Goal: Task Accomplishment & Management: Use online tool/utility

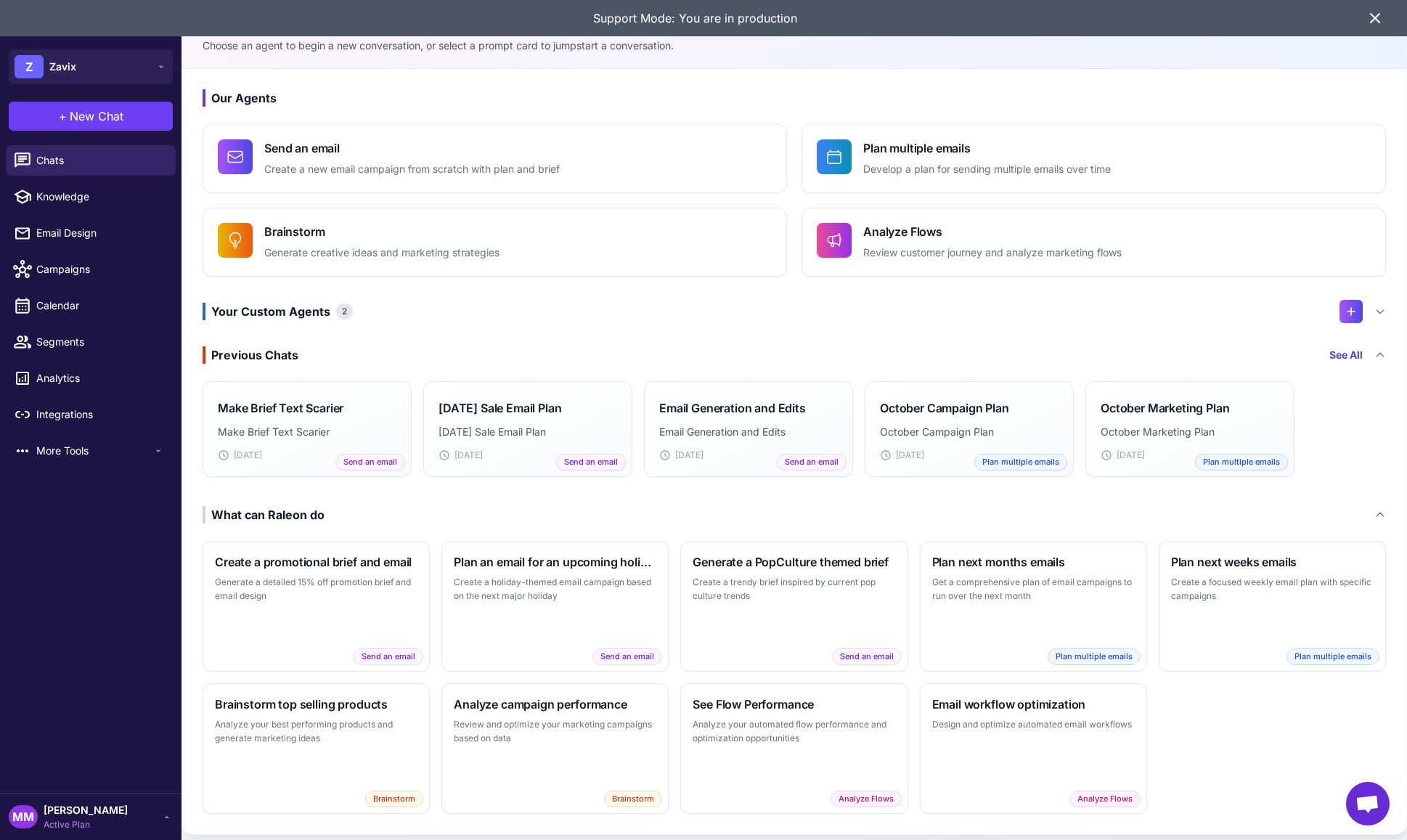
click at [1382, 18] on icon at bounding box center [1376, 19] width 18 height 18
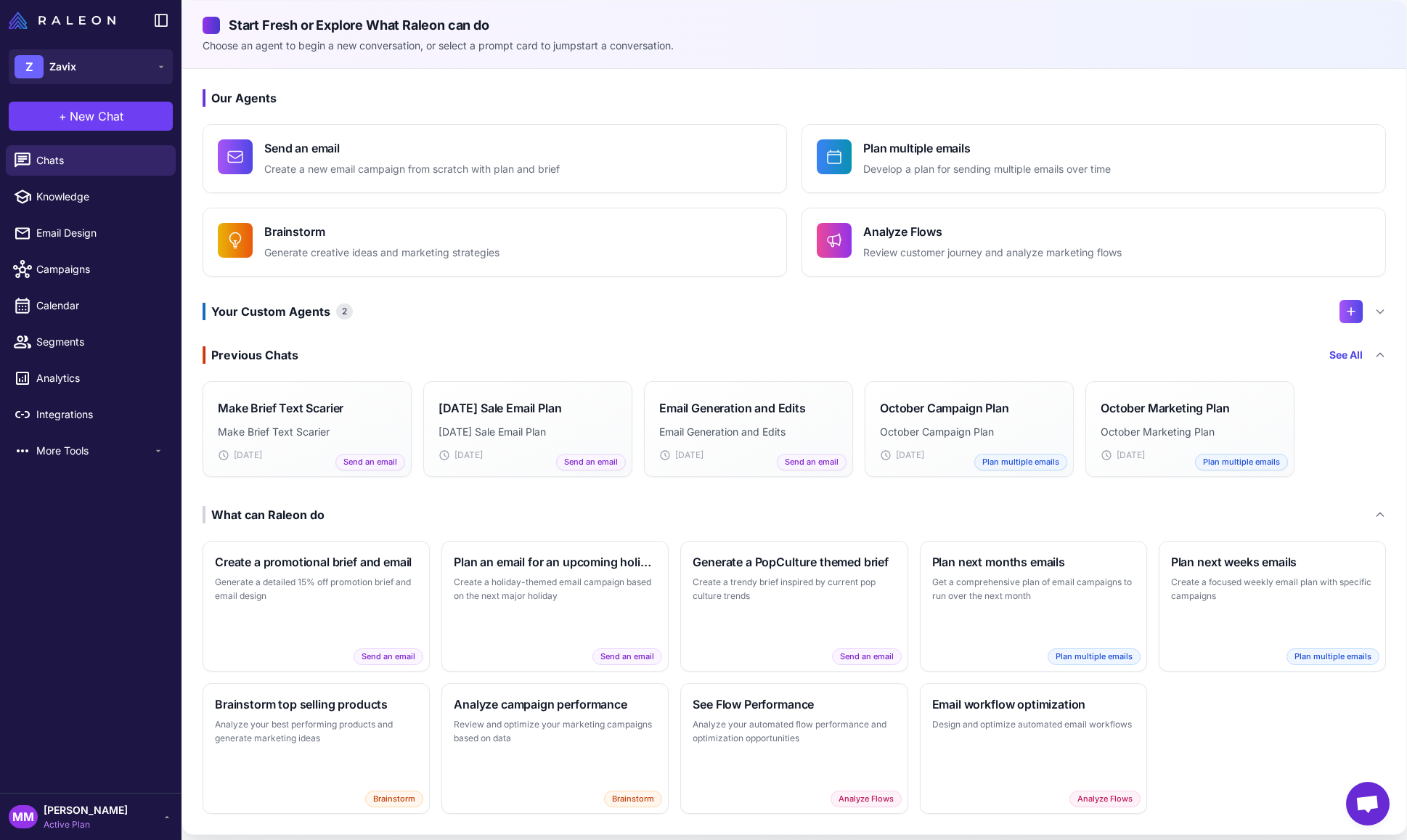
click at [742, 29] on h2 "Start Fresh or Explore What Raleon can do" at bounding box center [795, 25] width 1184 height 20
drag, startPoint x: 679, startPoint y: 48, endPoint x: 190, endPoint y: 50, distance: 489.0
click at [190, 50] on div "Start Fresh or Explore What [PERSON_NAME] can do Choose an agent to begin a new…" at bounding box center [794, 35] width 1224 height 68
click at [274, 50] on p "Choose an agent to begin a new conversation, or select a prompt card to jumpsta…" at bounding box center [795, 46] width 1184 height 16
click at [449, 313] on div "Your Custom Agents 2" at bounding box center [795, 312] width 1184 height 23
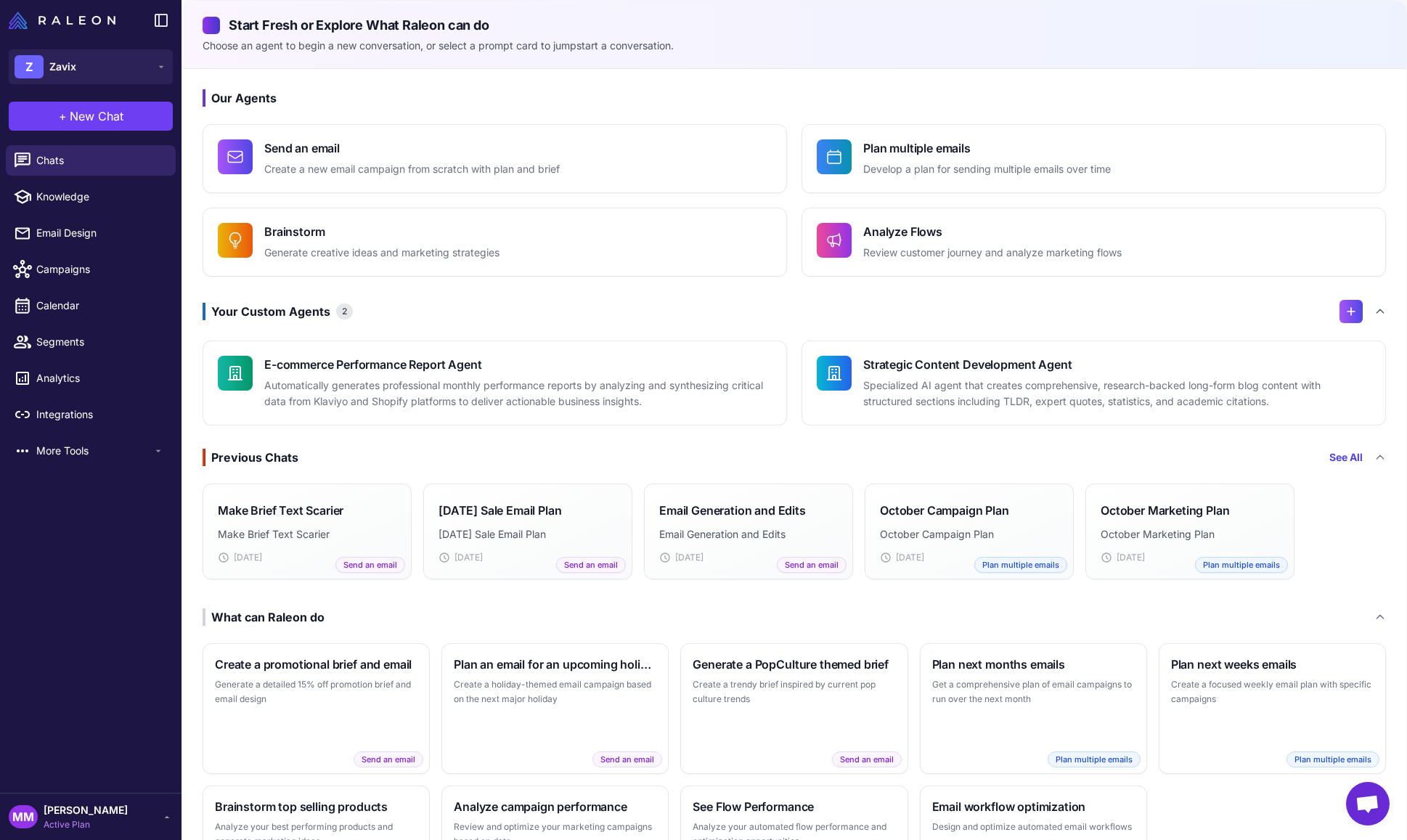
click at [449, 313] on div "Your Custom Agents 2" at bounding box center [795, 312] width 1184 height 23
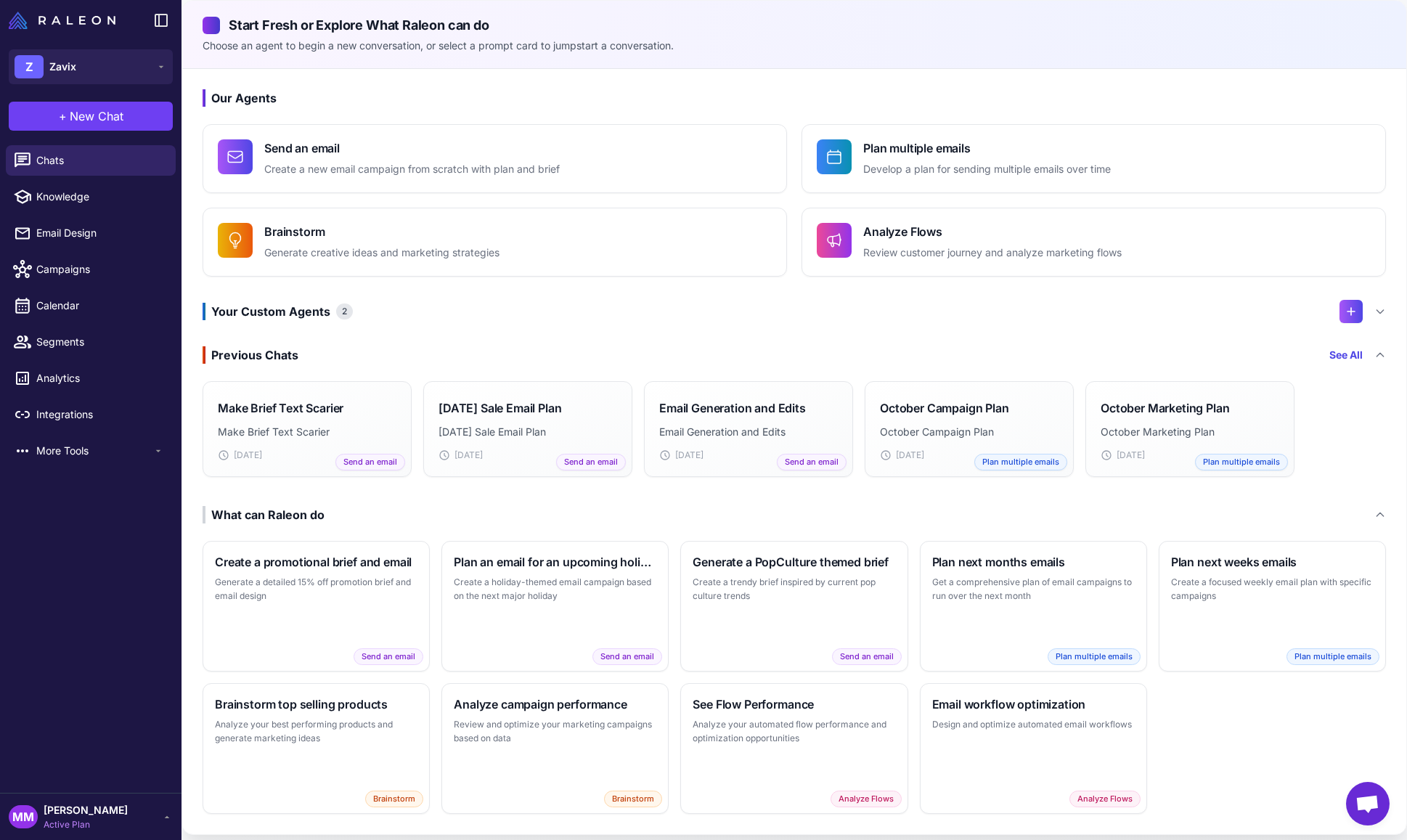
click at [337, 90] on h3 "Our Agents" at bounding box center [795, 98] width 1184 height 18
click at [500, 84] on div "Our Agents Send an email Create a new email campaign from scratch with plan and…" at bounding box center [794, 451] width 1224 height 765
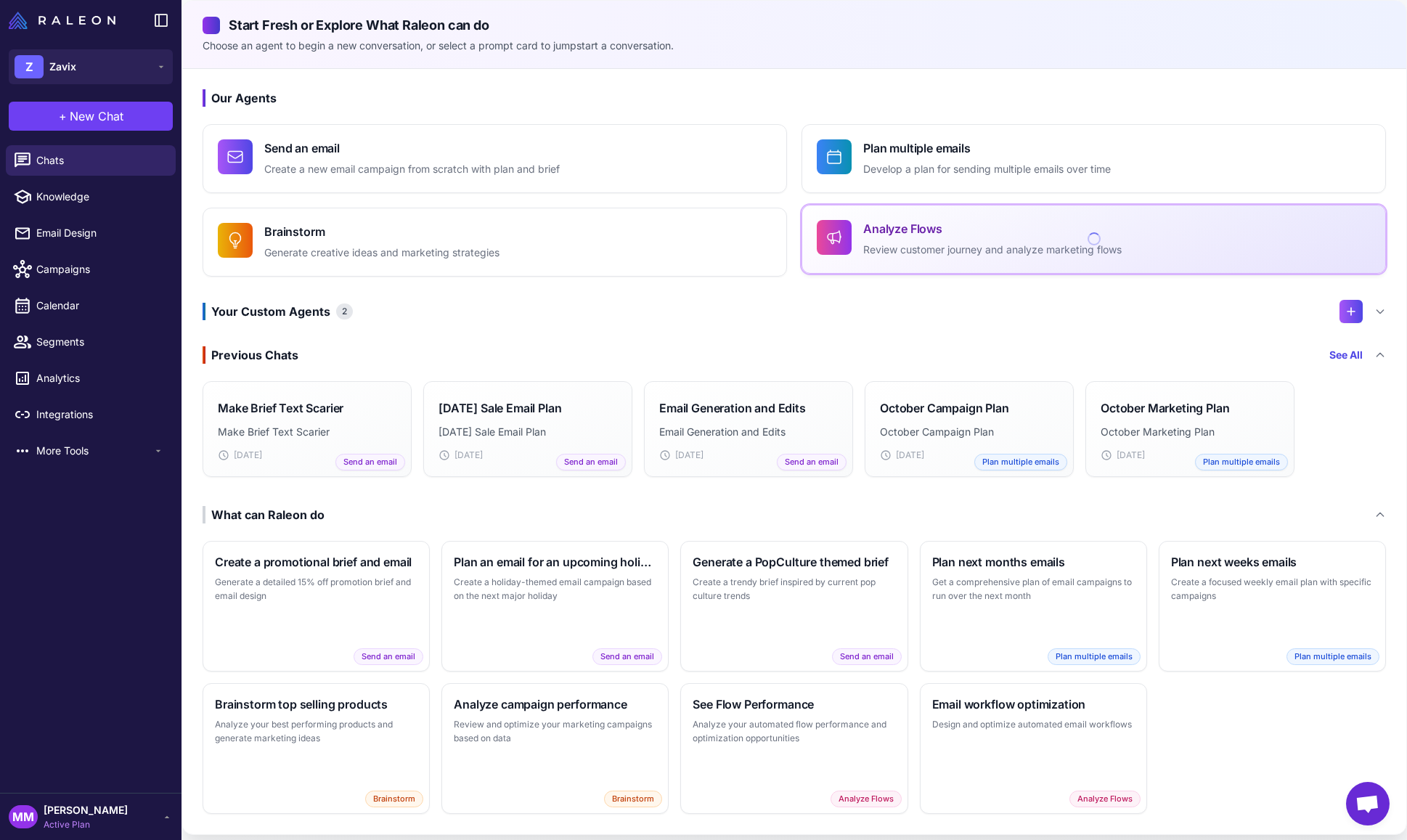
click at [920, 248] on p "Review customer journey and analyze marketing flows" at bounding box center [993, 250] width 259 height 17
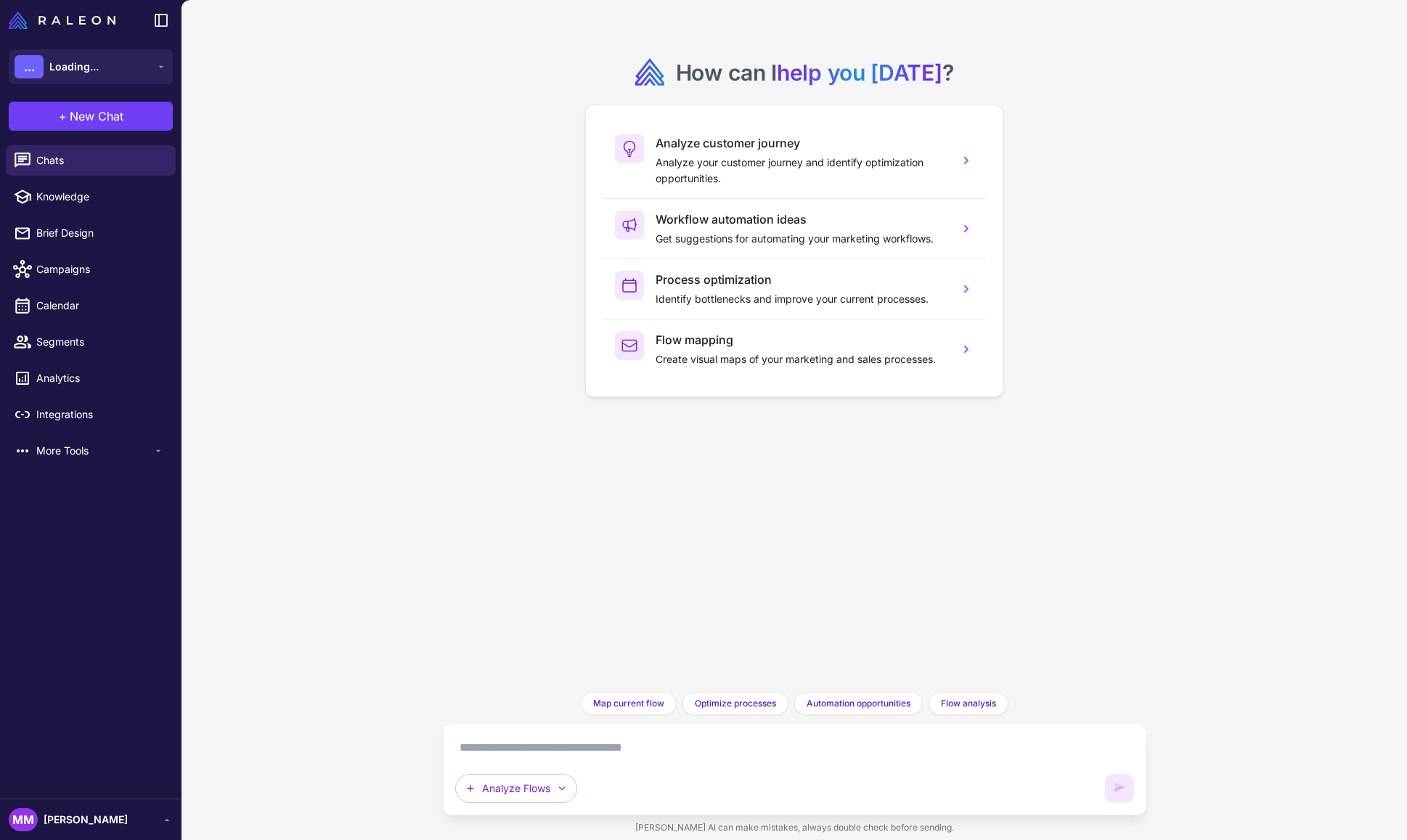
click at [521, 753] on textarea at bounding box center [795, 748] width 679 height 23
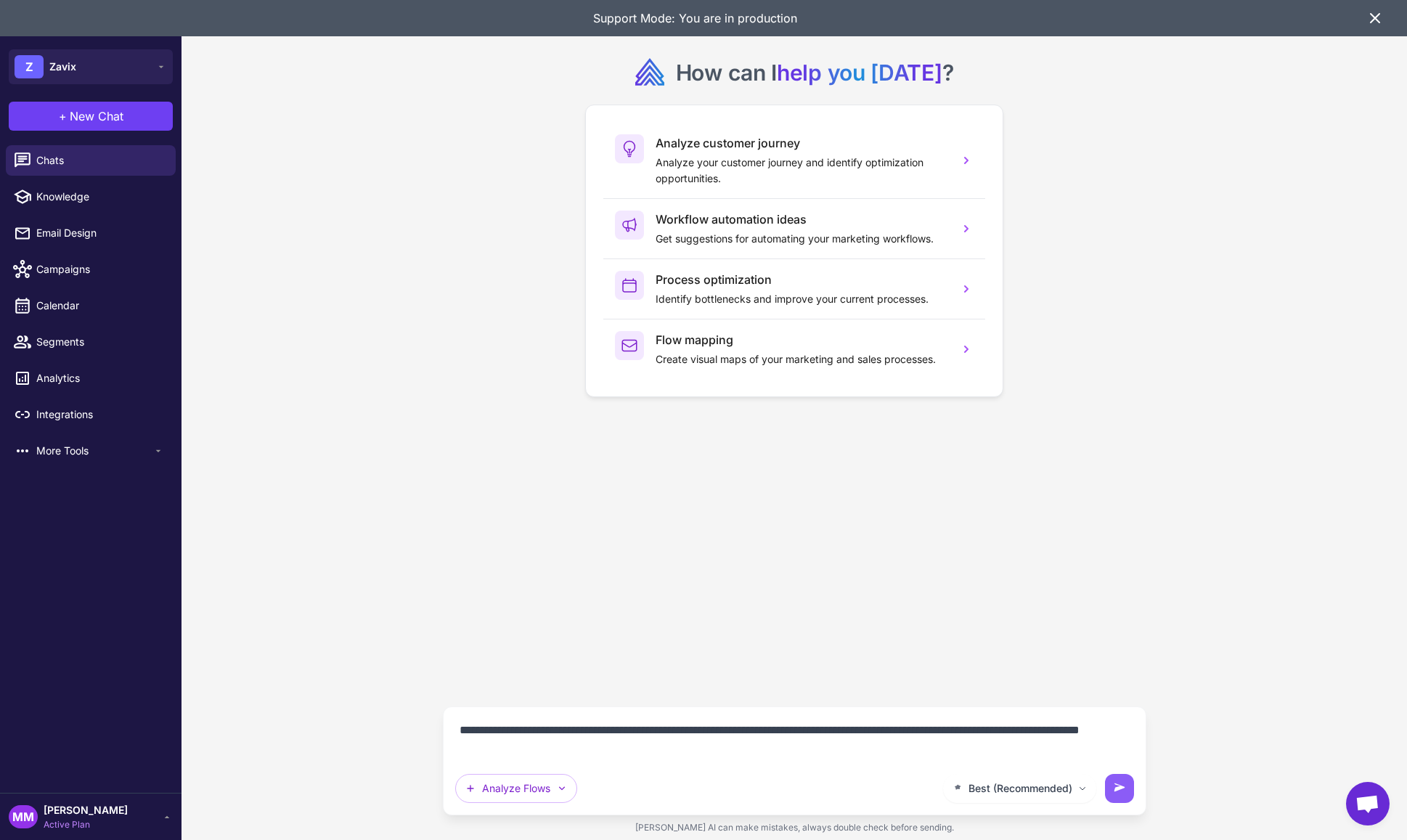
type textarea "**********"
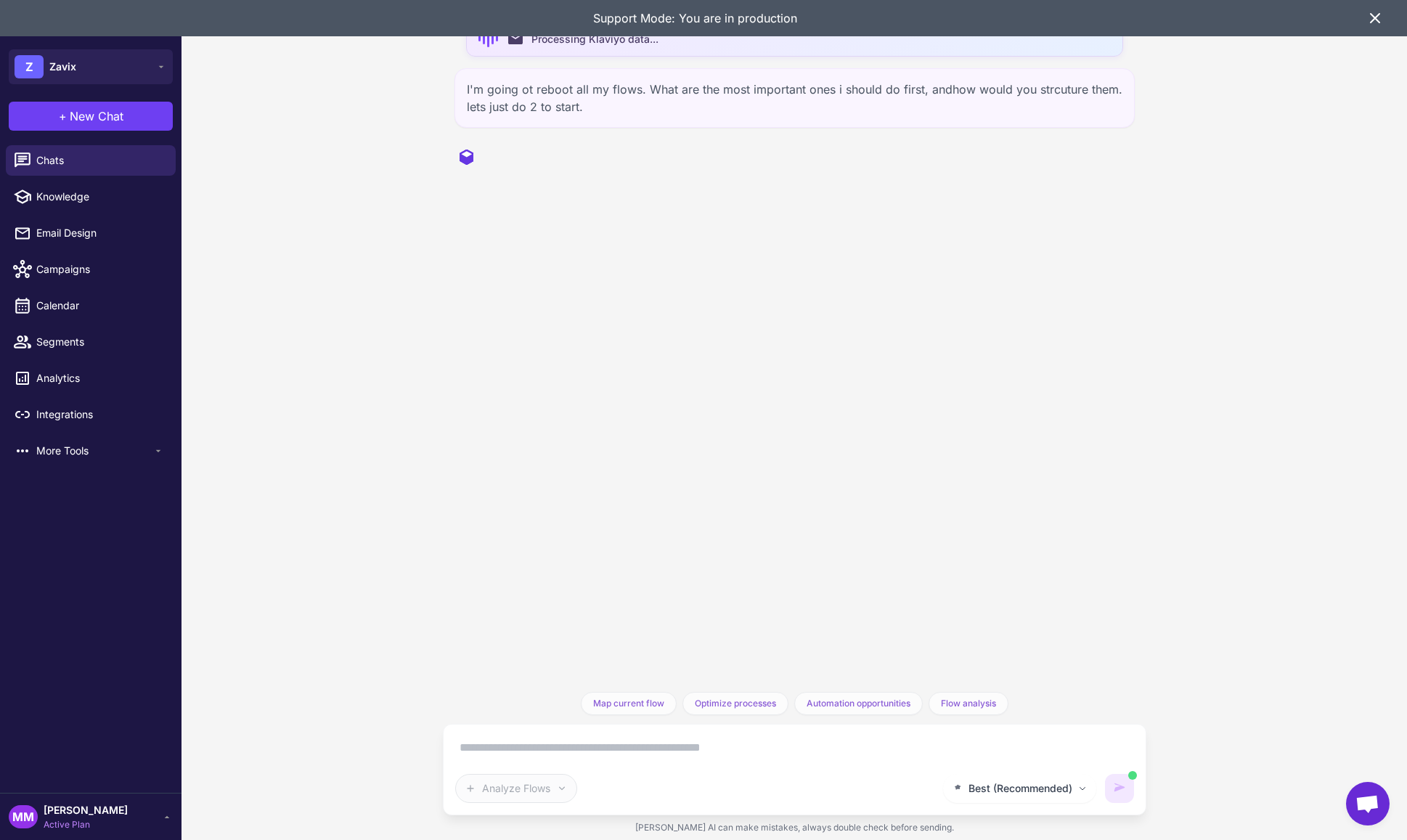
click at [1374, 16] on icon at bounding box center [1376, 19] width 18 height 18
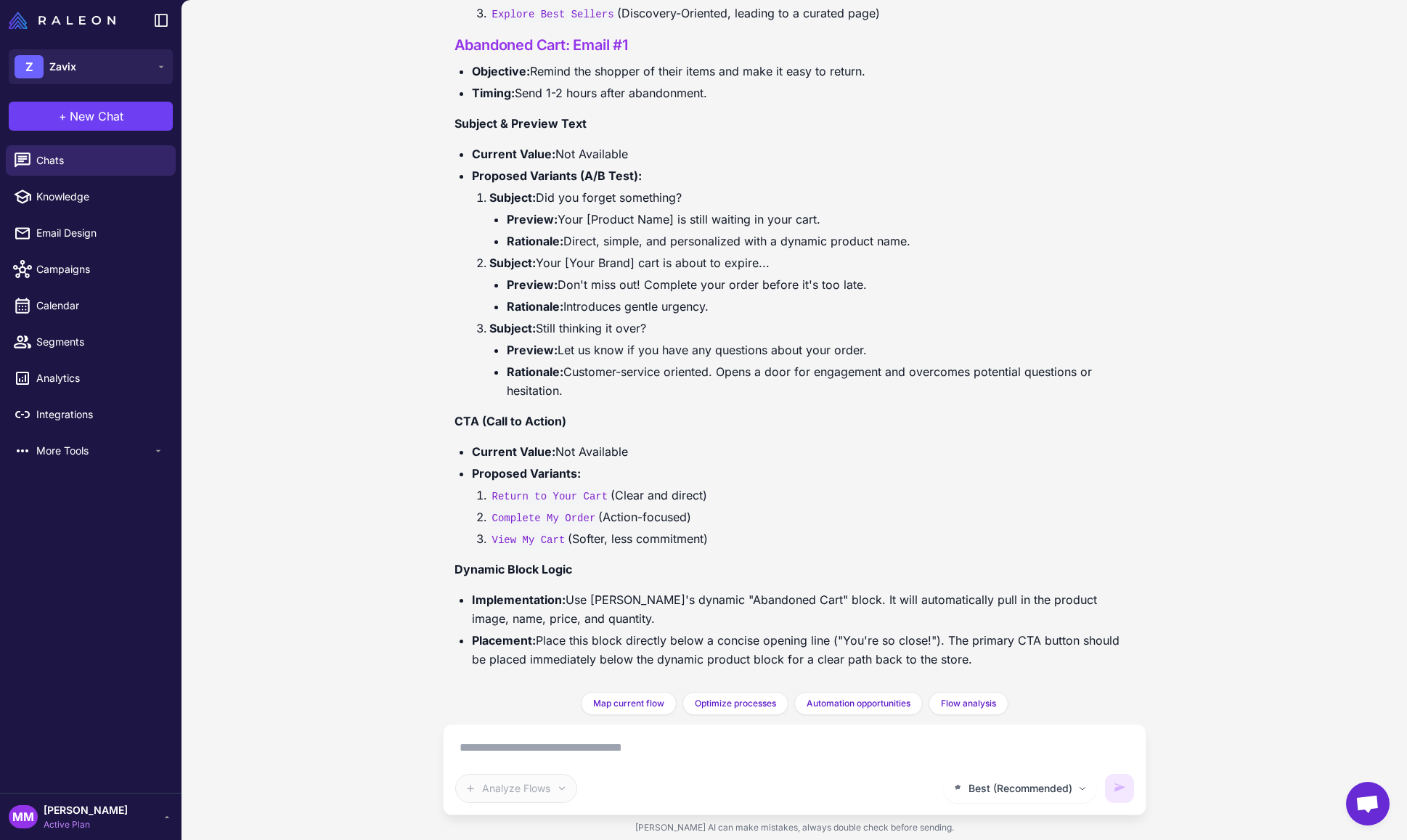
scroll to position [3282, 0]
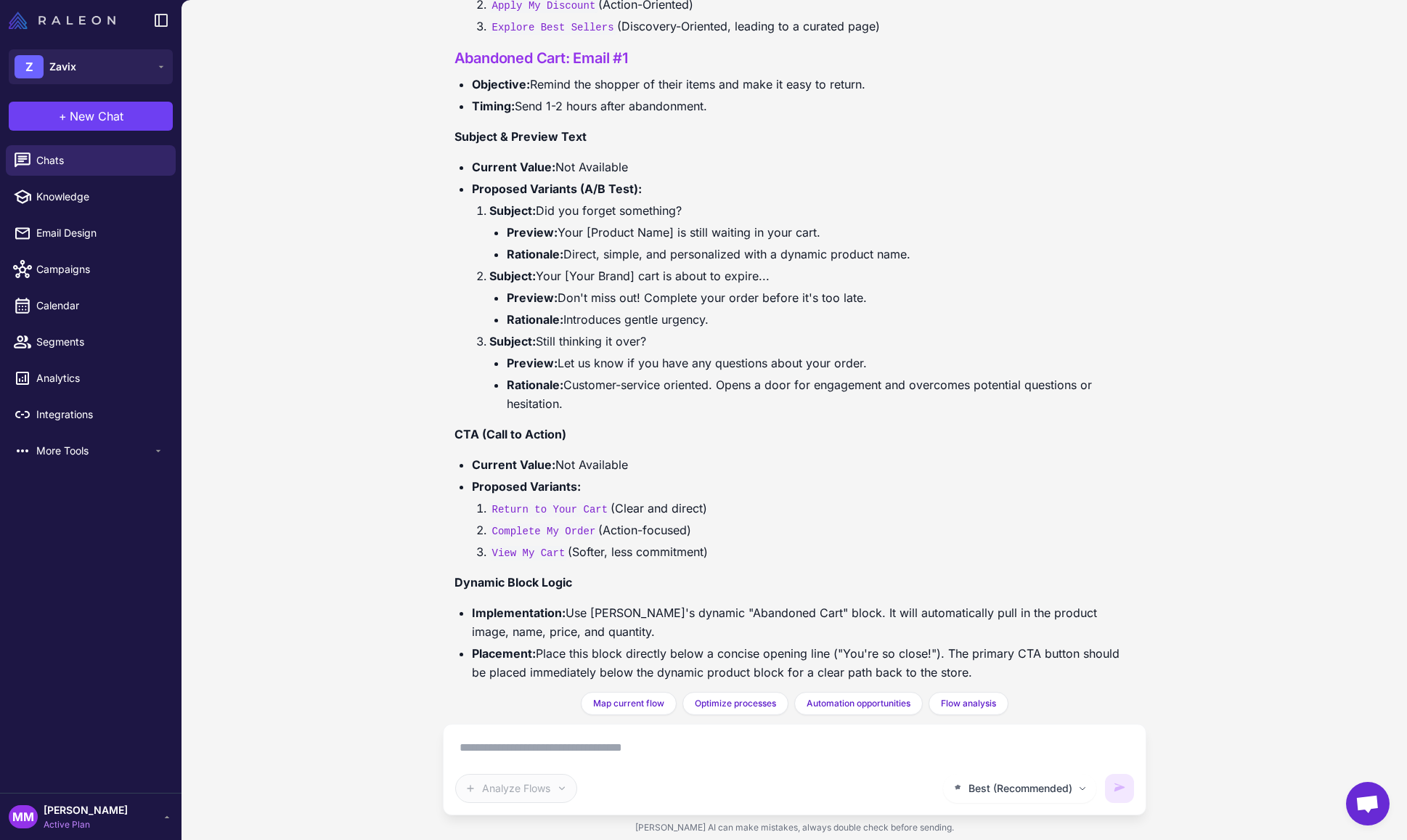
click at [67, 17] on img at bounding box center [62, 21] width 107 height 18
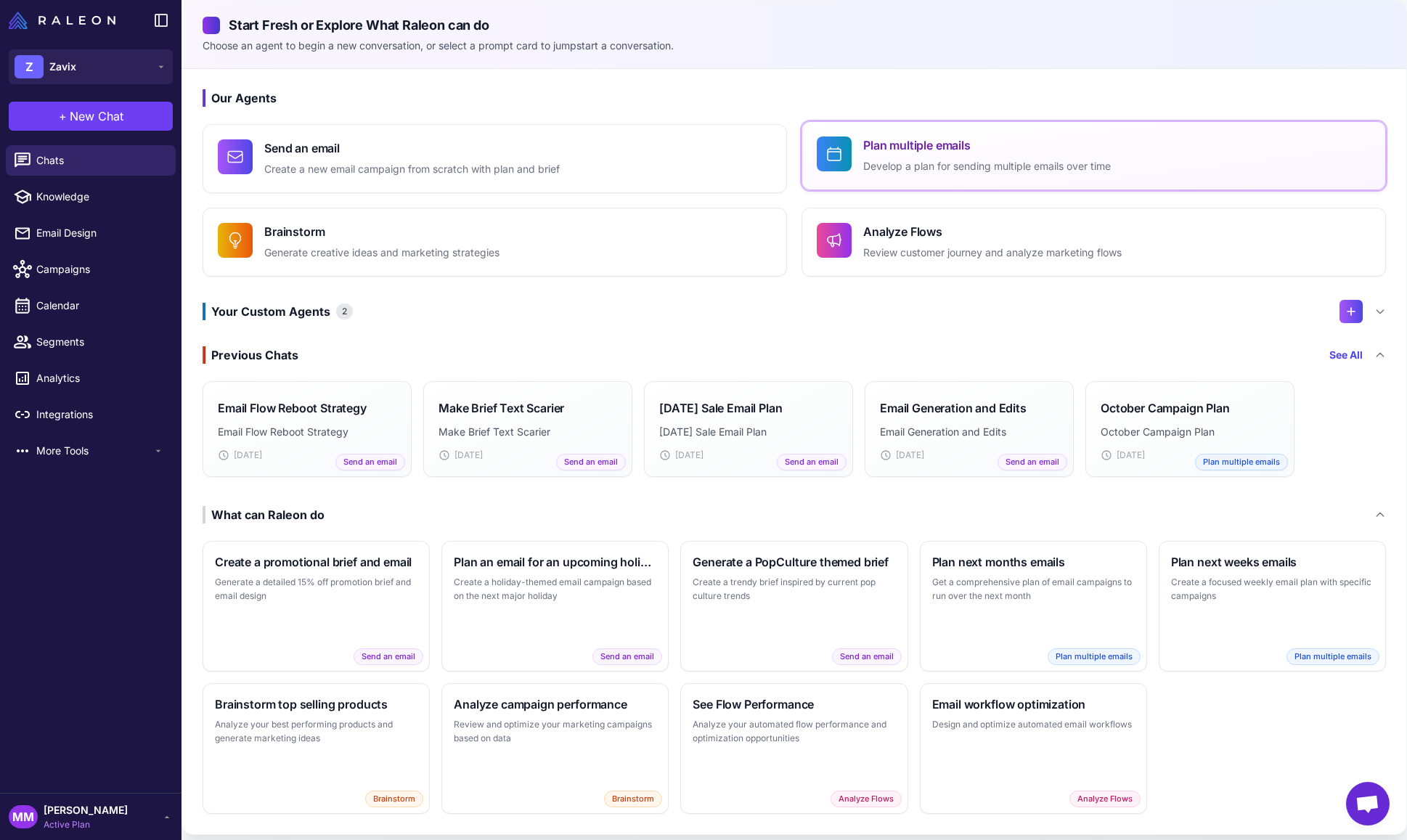
click at [920, 157] on div "Plan multiple emails Develop a plan for sending multiple emails over time" at bounding box center [987, 155] width 247 height 38
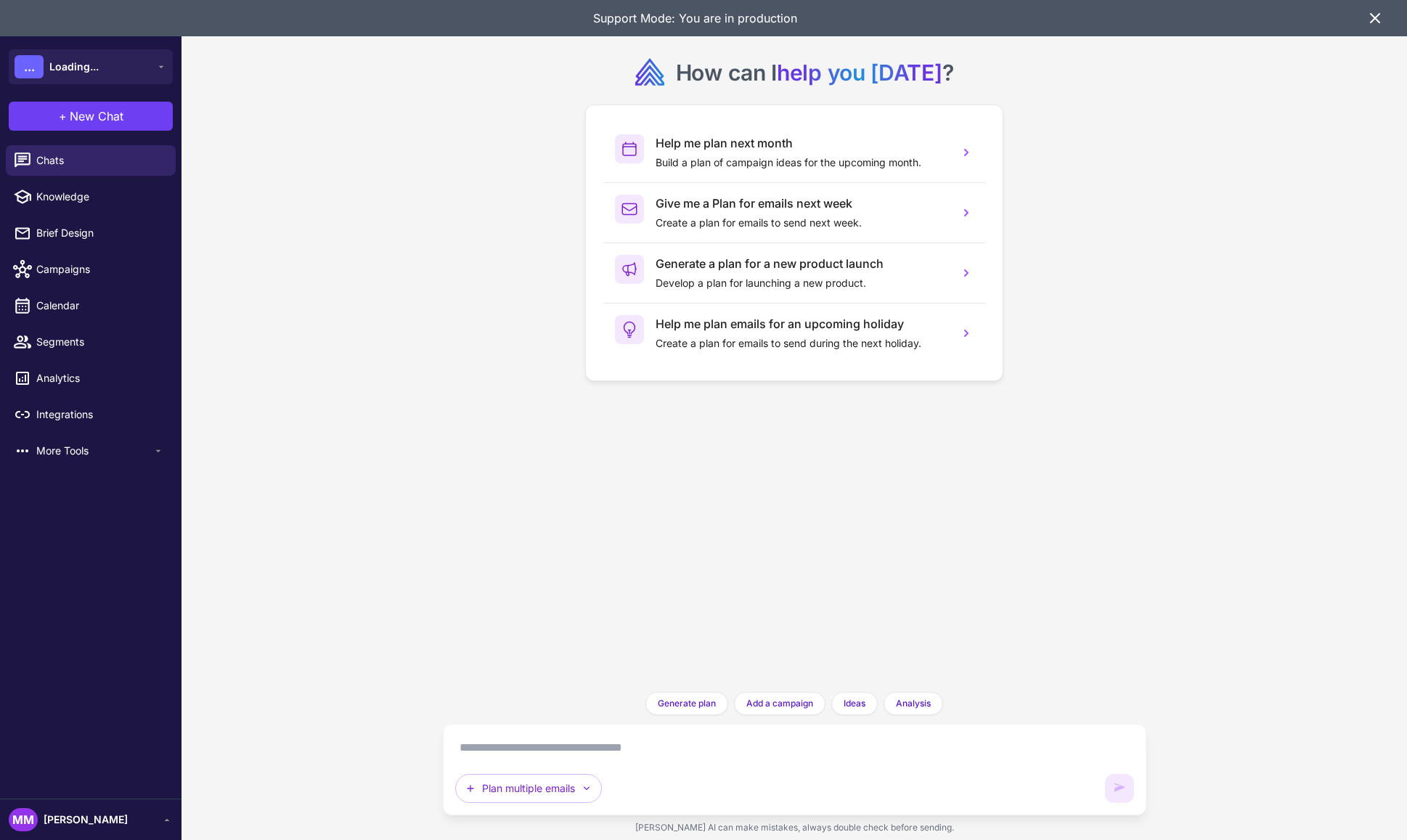
click at [487, 741] on textarea at bounding box center [795, 748] width 679 height 23
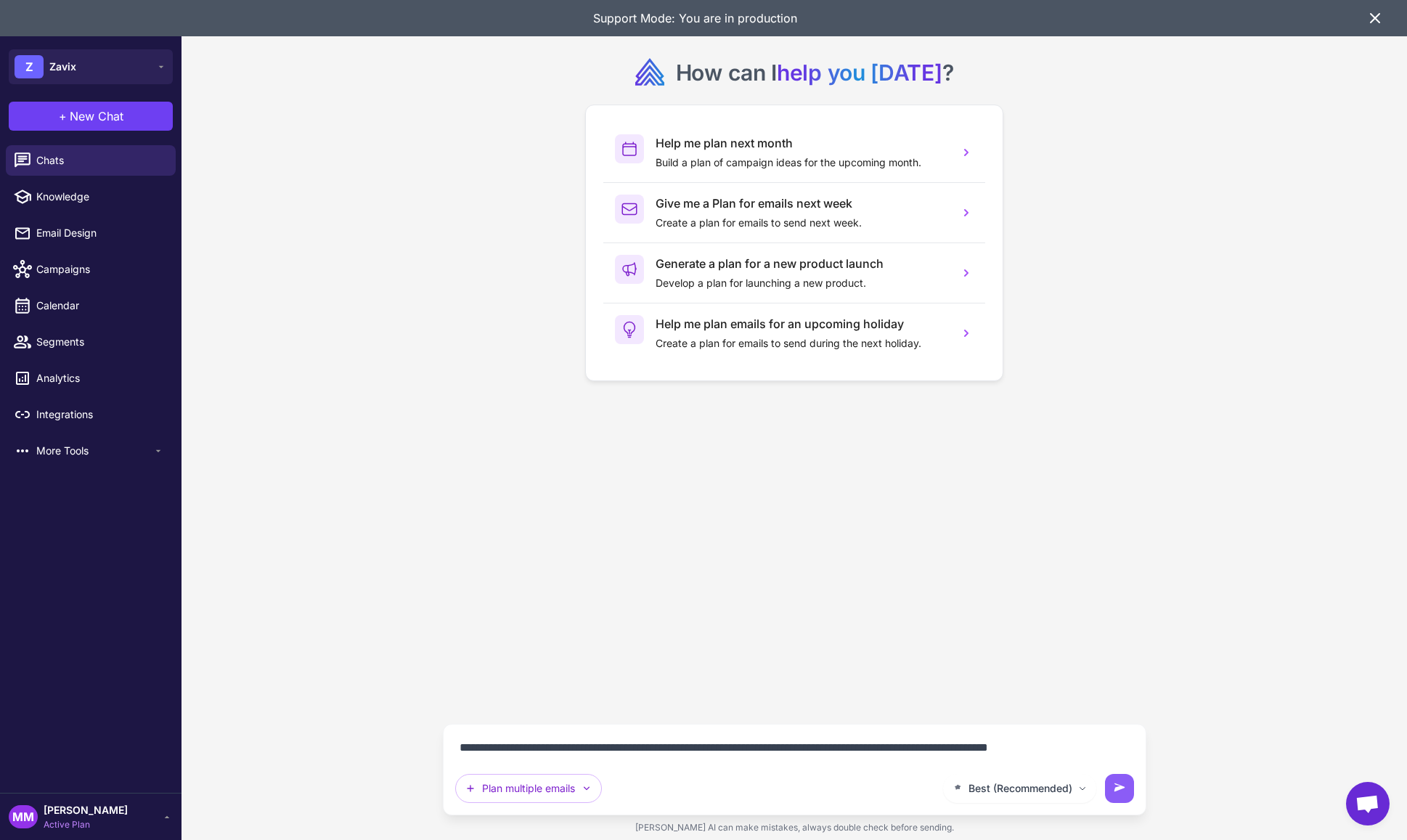
type textarea "**********"
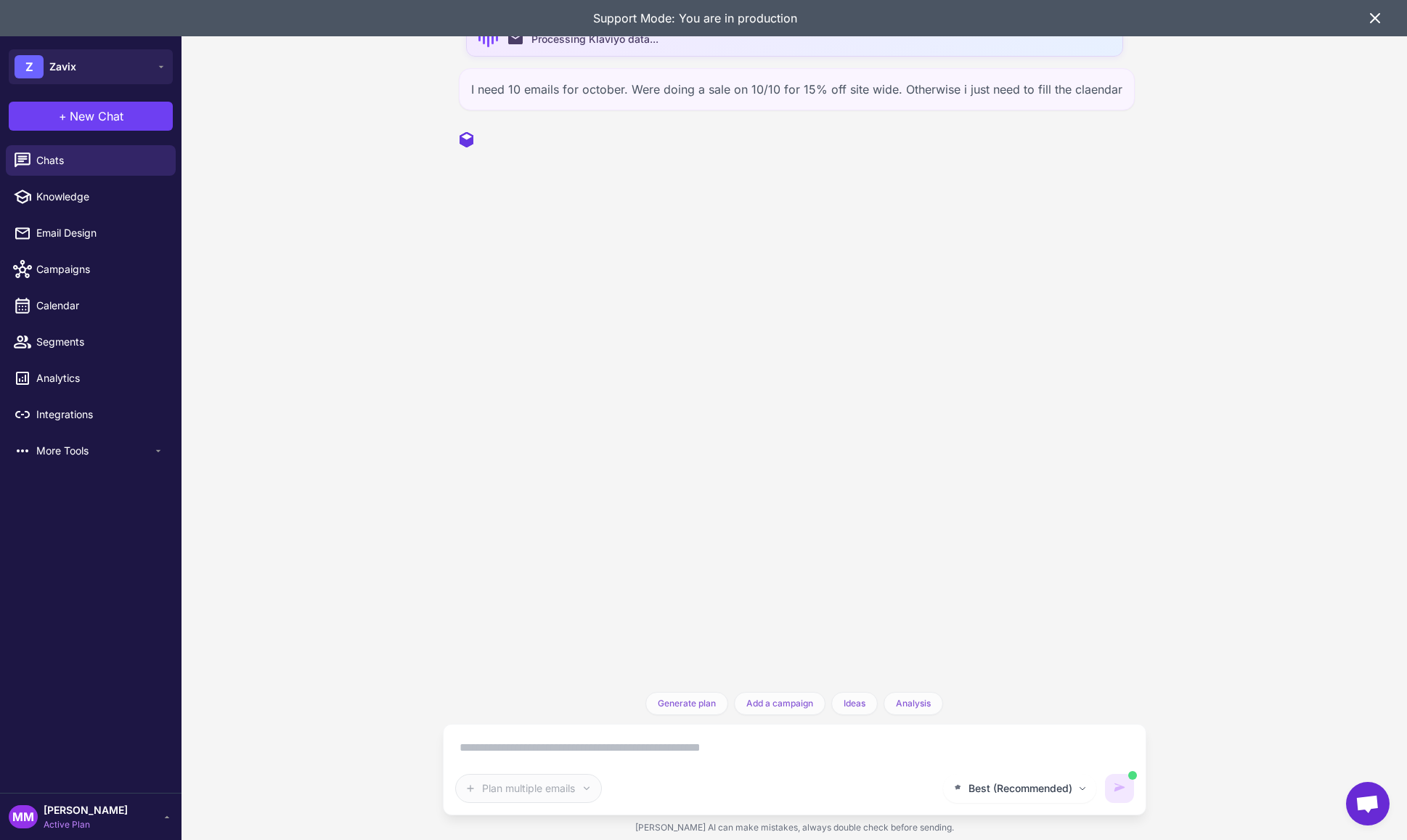
click at [1371, 19] on icon at bounding box center [1376, 19] width 18 height 18
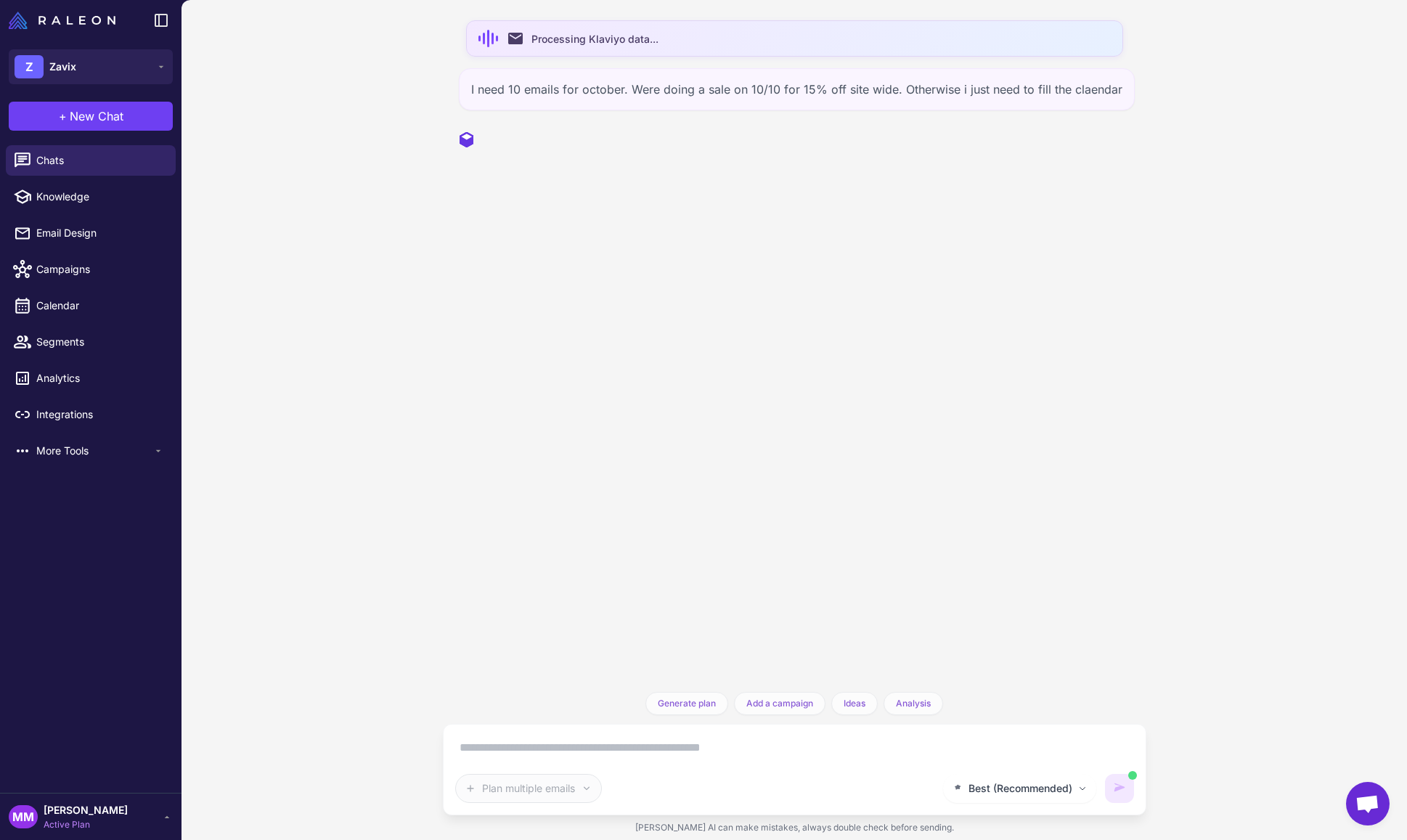
click at [290, 175] on div "email Processing Klaviyo data... I need 10 emails for october. Were doing a sal…" at bounding box center [794, 420] width 1226 height 840
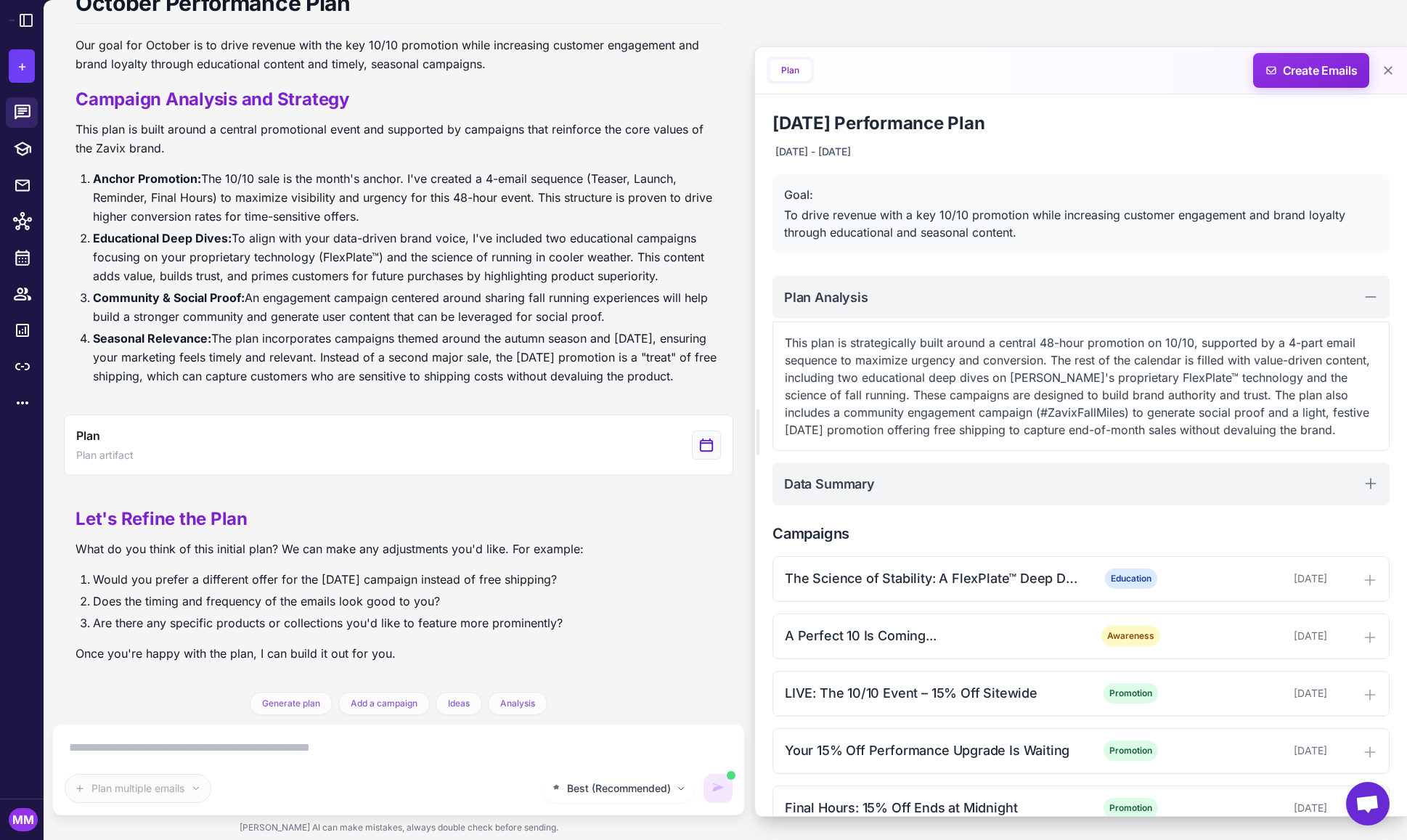
scroll to position [270, 0]
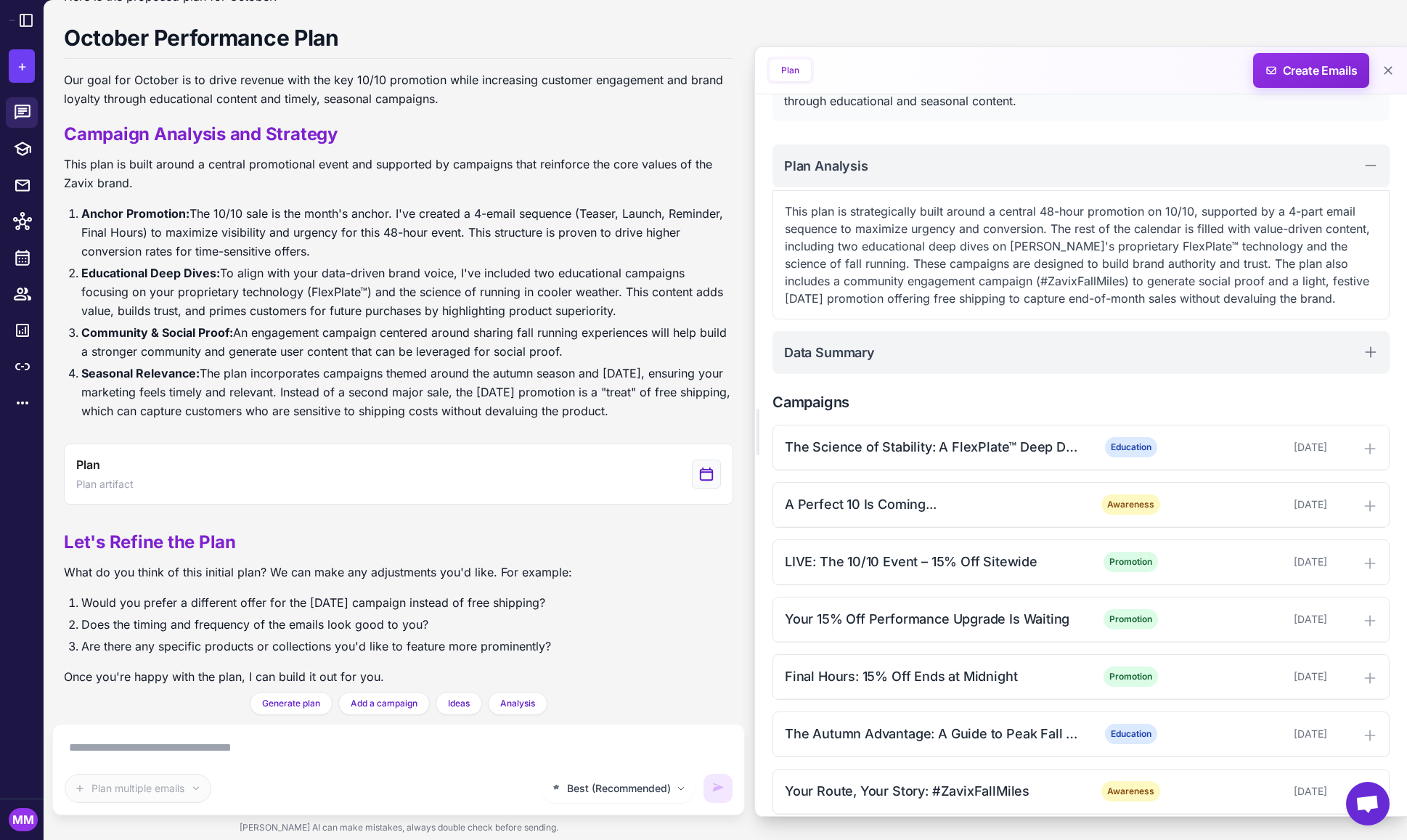
scroll to position [127, 0]
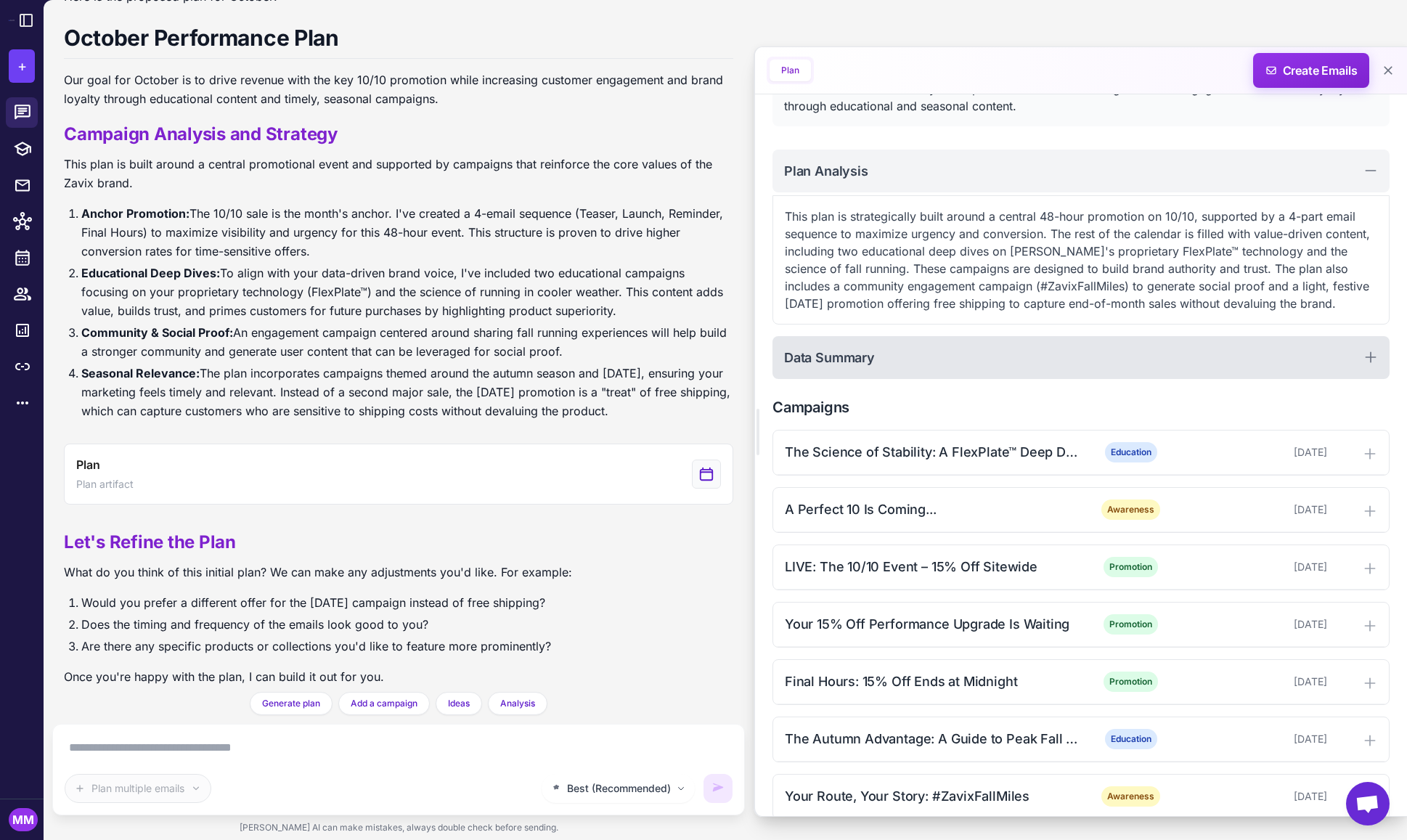
click at [859, 357] on h2 "Data Summary" at bounding box center [829, 358] width 91 height 20
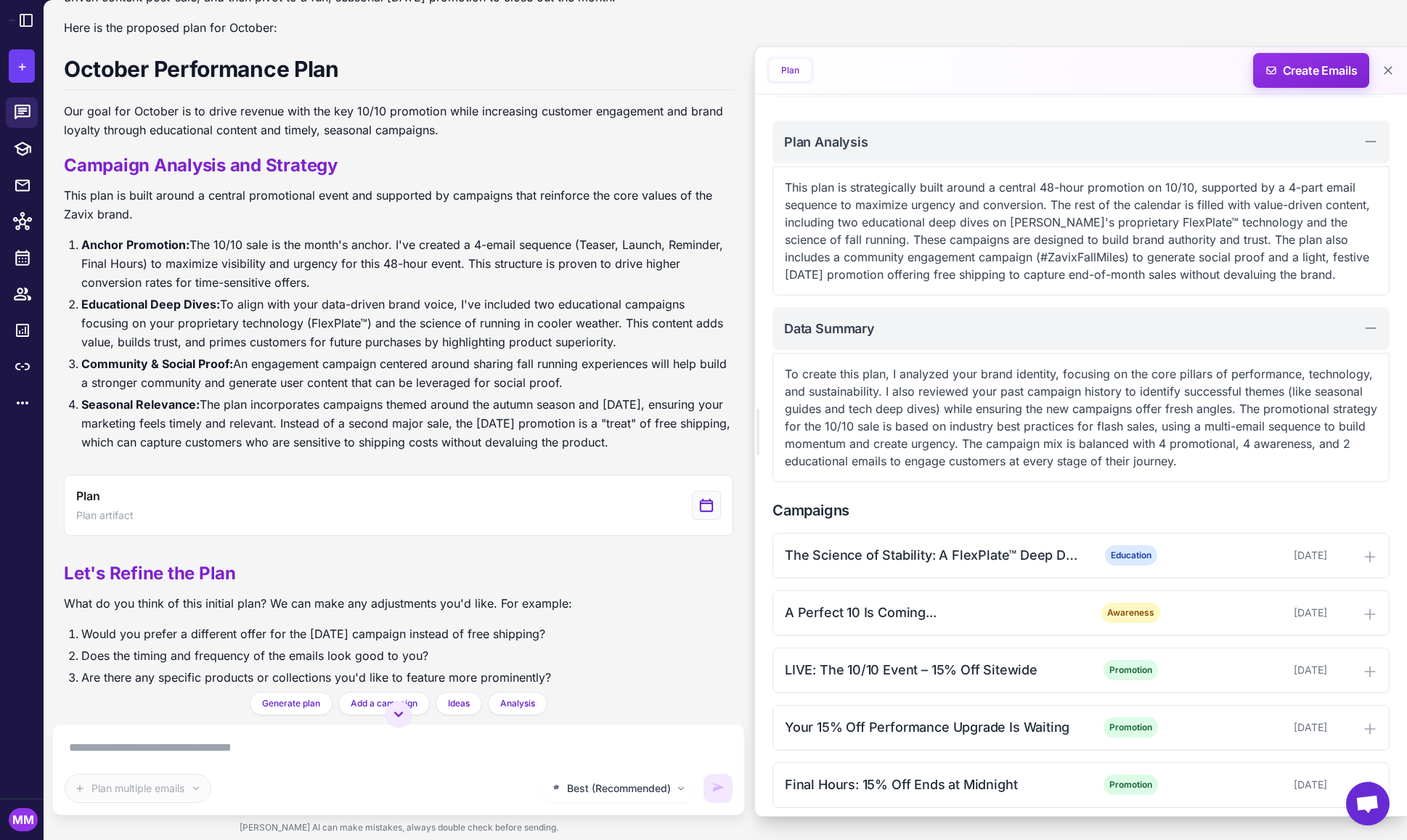
scroll to position [270, 0]
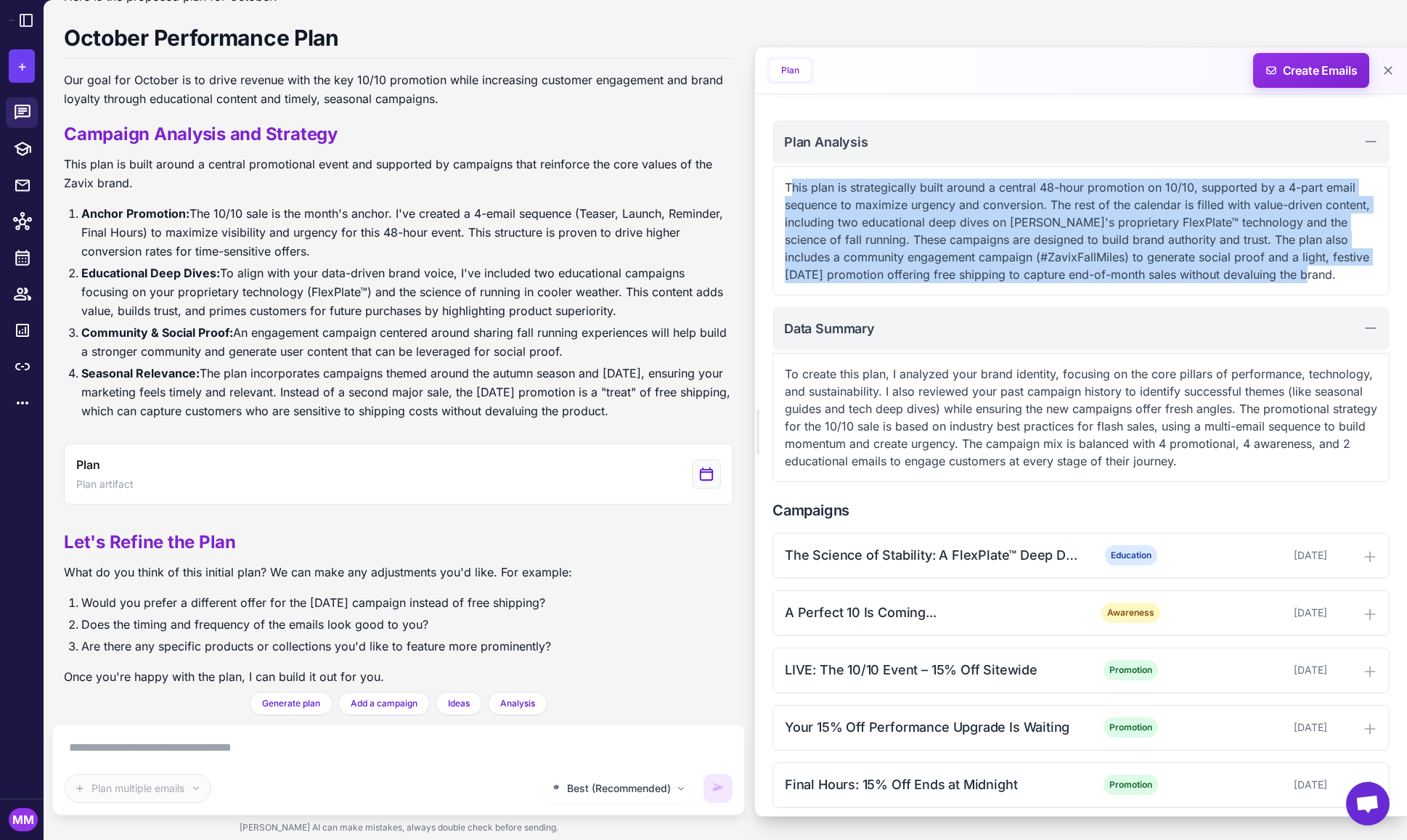
drag, startPoint x: 790, startPoint y: 186, endPoint x: 1252, endPoint y: 283, distance: 472.1
click at [1298, 298] on div "October 2025 Performance Plan October 3, 2025 - October 31, 2025 Goal: To drive…" at bounding box center [1081, 526] width 652 height 1173
click at [1220, 274] on p "This plan is strategically built around a central 48-hour promotion on 10/10, s…" at bounding box center [1081, 230] width 593 height 104
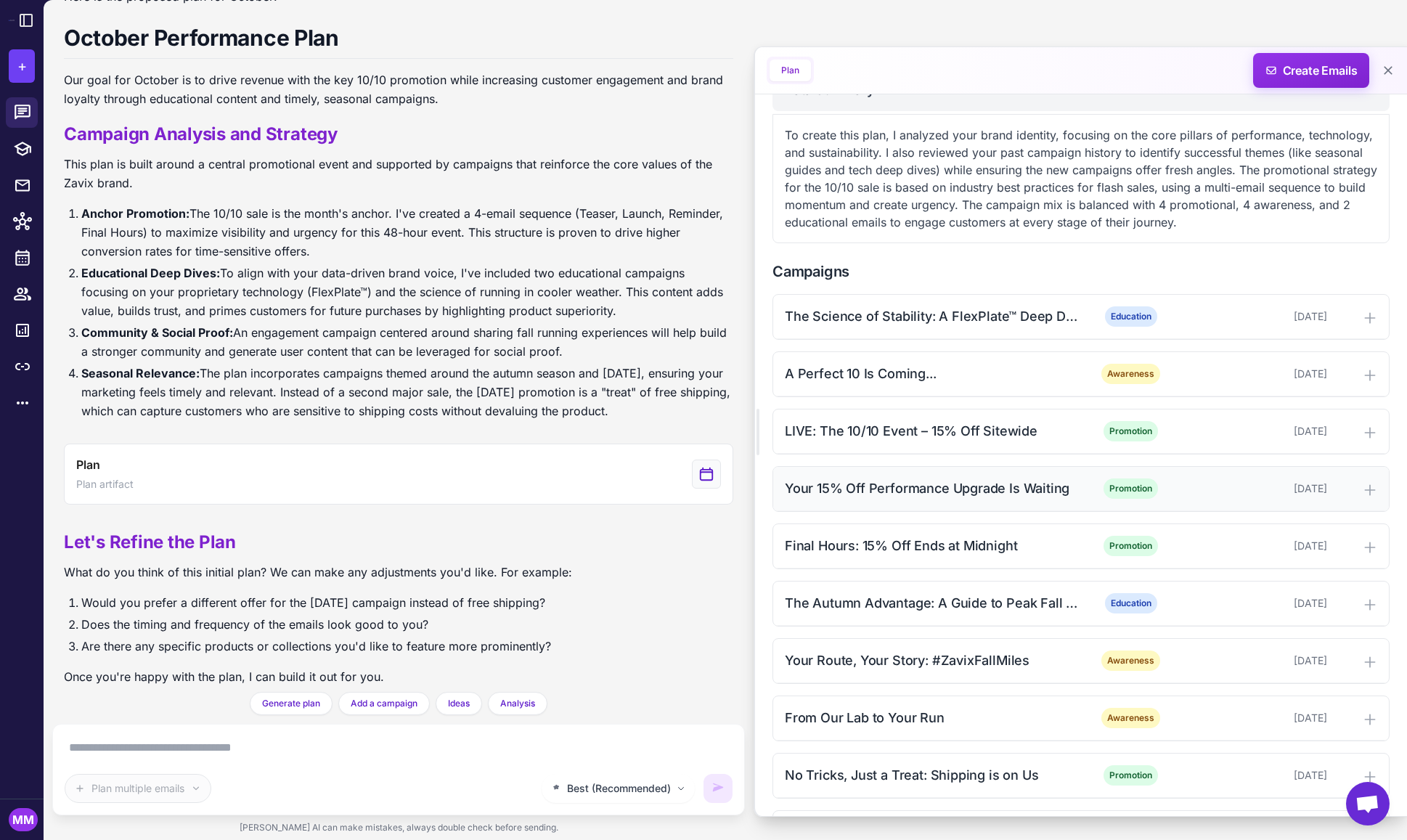
scroll to position [401, 0]
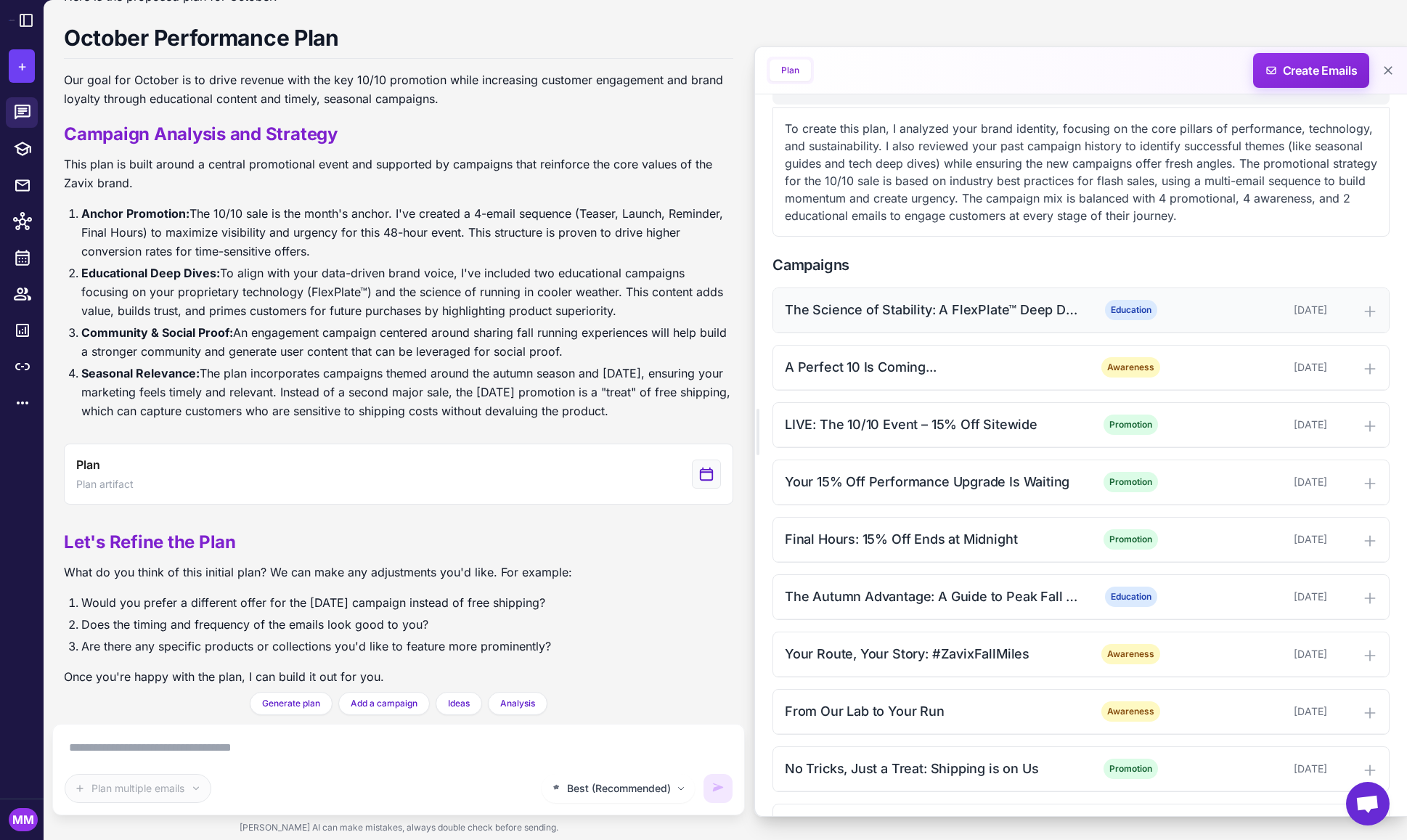
click at [870, 311] on div "The Science of Stability: A FlexPlate™ Deep Dive" at bounding box center [931, 310] width 294 height 20
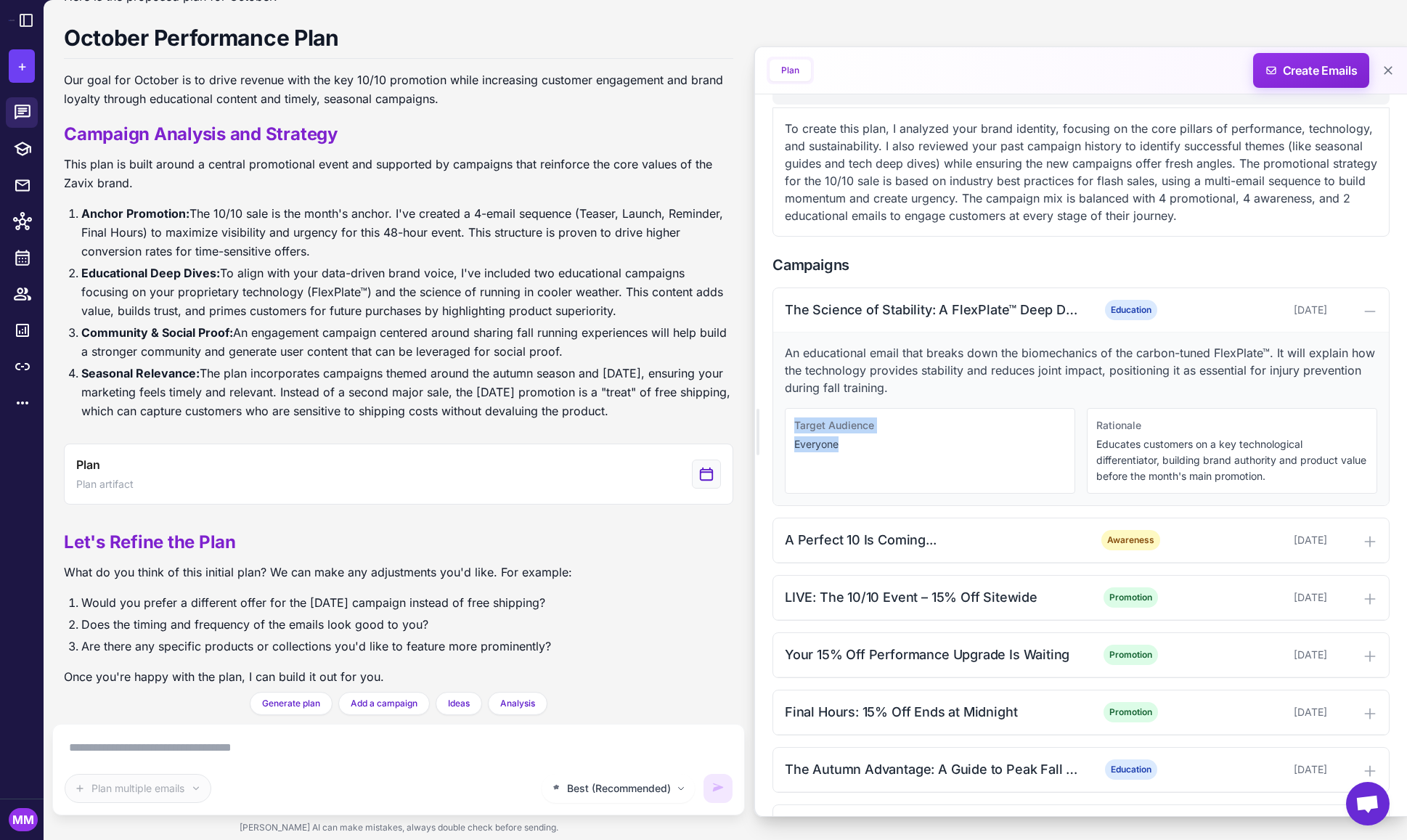
drag, startPoint x: 848, startPoint y: 441, endPoint x: 787, endPoint y: 414, distance: 66.7
click at [787, 414] on div "Target Audience Everyone" at bounding box center [929, 451] width 290 height 86
click at [845, 445] on p "Everyone" at bounding box center [930, 445] width 271 height 16
click at [845, 437] on p "Everyone" at bounding box center [930, 445] width 271 height 16
drag, startPoint x: 850, startPoint y: 443, endPoint x: 785, endPoint y: 412, distance: 72.0
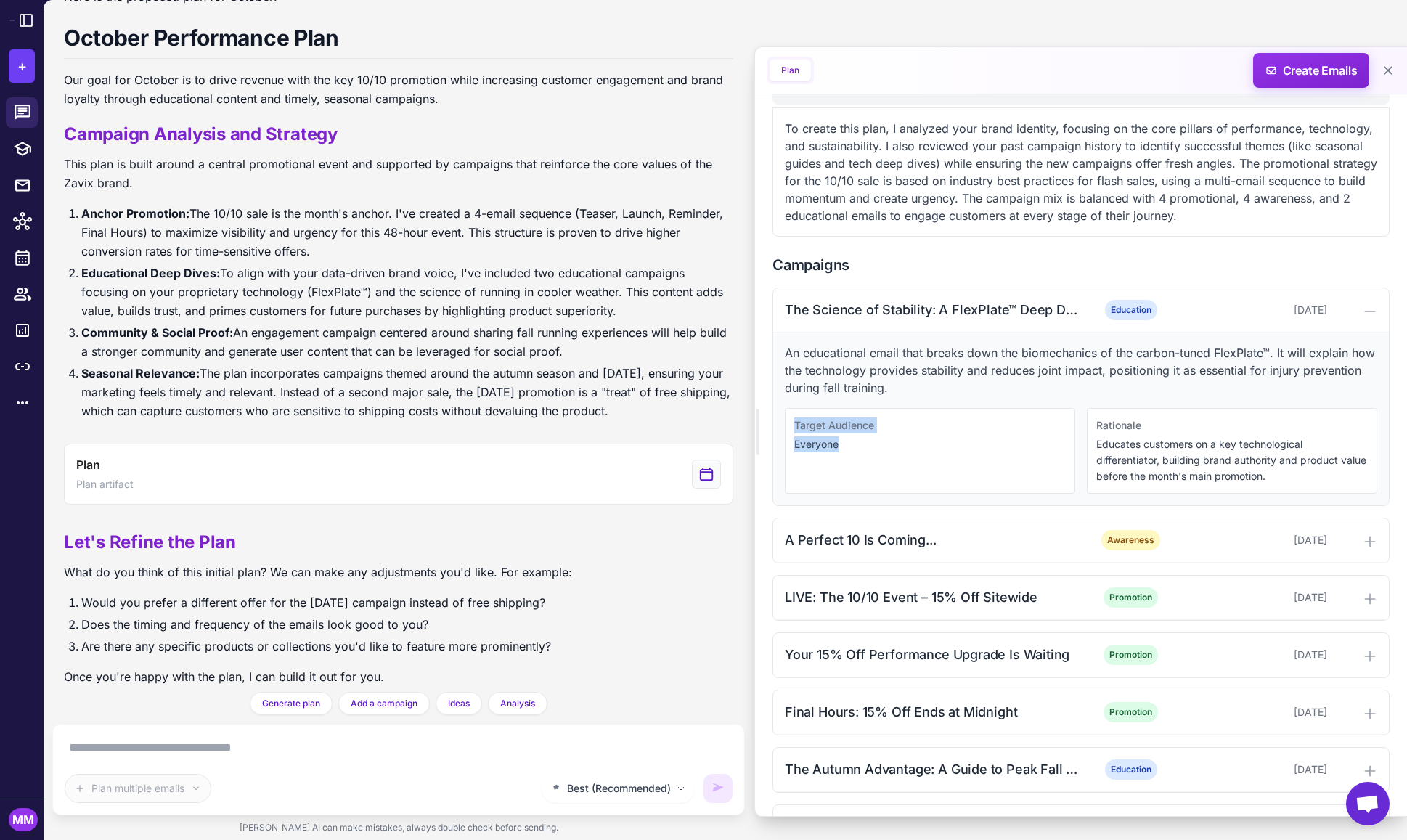
click at [786, 408] on div "Target Audience Everyone" at bounding box center [929, 451] width 290 height 86
click at [831, 453] on div "Target Audience Everyone" at bounding box center [929, 451] width 290 height 86
drag, startPoint x: 1258, startPoint y: 477, endPoint x: 1101, endPoint y: 439, distance: 161.5
click at [1101, 439] on p "Educates customers on a key technological differentiator, building brand author…" at bounding box center [1232, 461] width 271 height 48
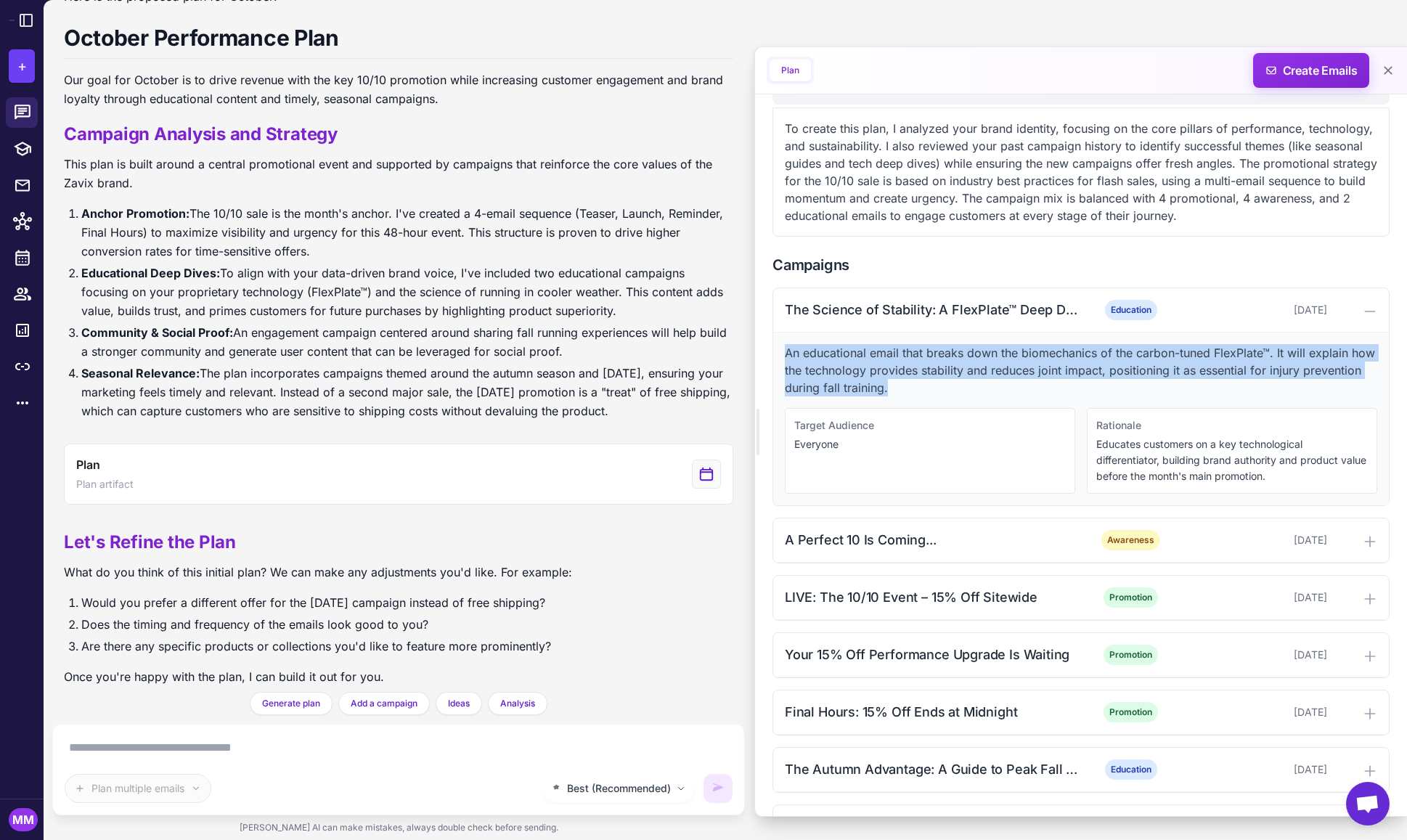
drag, startPoint x: 878, startPoint y: 390, endPoint x: 795, endPoint y: 381, distance: 83.5
click at [773, 353] on div "An educational email that breaks down the biomechanics of the carbon-tuned Flex…" at bounding box center [1081, 420] width 616 height 173
click at [833, 368] on p "An educational email that breaks down the biomechanics of the carbon-tuned Flex…" at bounding box center [1081, 370] width 593 height 53
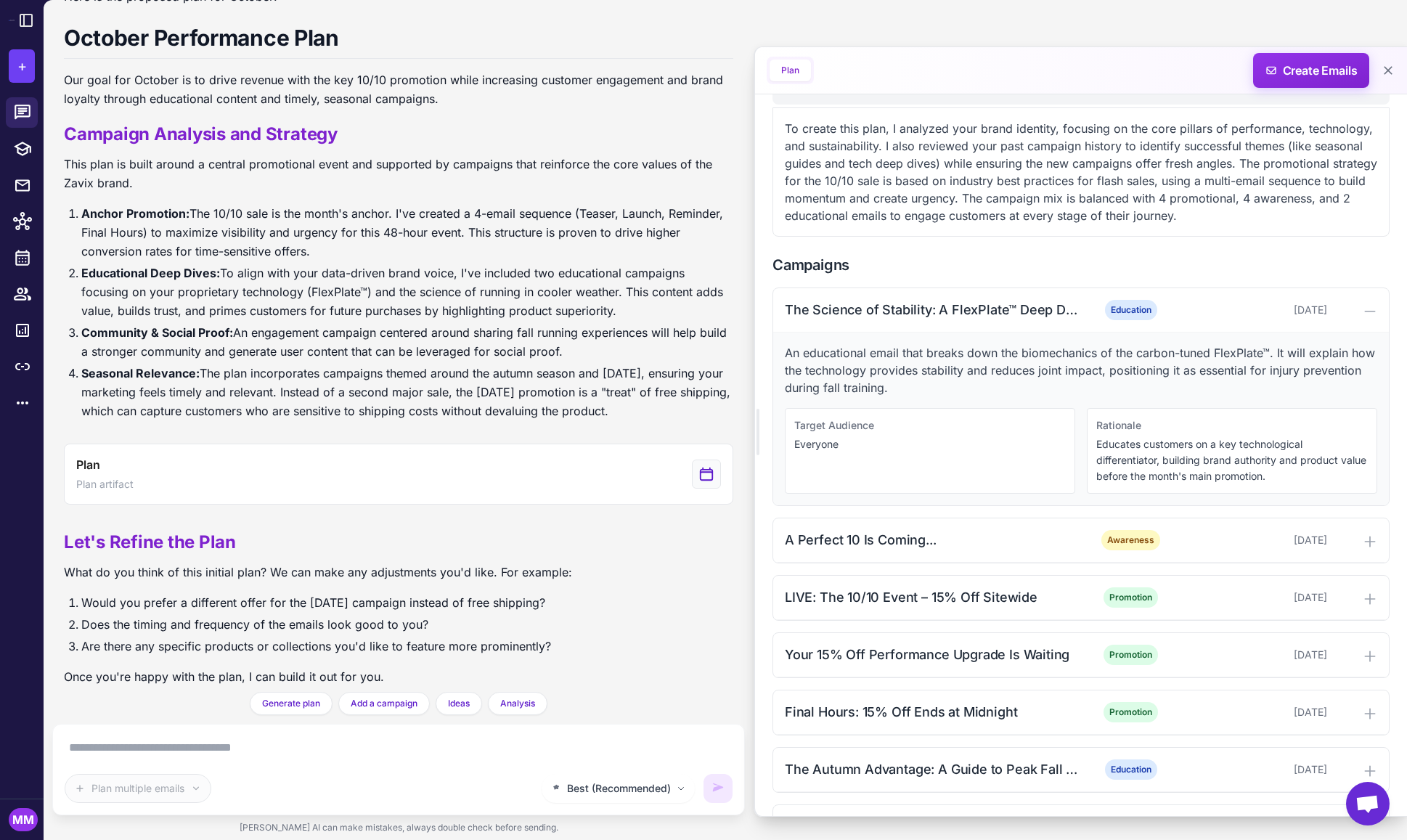
click at [109, 745] on textarea at bounding box center [398, 748] width 668 height 23
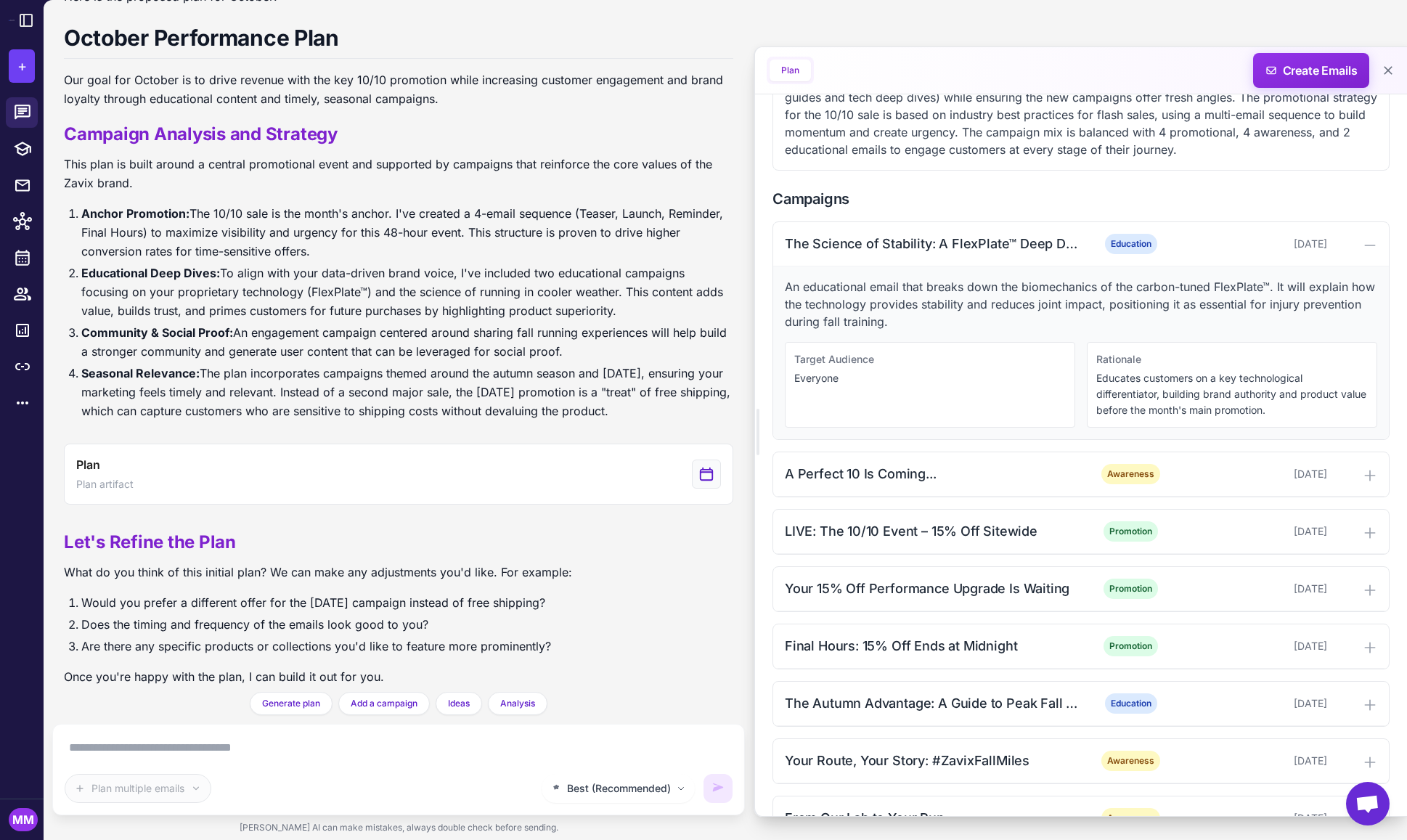
scroll to position [625, 0]
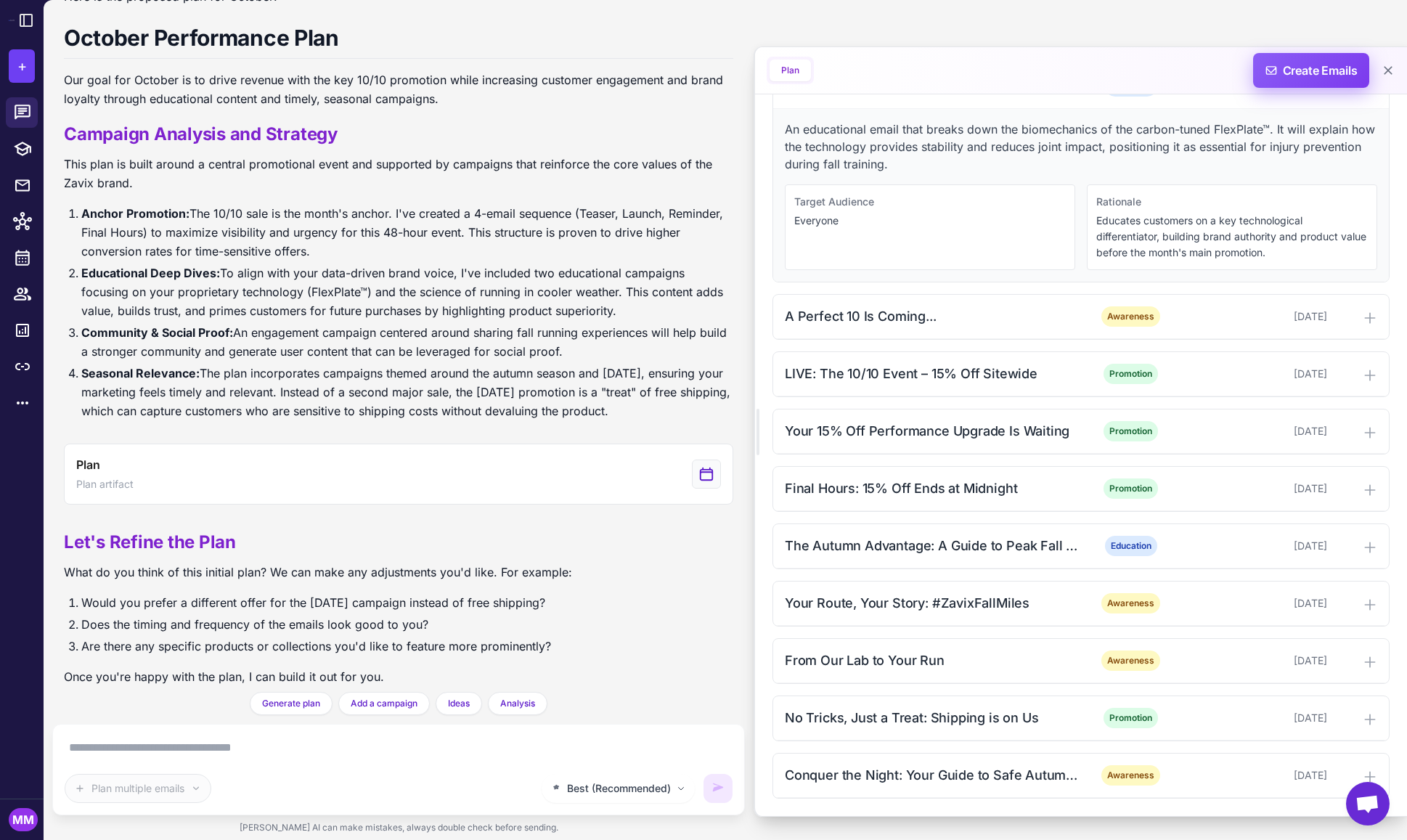
click at [1306, 72] on span "Create Emails" at bounding box center [1311, 70] width 127 height 35
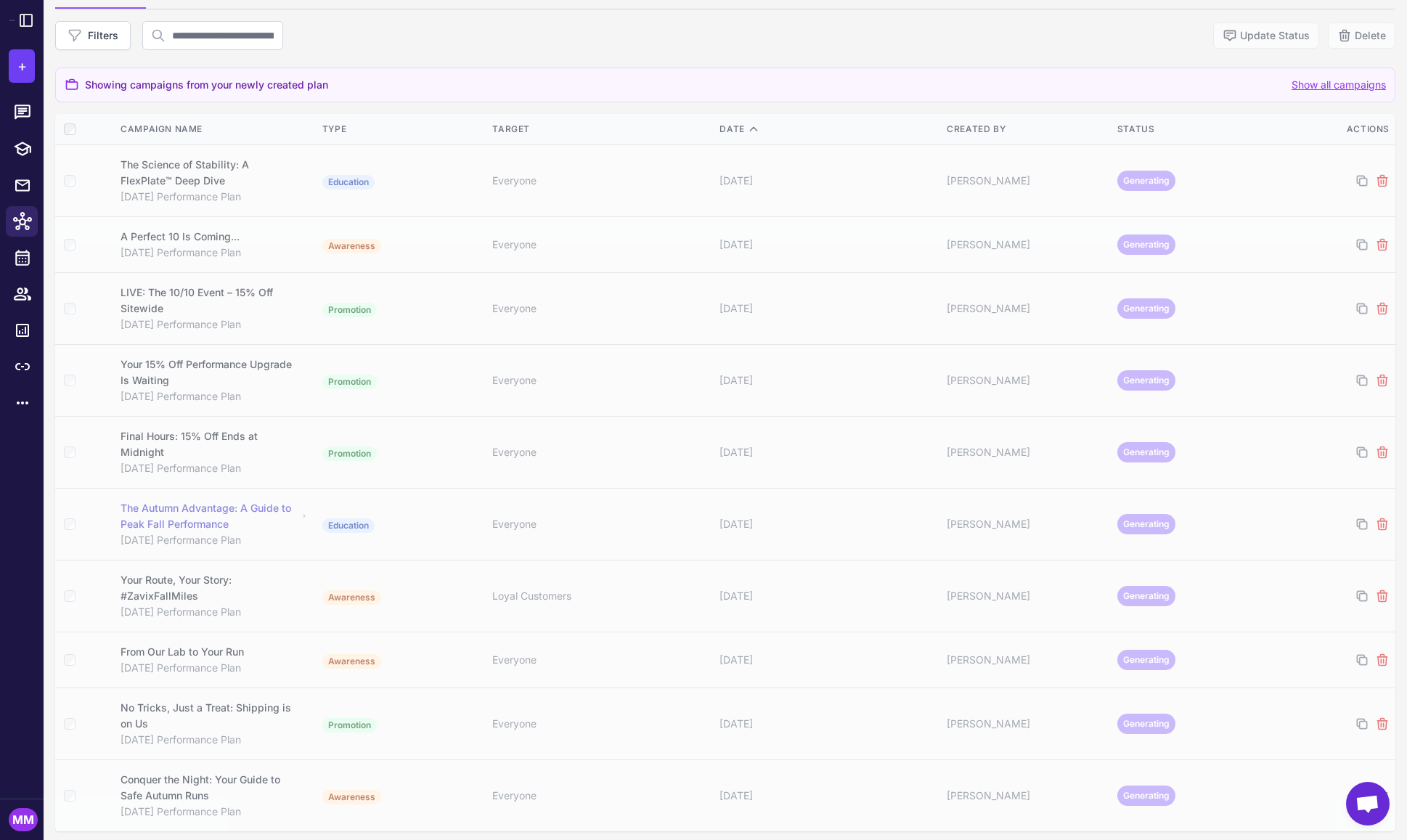
scroll to position [128, 0]
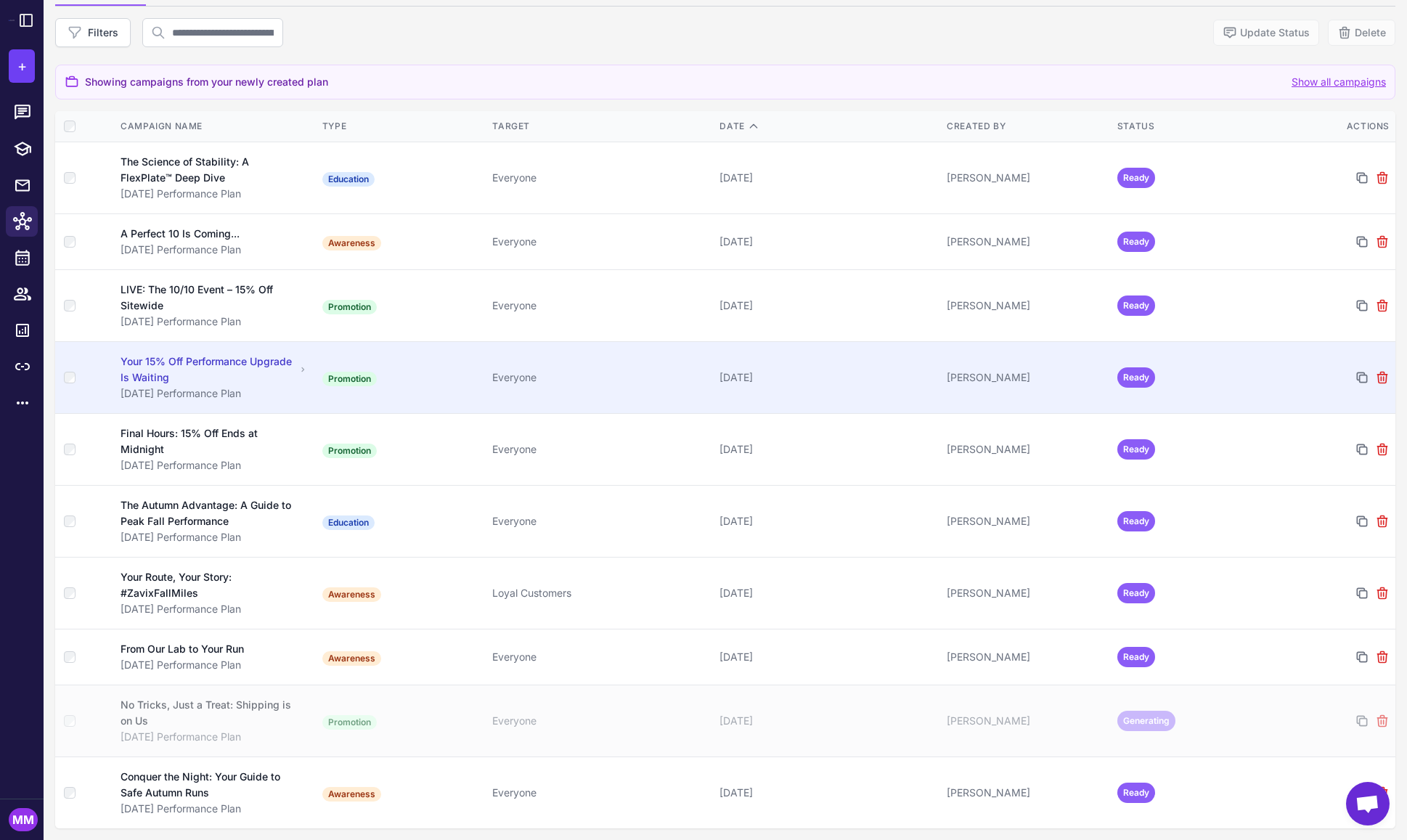
click at [859, 375] on div "October 11, 2025" at bounding box center [828, 378] width 216 height 16
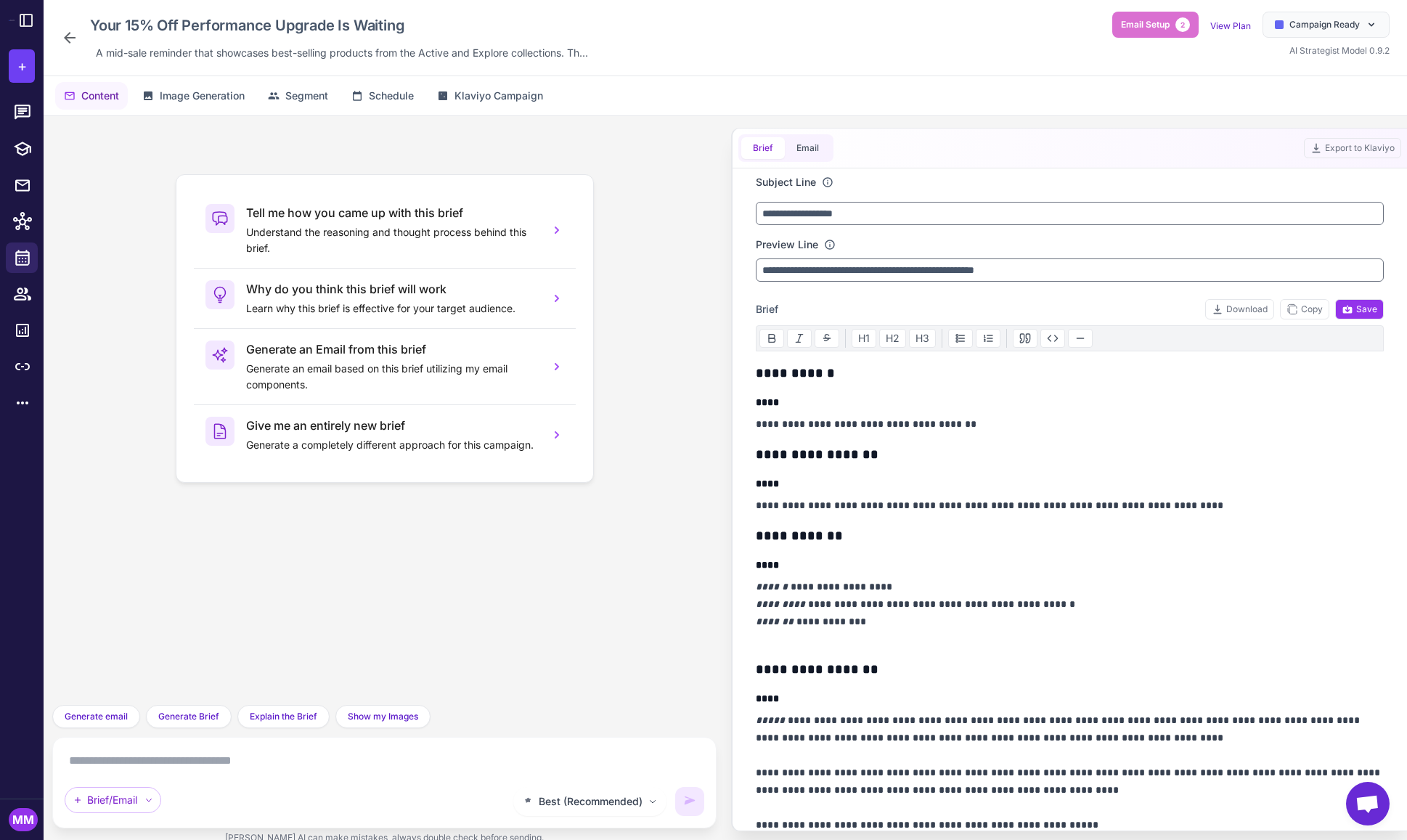
click at [130, 769] on textarea at bounding box center [384, 761] width 640 height 23
drag, startPoint x: 783, startPoint y: 586, endPoint x: 884, endPoint y: 582, distance: 101.1
click at [884, 582] on p "**********" at bounding box center [1070, 612] width 629 height 70
click at [783, 636] on textarea at bounding box center [833, 644] width 204 height 44
type textarea "**********"
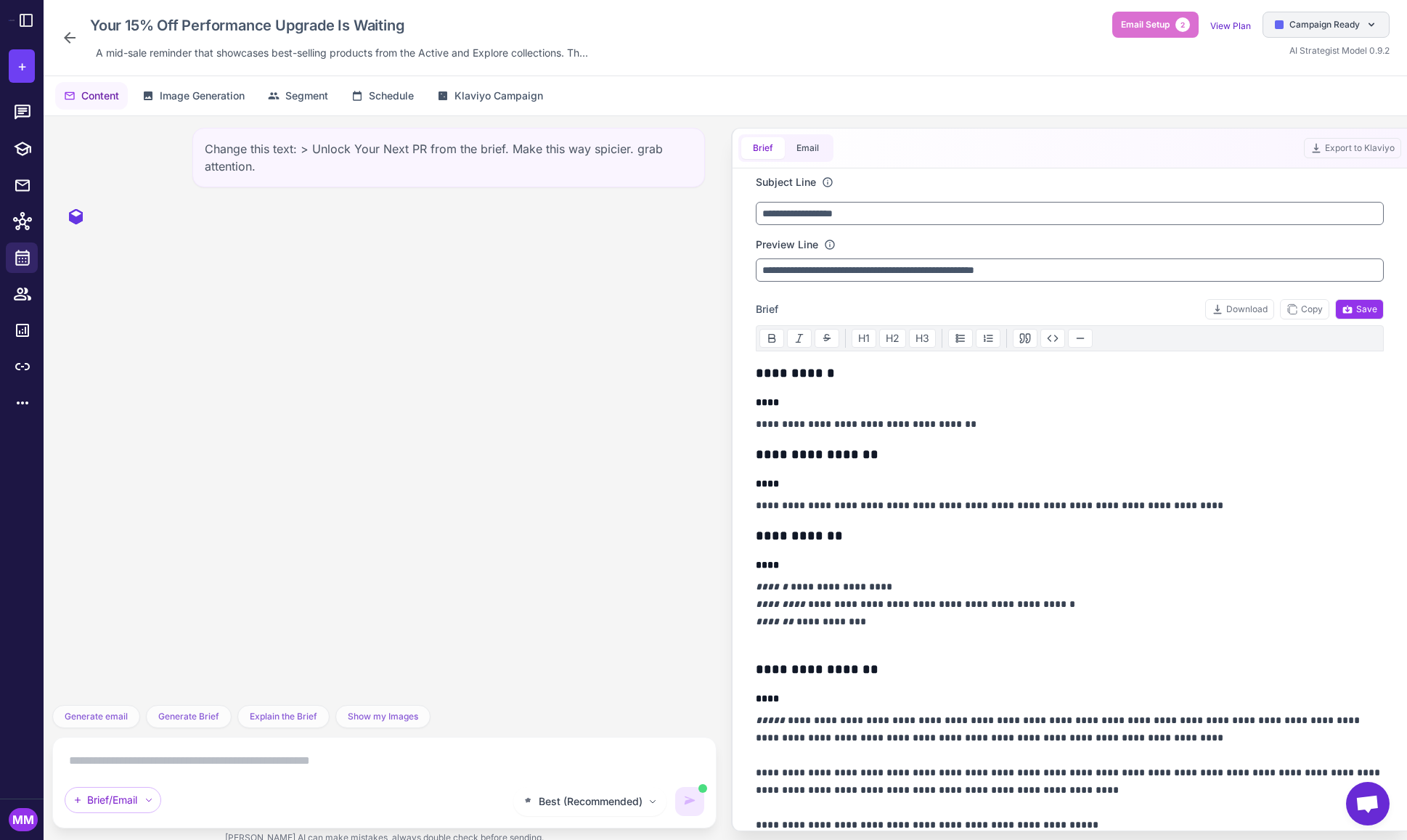
click at [1313, 27] on span "Campaign Ready" at bounding box center [1325, 24] width 71 height 13
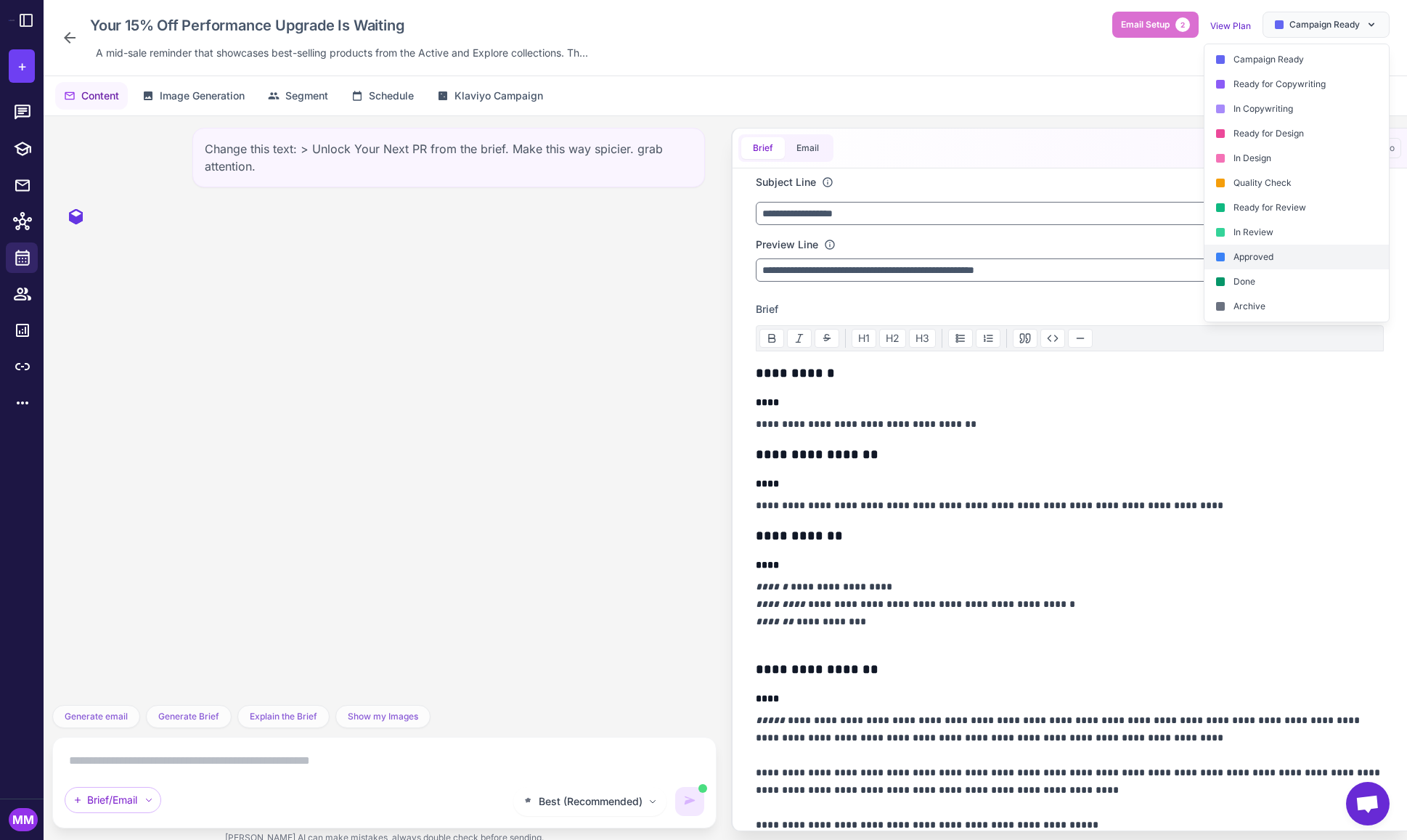
click at [1263, 254] on div "Approved" at bounding box center [1296, 257] width 185 height 25
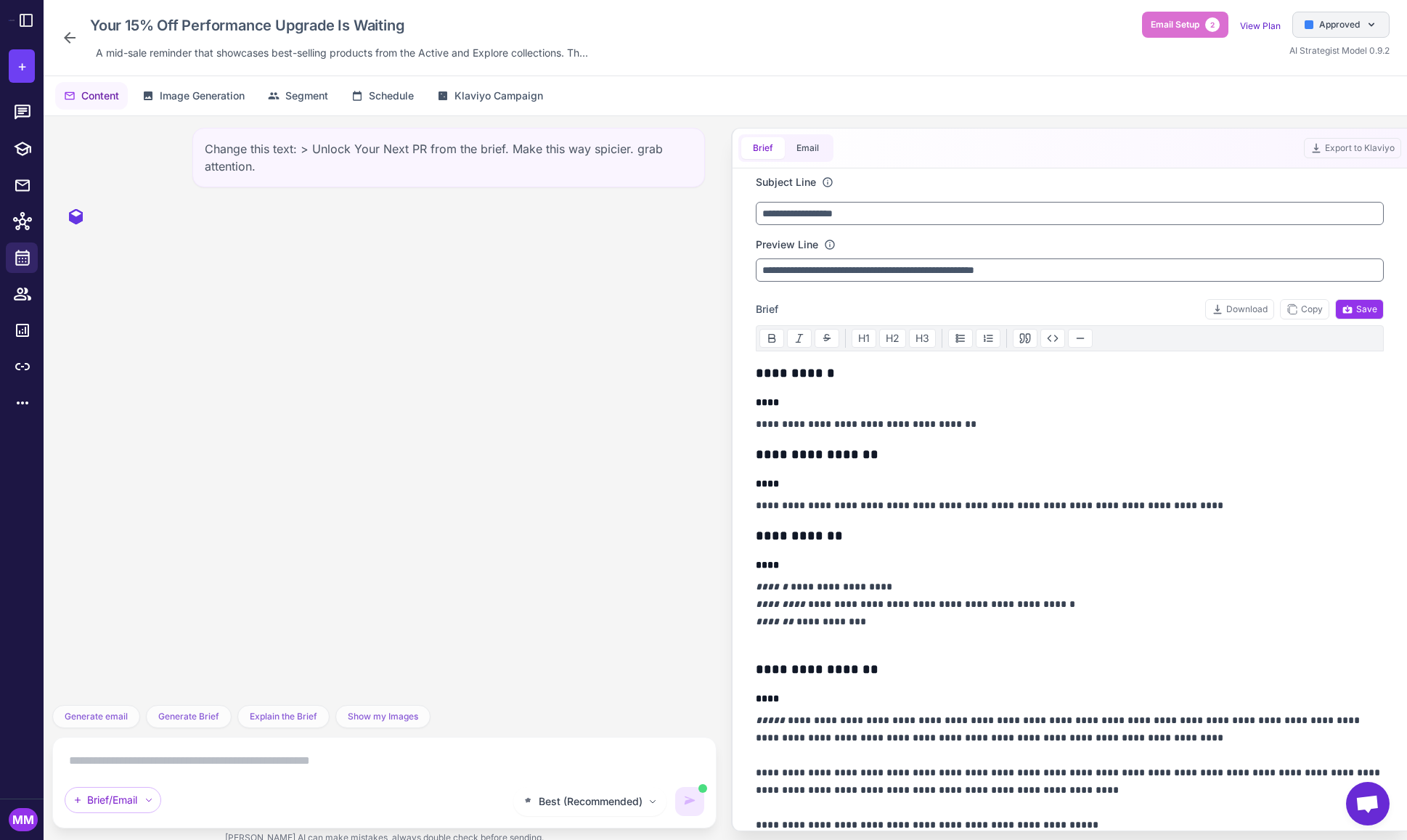
click at [1346, 25] on span "Approved" at bounding box center [1340, 24] width 41 height 13
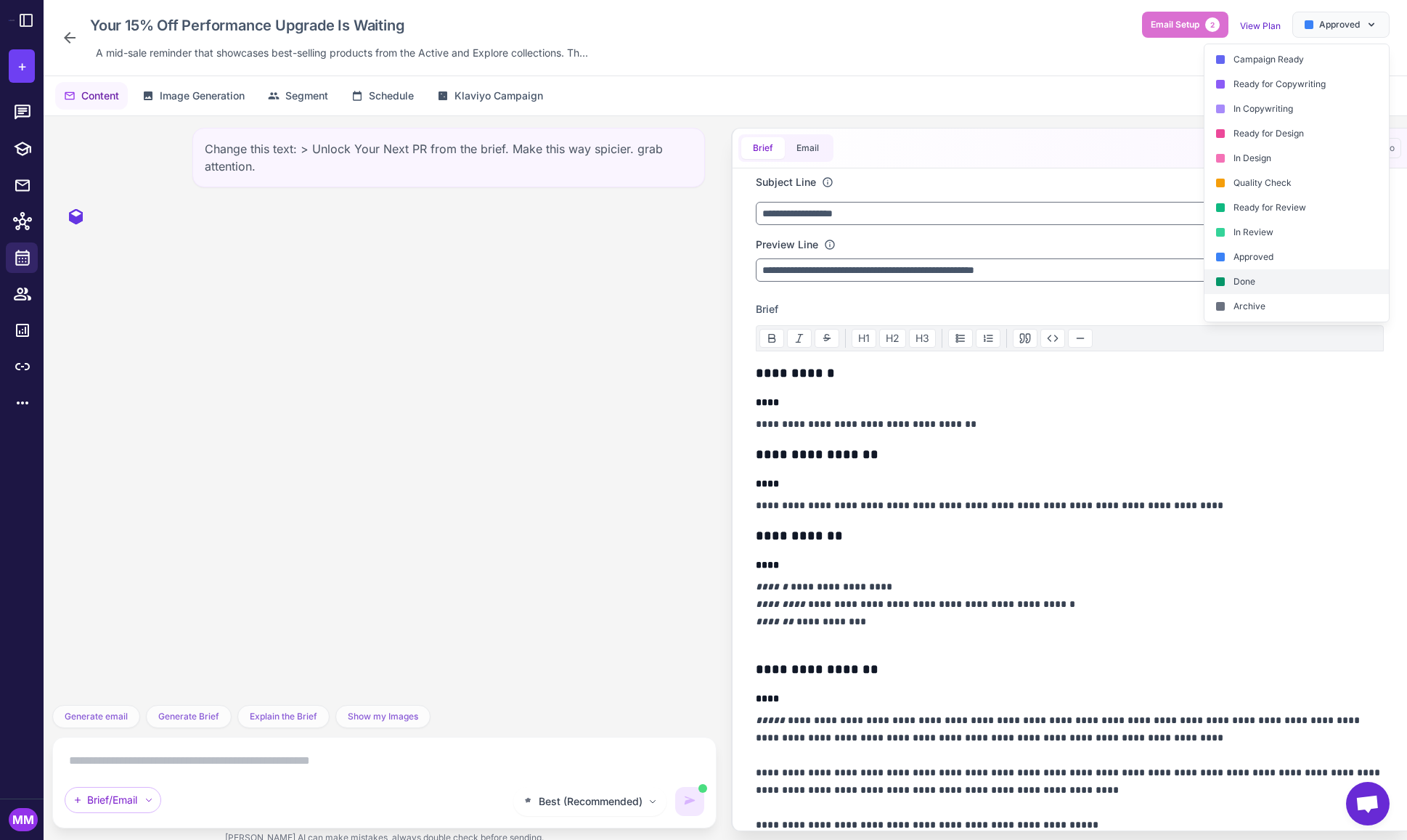
click at [1278, 277] on div "Done" at bounding box center [1296, 282] width 185 height 25
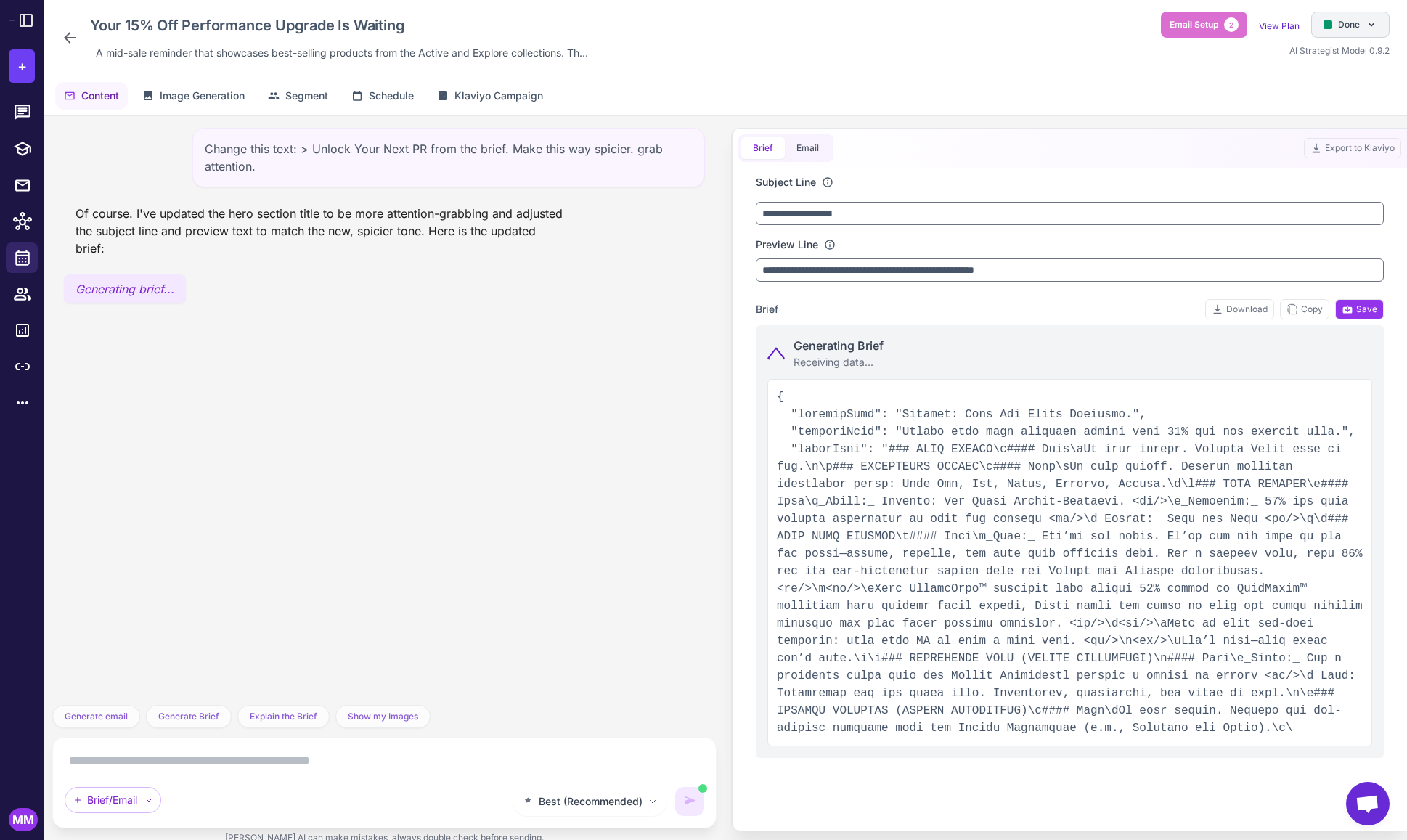
click at [1338, 27] on span "Done" at bounding box center [1349, 24] width 21 height 13
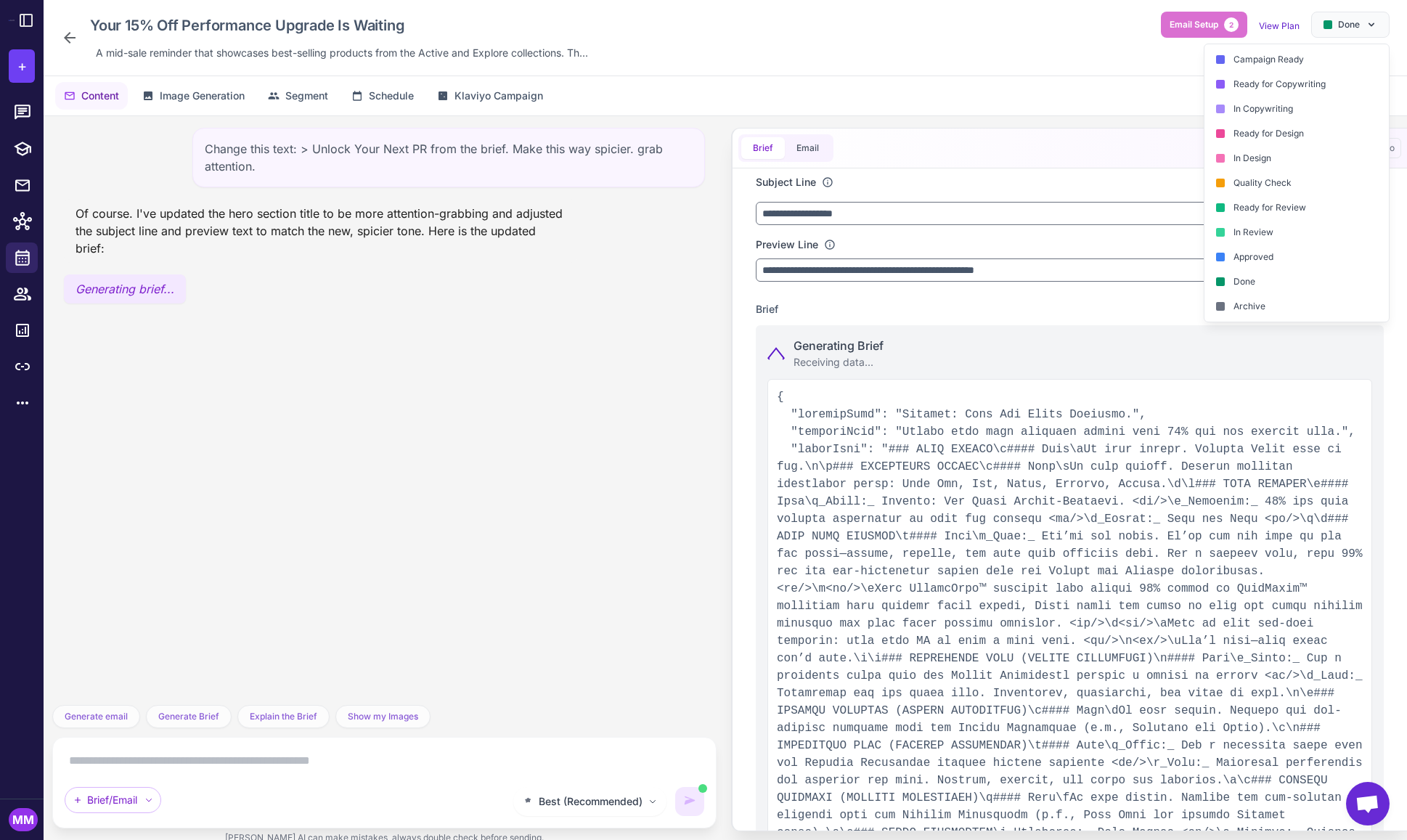
click at [1159, 76] on div "Content Image Generation Segment Schedule Klaviyo Campaign" at bounding box center [726, 96] width 1364 height 39
type input "**********"
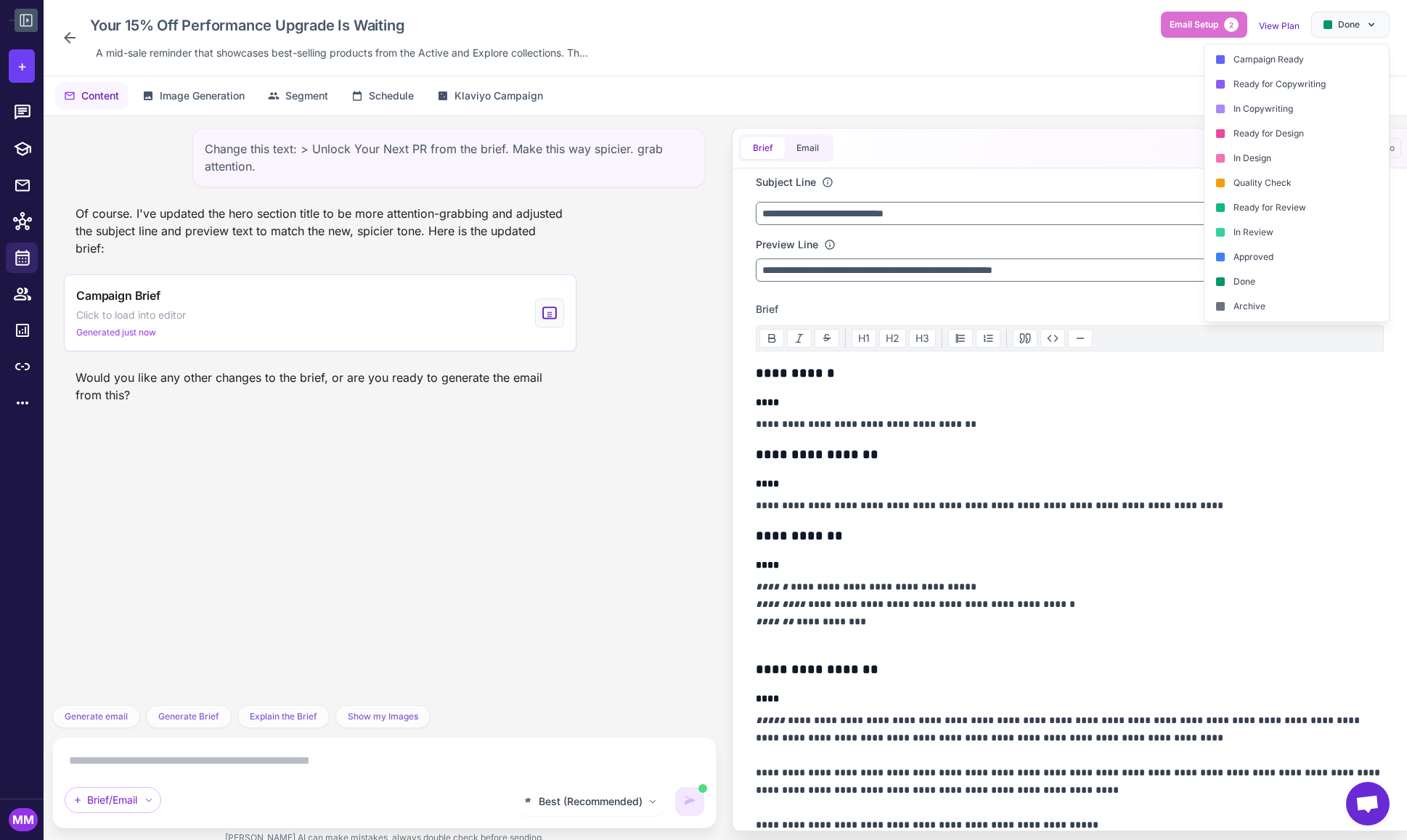
click at [35, 13] on button at bounding box center [26, 21] width 23 height 23
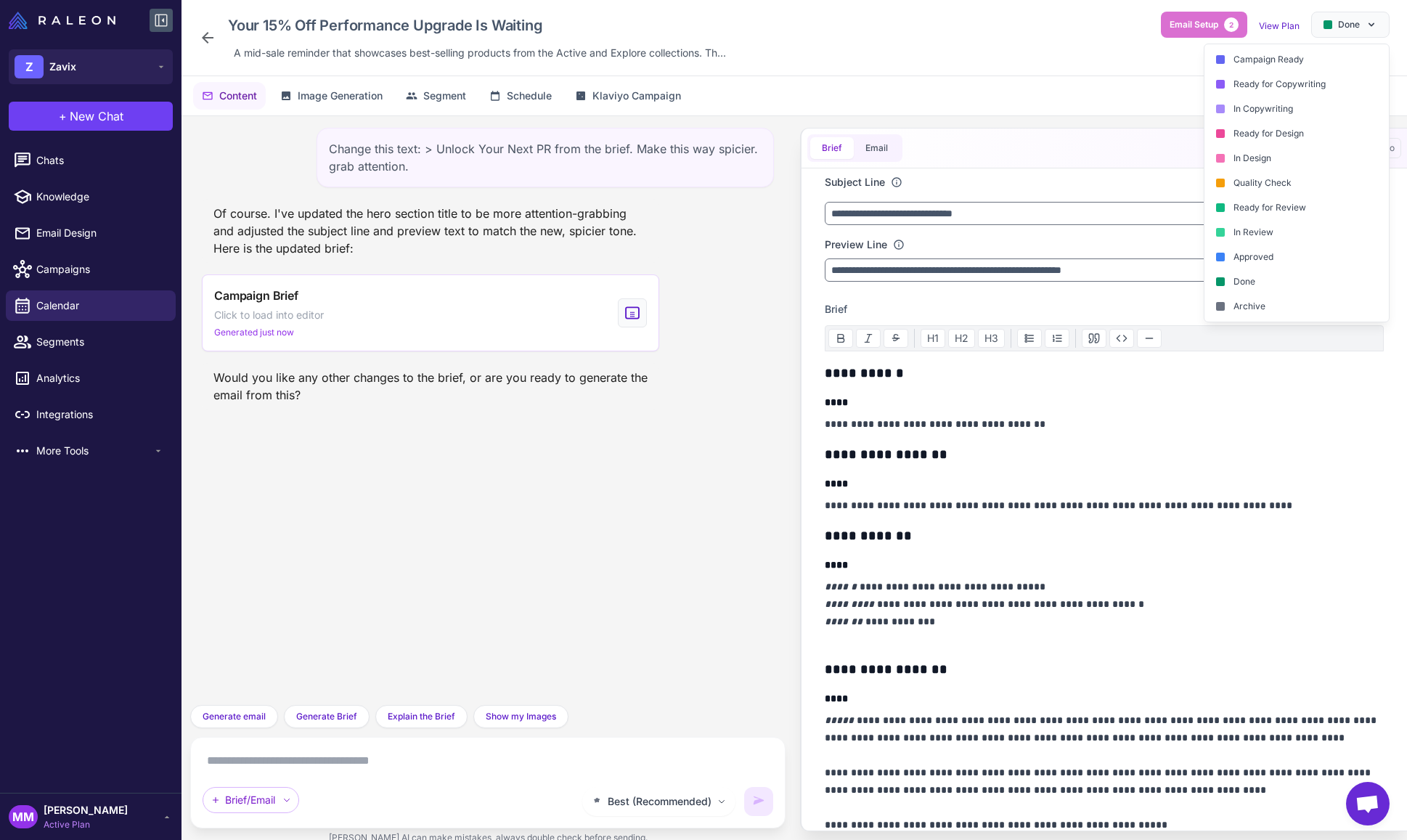
click at [156, 18] on icon at bounding box center [162, 21] width 18 height 18
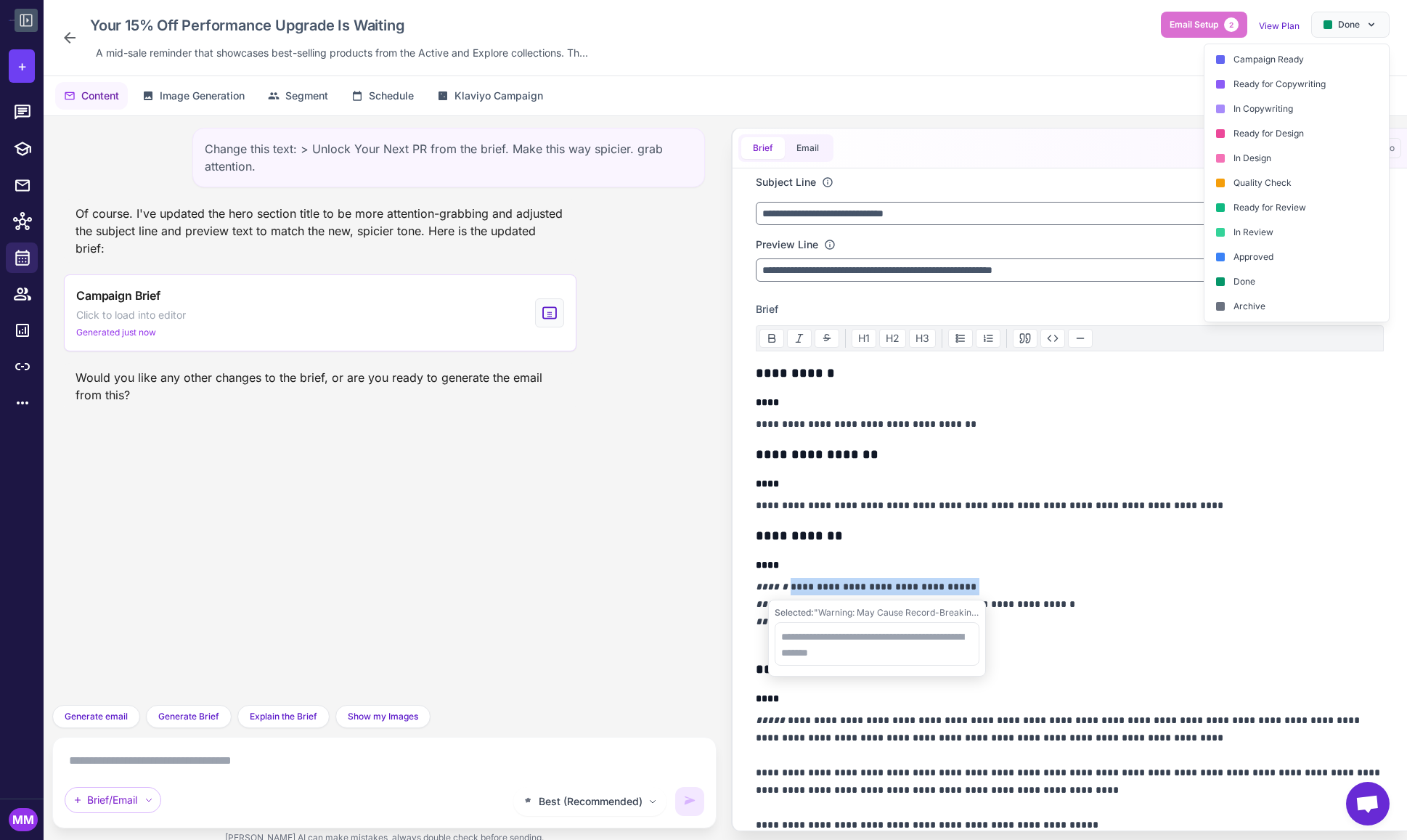
drag, startPoint x: 971, startPoint y: 582, endPoint x: 782, endPoint y: 583, distance: 189.0
click at [782, 583] on p "**********" at bounding box center [1070, 612] width 629 height 70
drag, startPoint x: 1100, startPoint y: 552, endPoint x: 1111, endPoint y: 540, distance: 16.3
click at [1366, 29] on icon at bounding box center [1371, 24] width 12 height 12
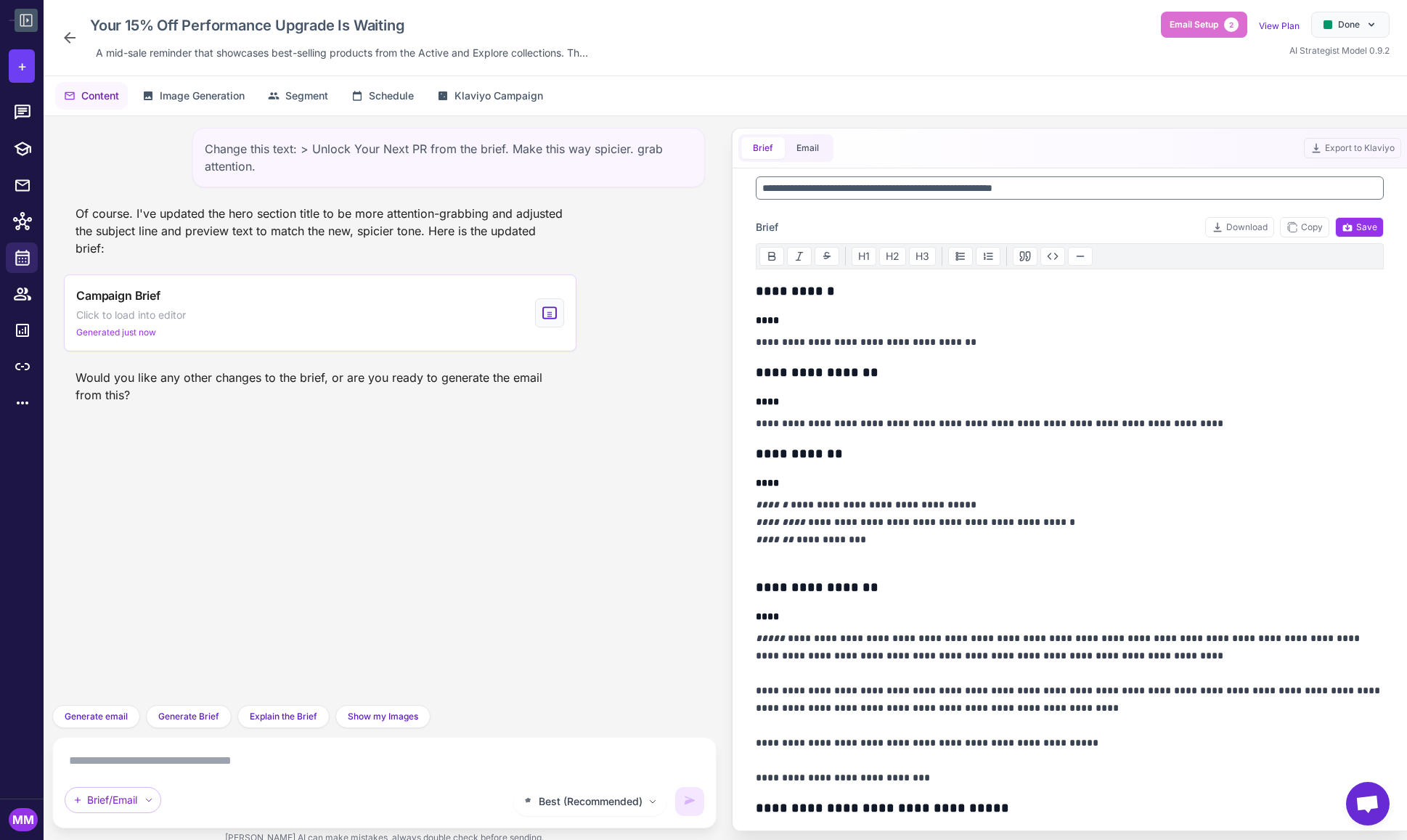
scroll to position [79, 0]
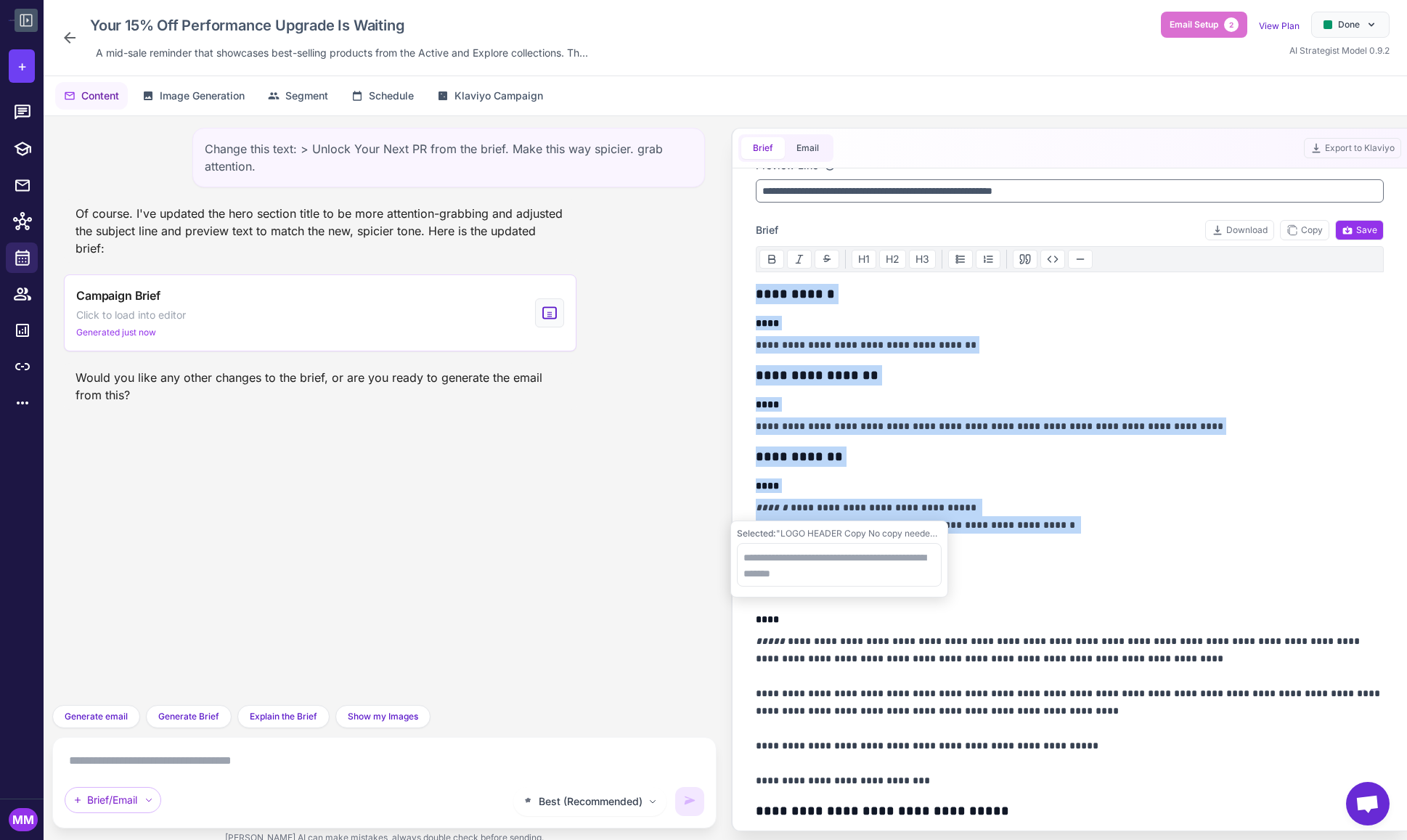
drag, startPoint x: 755, startPoint y: 286, endPoint x: 930, endPoint y: 539, distance: 307.6
click at [925, 536] on div "Selected: "LOGO HEADER Copy No copy needed. Display Zavix logo at top. NAVIGATI…" at bounding box center [726, 489] width 1364 height 747
click at [978, 520] on p "**********" at bounding box center [1070, 534] width 629 height 70
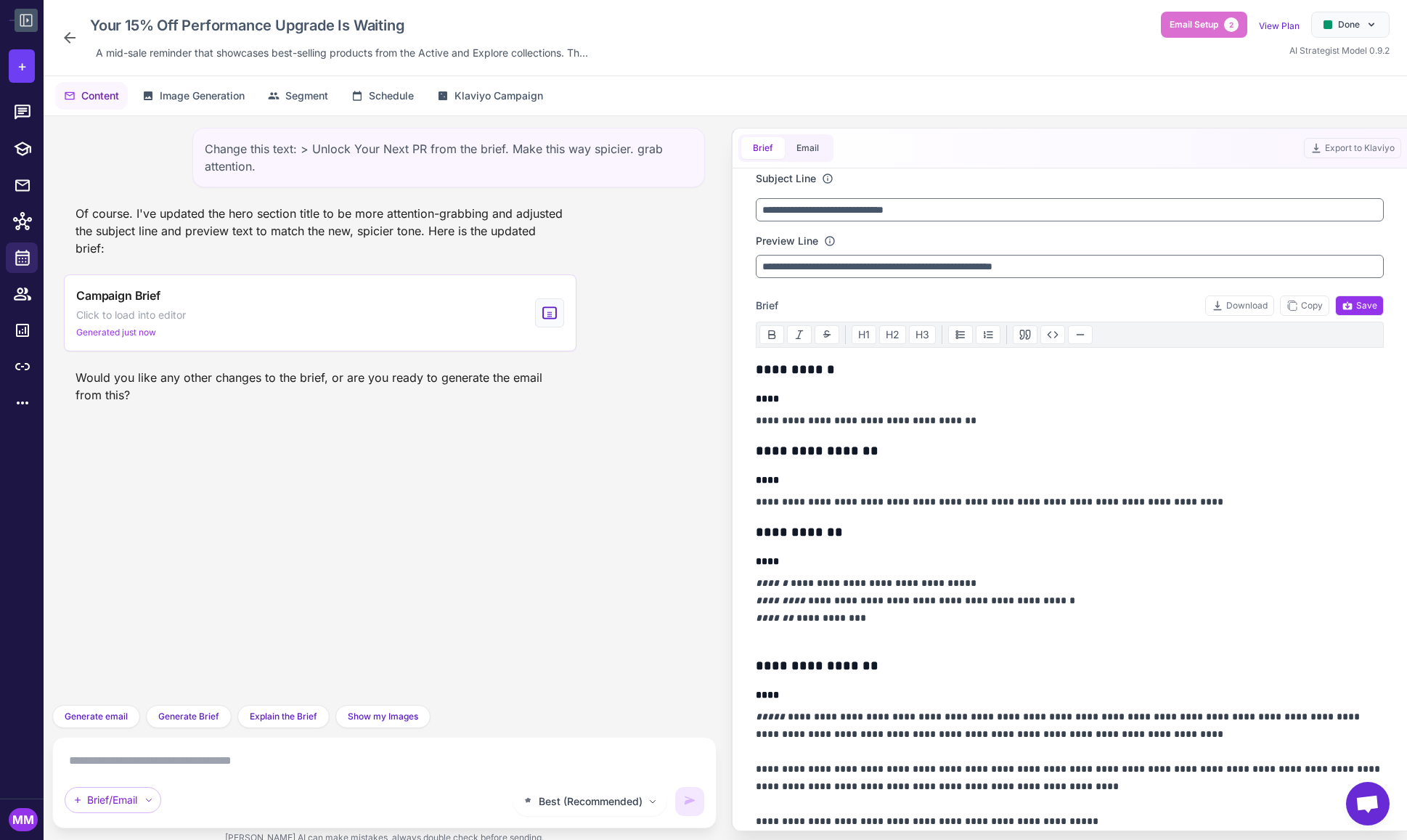
scroll to position [0, 0]
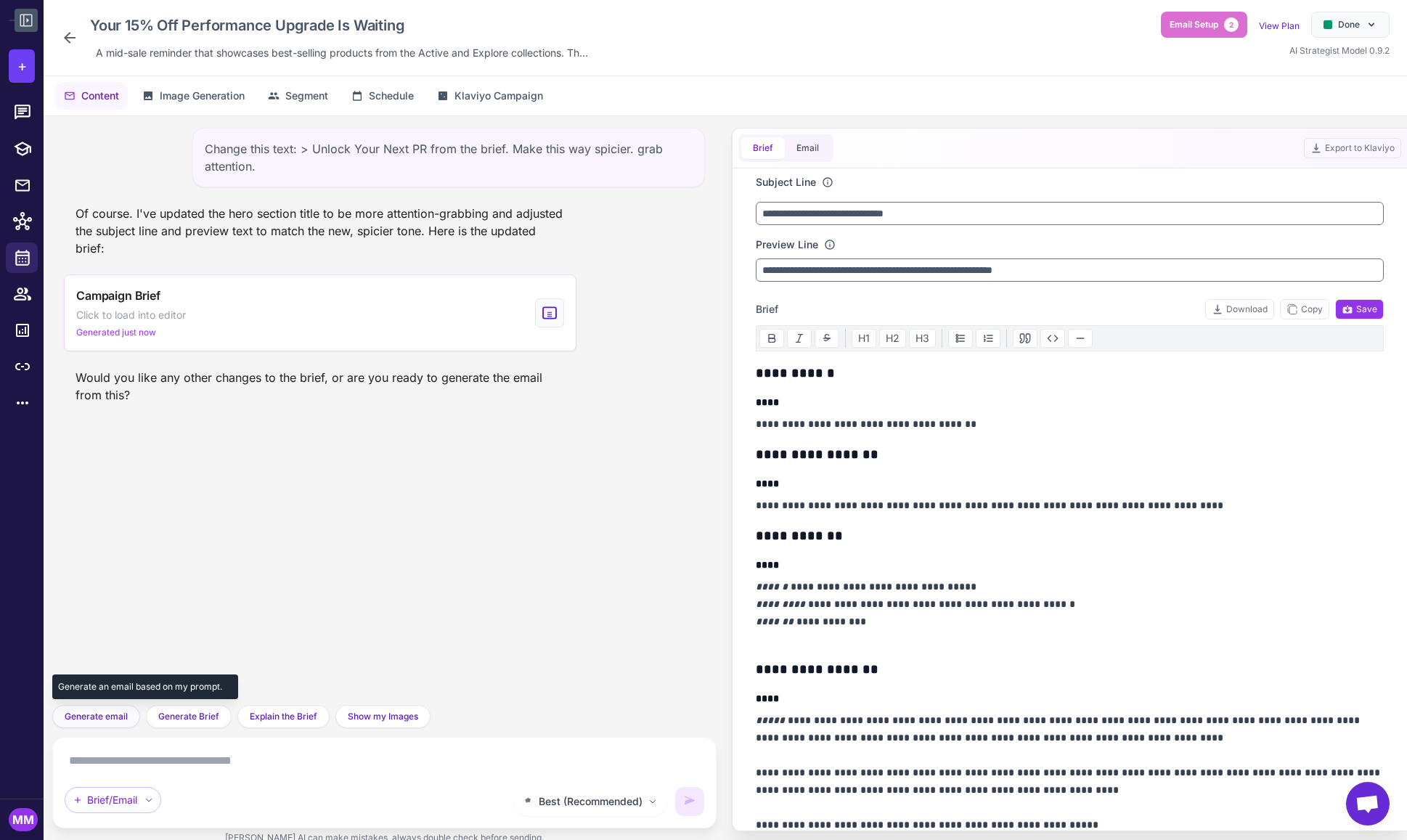
click at [92, 722] on span "Generate email" at bounding box center [96, 716] width 63 height 13
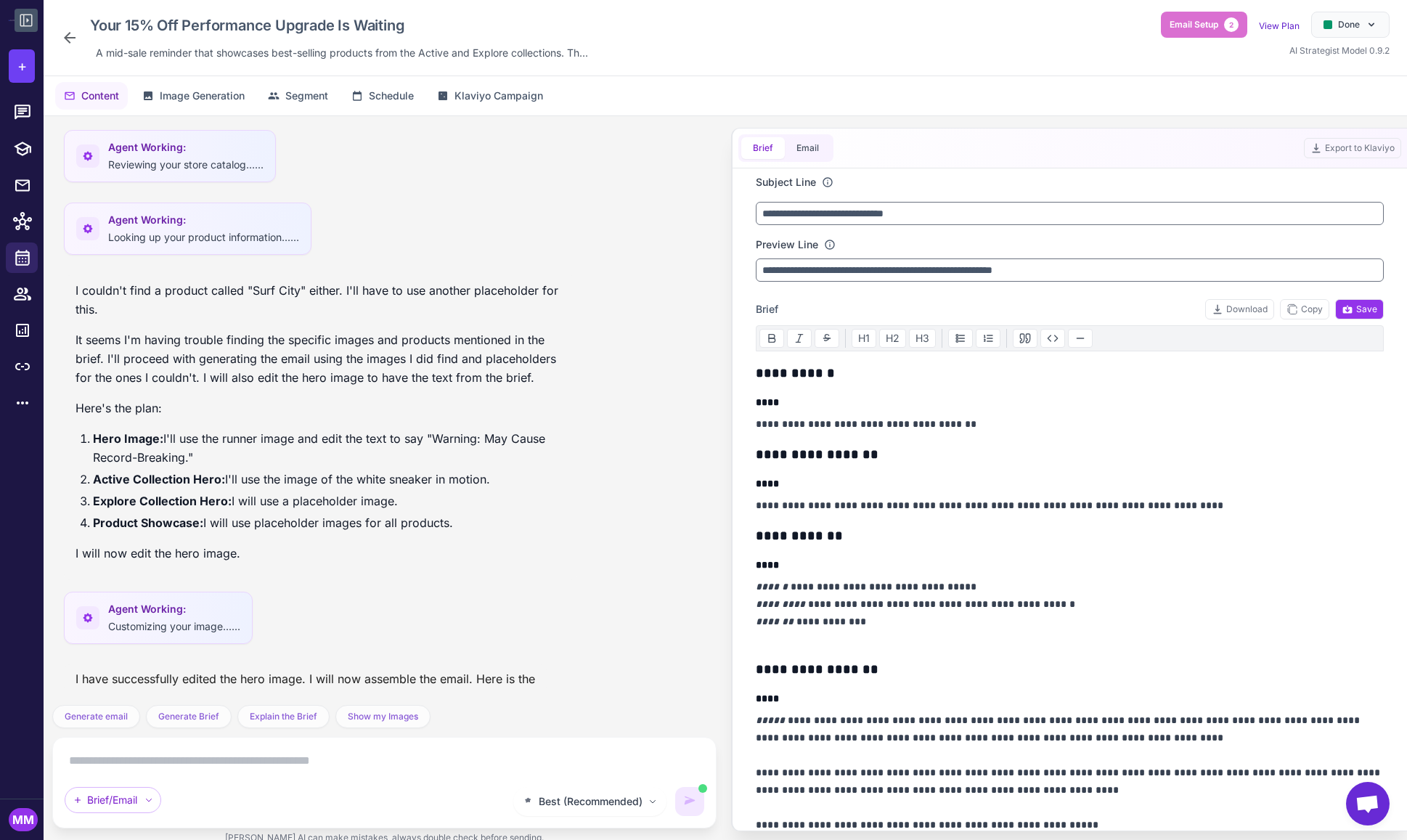
scroll to position [1681, 0]
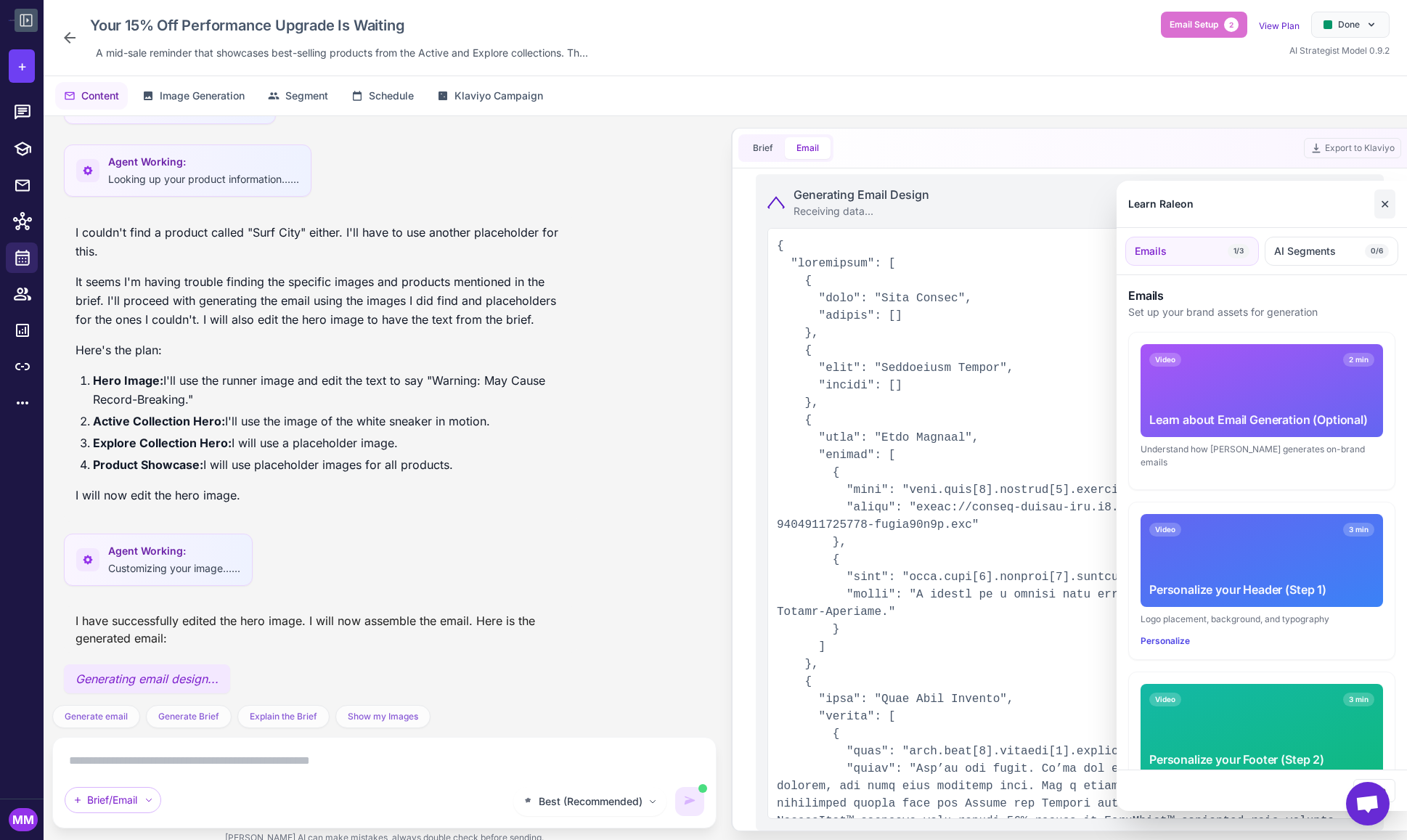
click at [1393, 206] on button "✕" at bounding box center [1386, 204] width 21 height 29
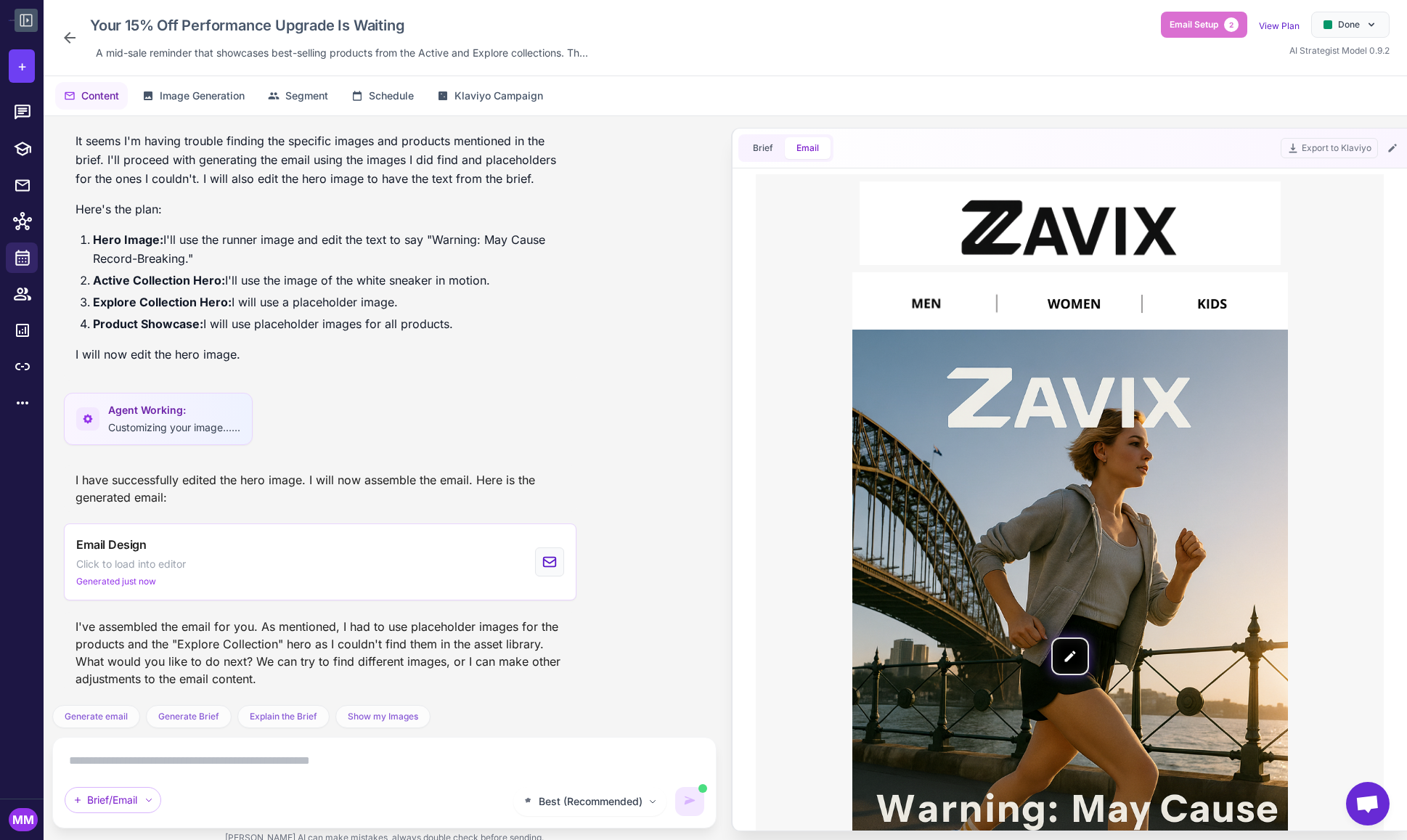
scroll to position [0, 0]
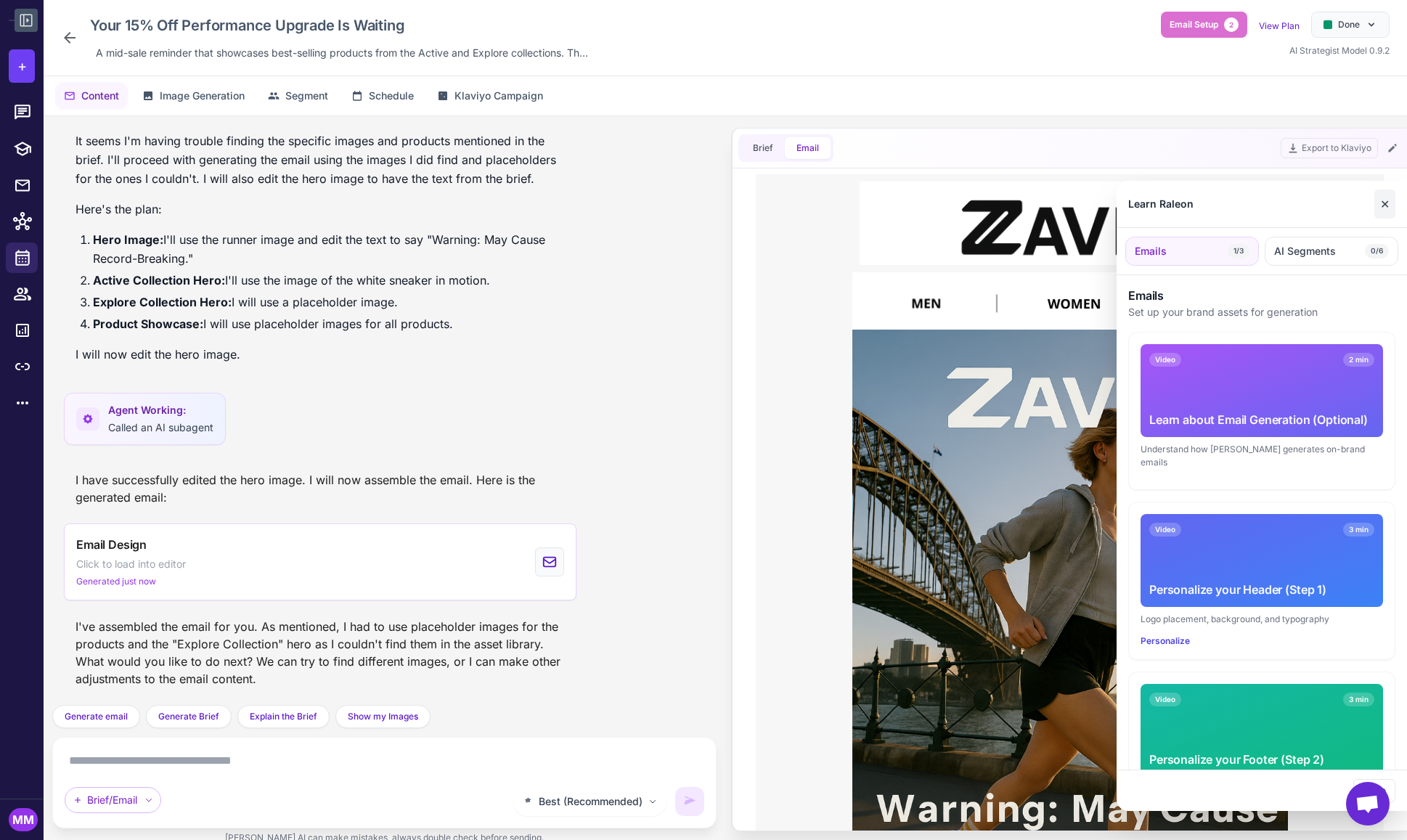
click at [1386, 205] on button "✕" at bounding box center [1386, 204] width 21 height 29
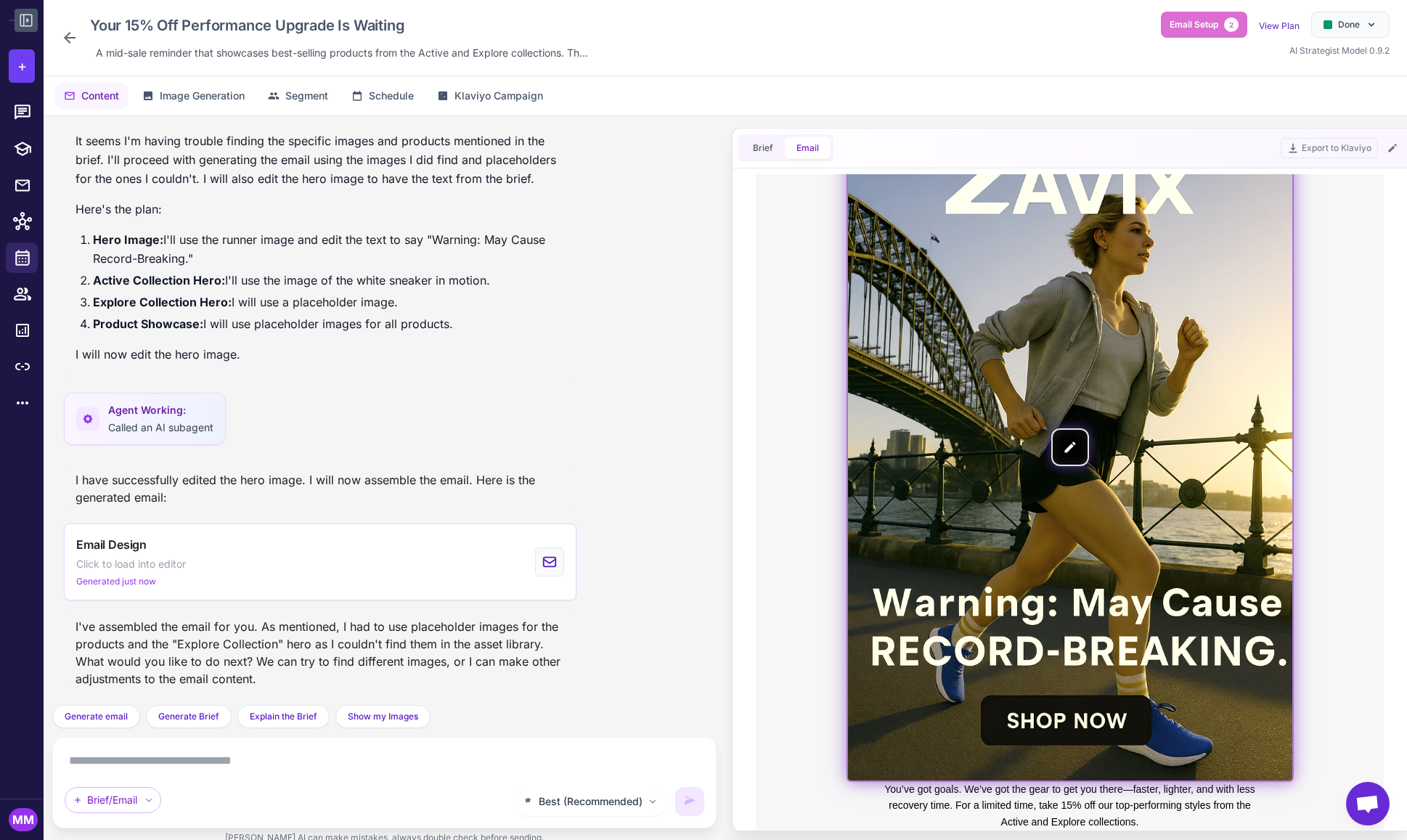
scroll to position [216, 0]
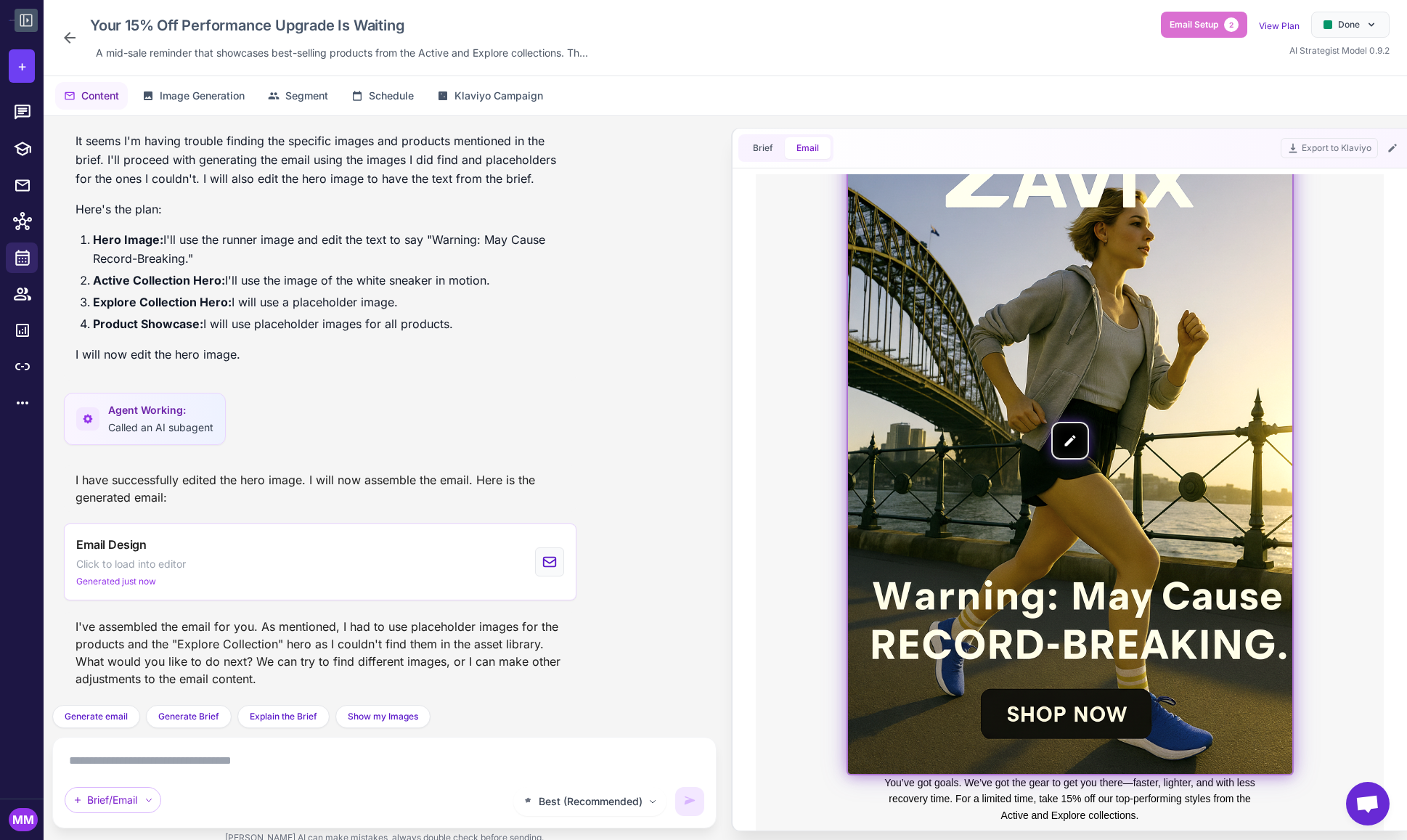
click at [1073, 442] on img at bounding box center [1070, 440] width 445 height 667
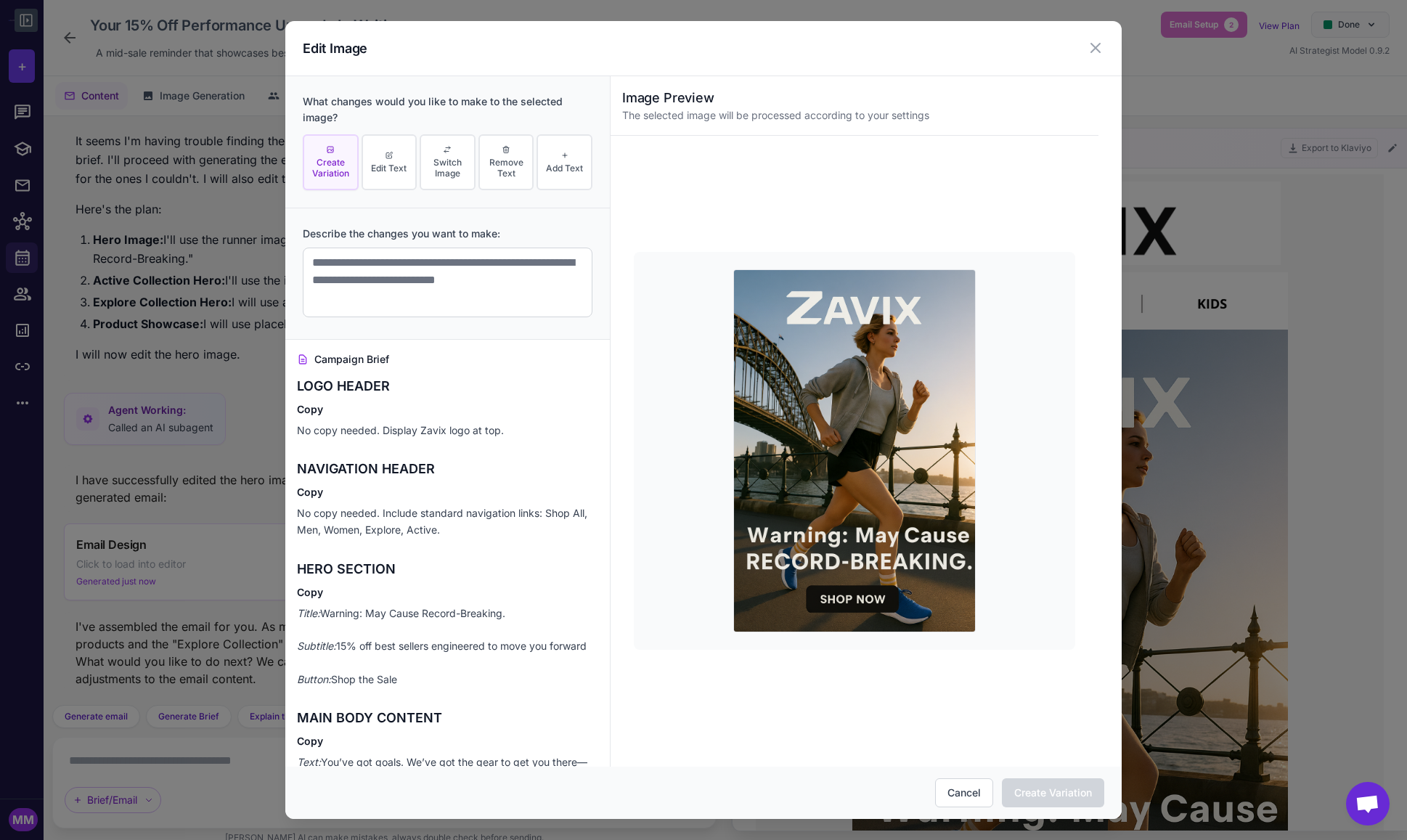
scroll to position [0, 0]
click at [364, 260] on textarea at bounding box center [447, 282] width 290 height 70
click at [1103, 46] on icon at bounding box center [1096, 48] width 18 height 18
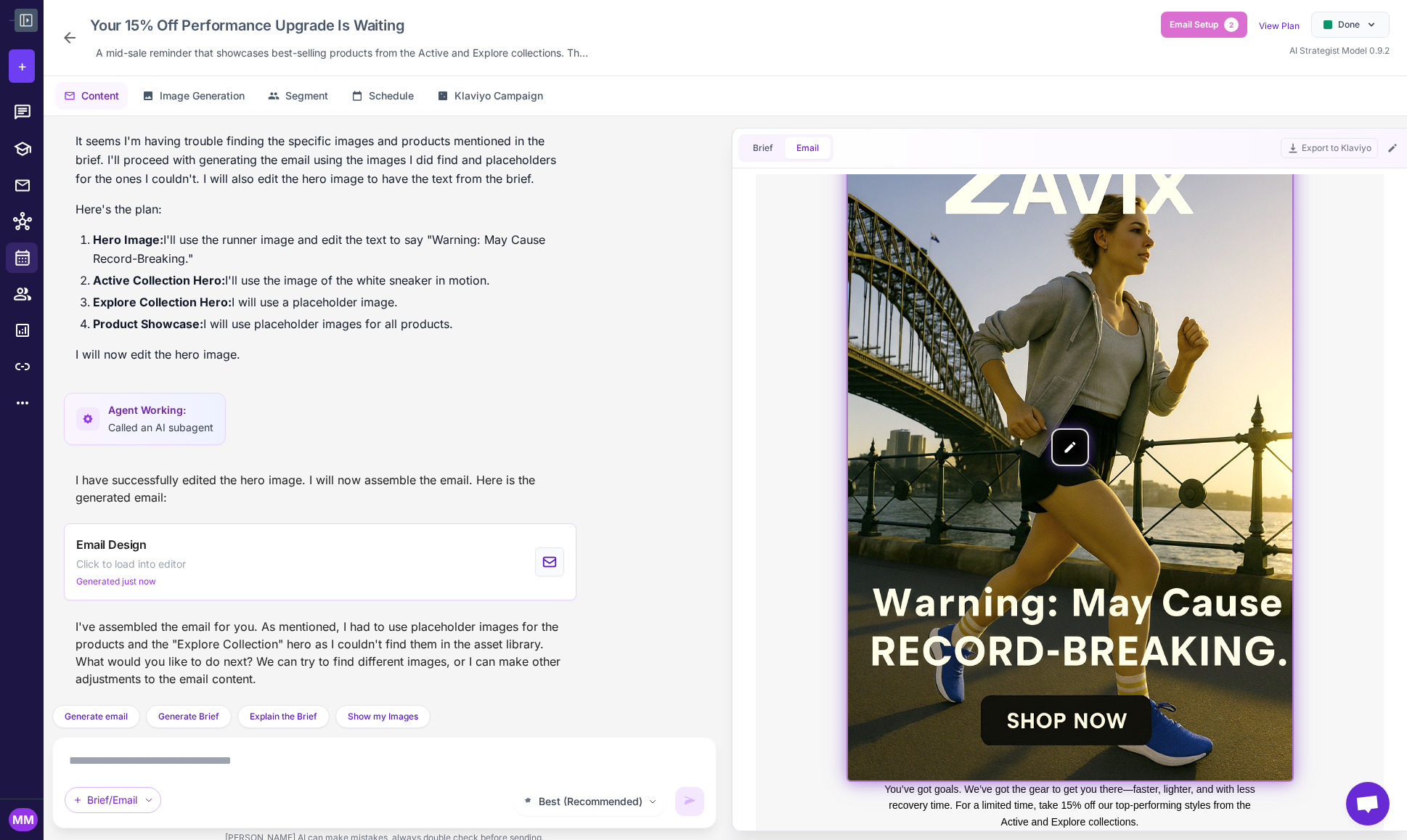
scroll to position [208, 0]
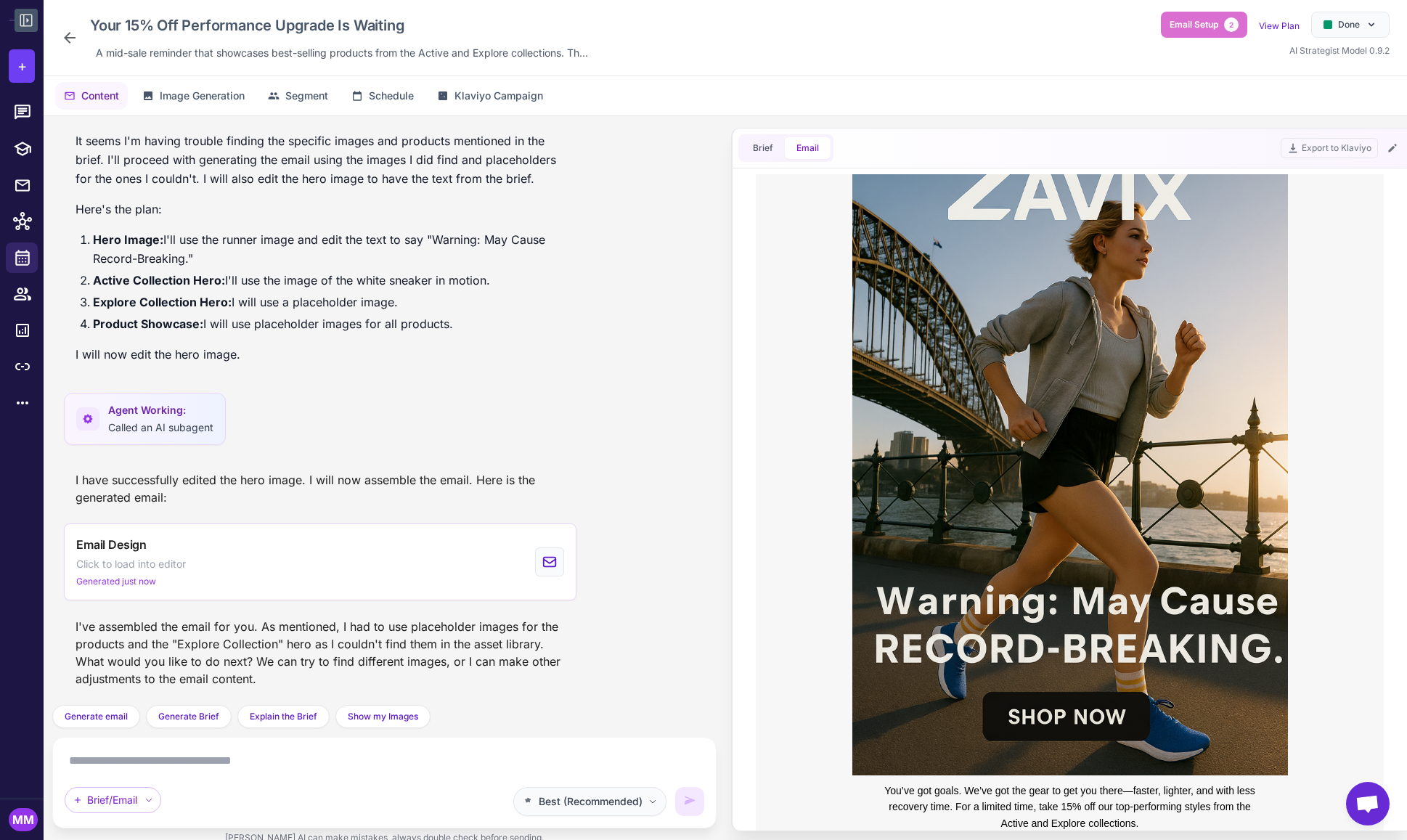
click at [594, 803] on span "Best (Recommended)" at bounding box center [591, 802] width 104 height 16
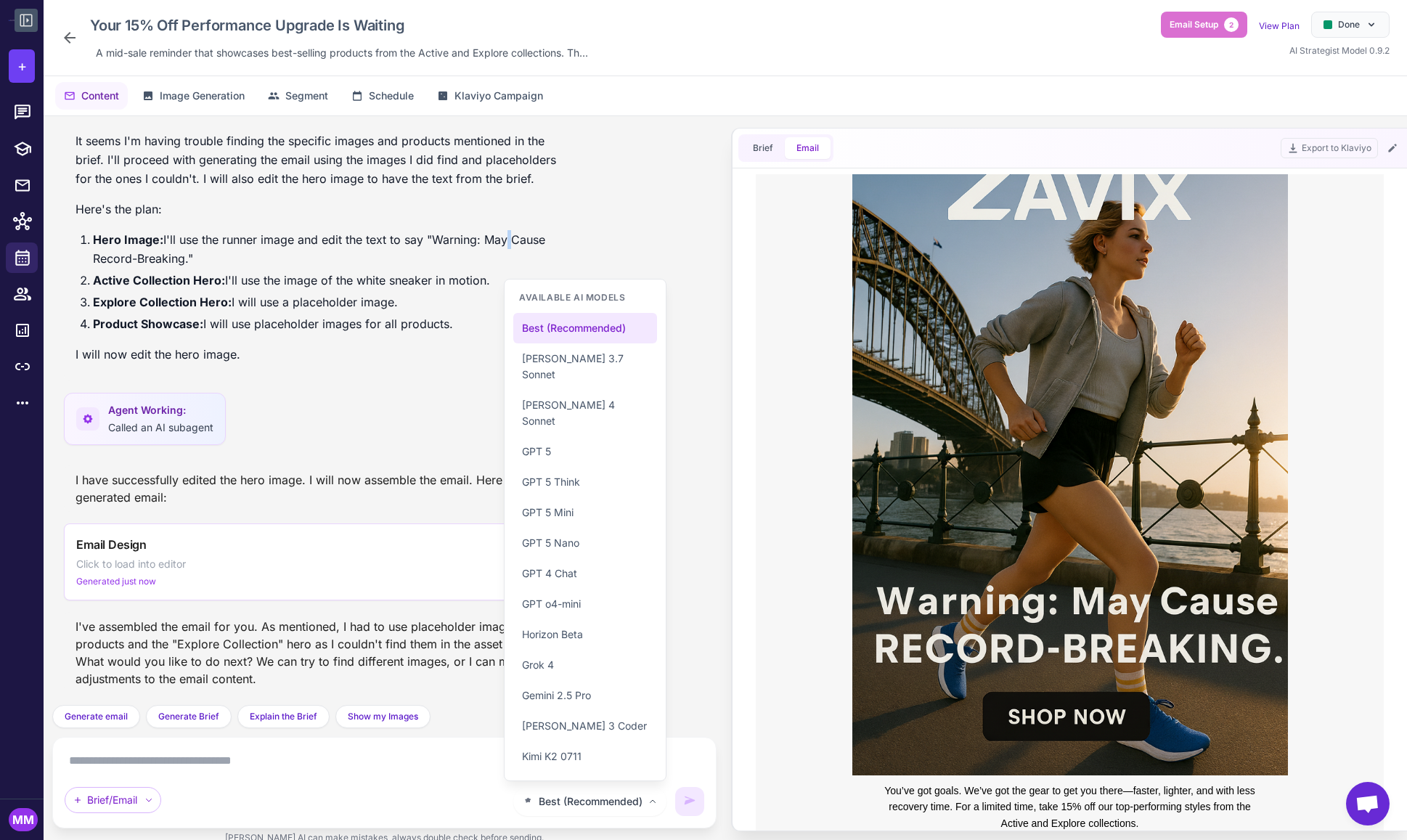
drag, startPoint x: 504, startPoint y: 247, endPoint x: 514, endPoint y: 255, distance: 12.8
click at [504, 247] on li "Hero Image: I'll use the runner image and edit the text to say "Warning: May Ca…" at bounding box center [329, 249] width 472 height 37
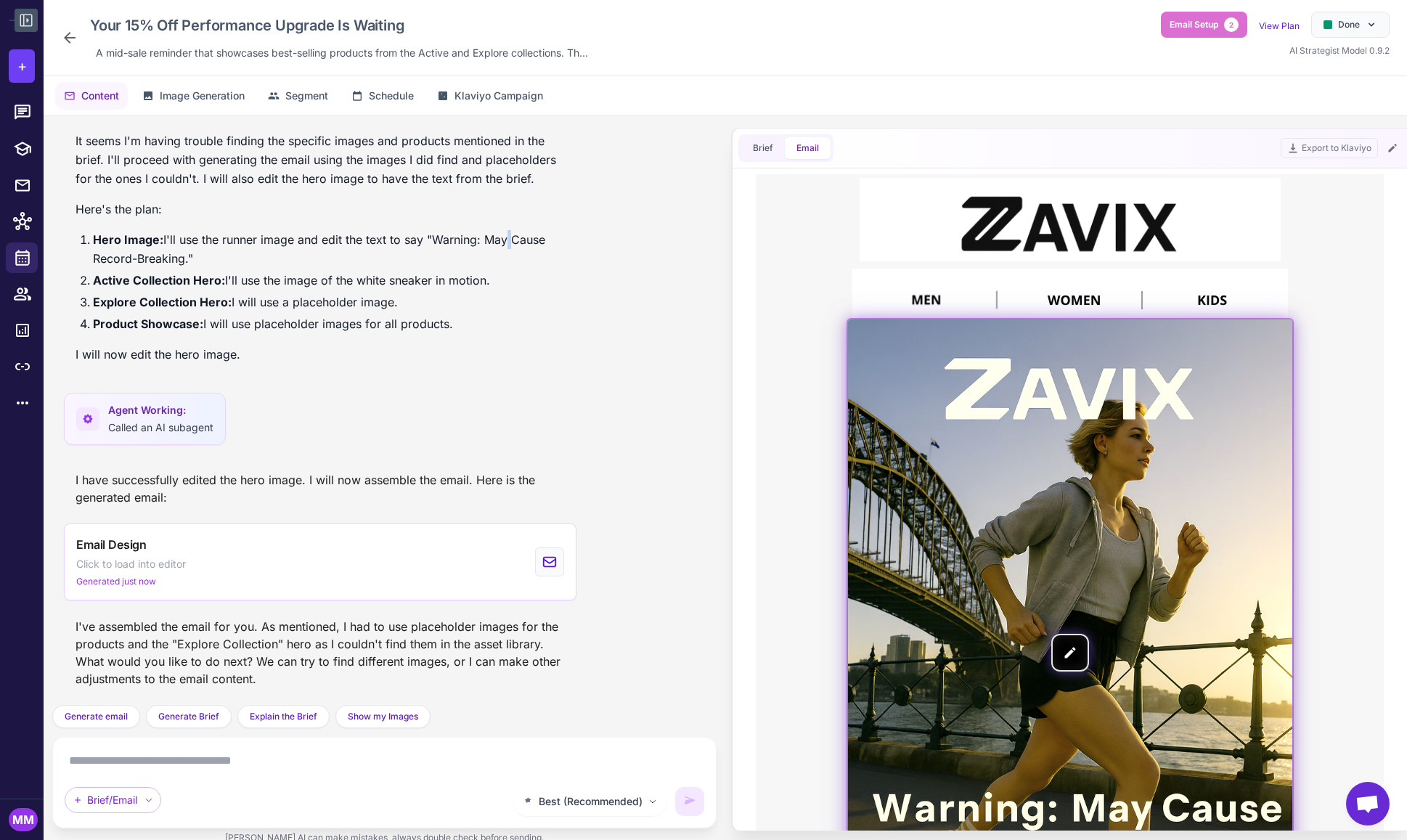
scroll to position [0, 0]
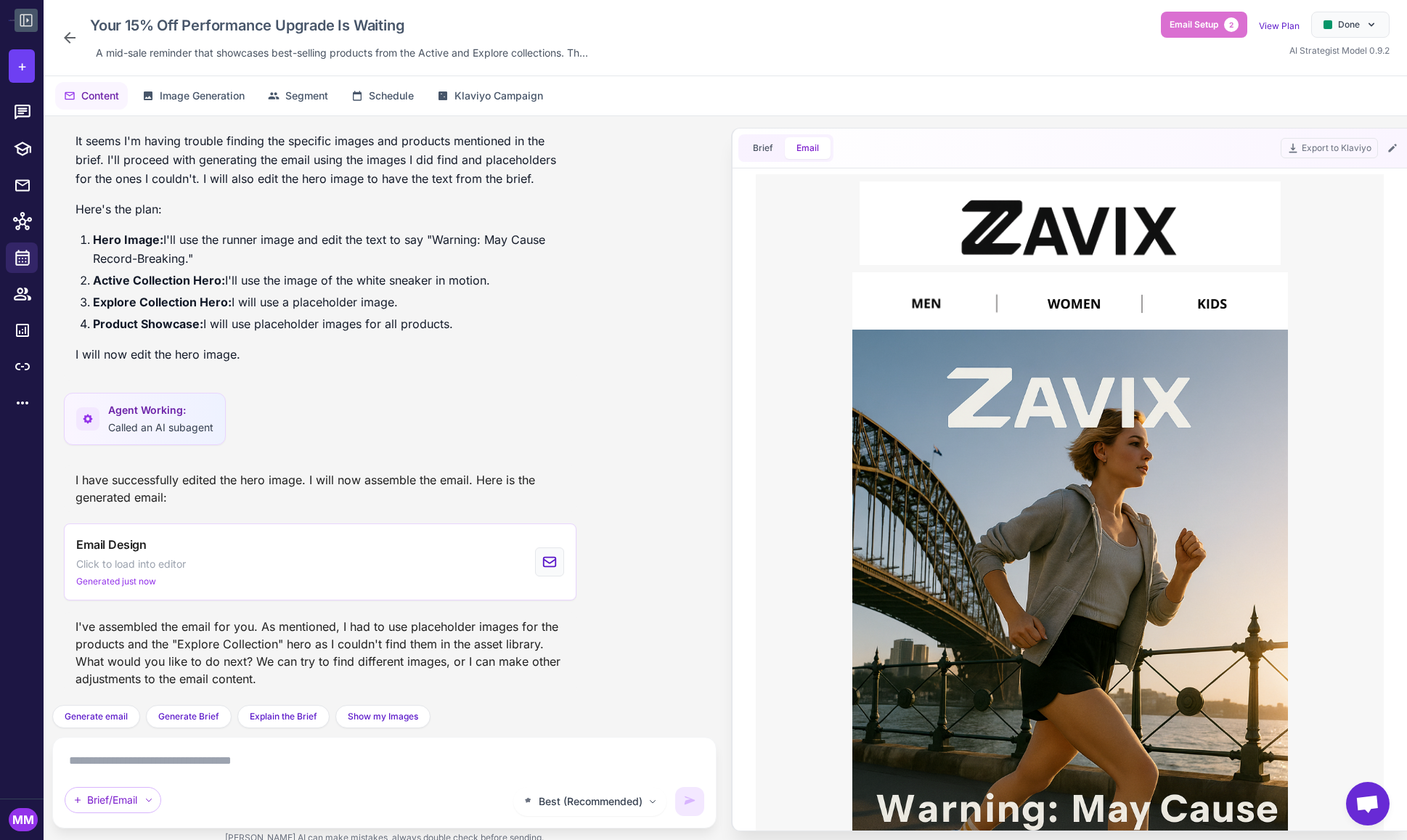
click at [473, 442] on div "Agent Working: Called an AI subagent" at bounding box center [385, 423] width 641 height 61
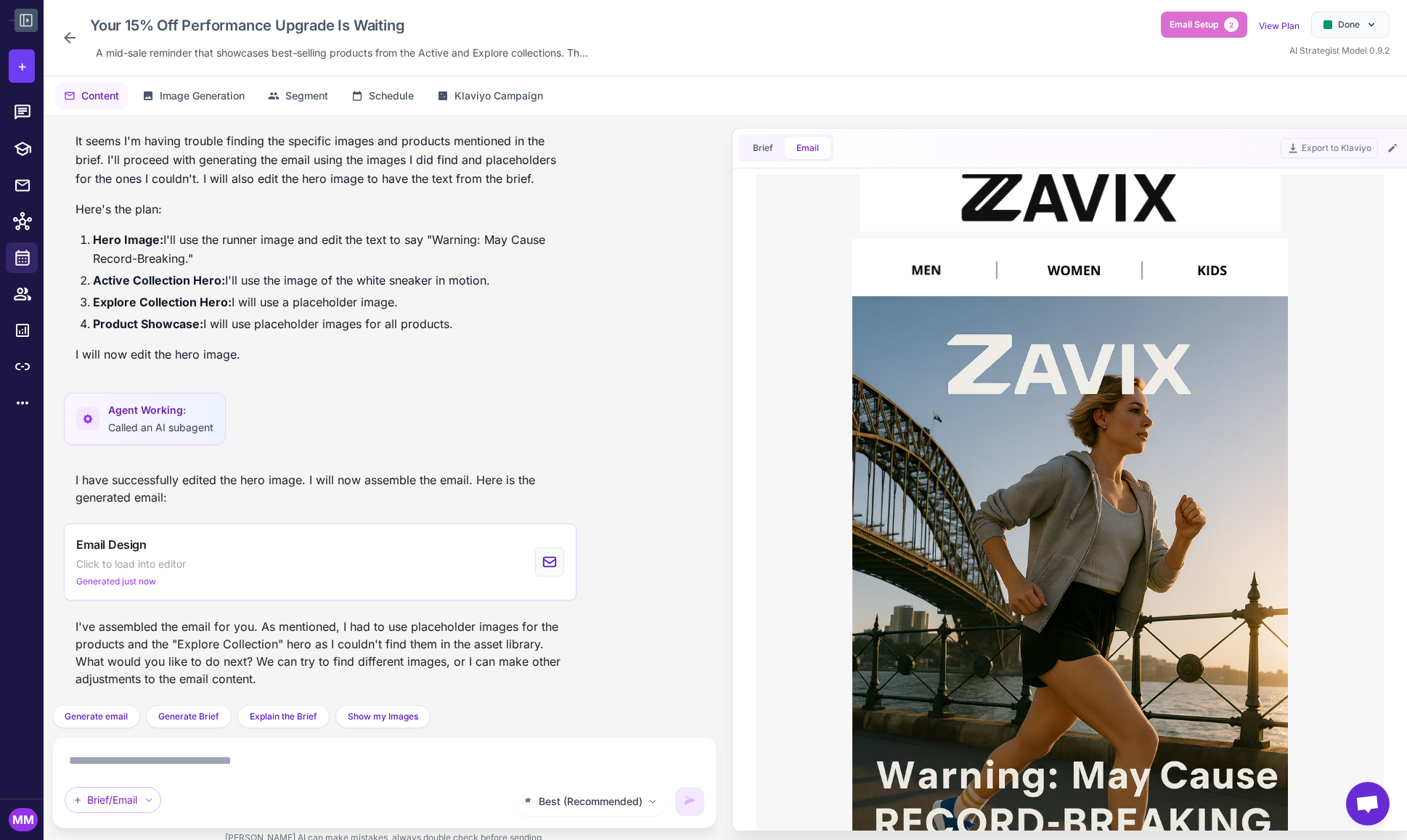
scroll to position [44, 0]
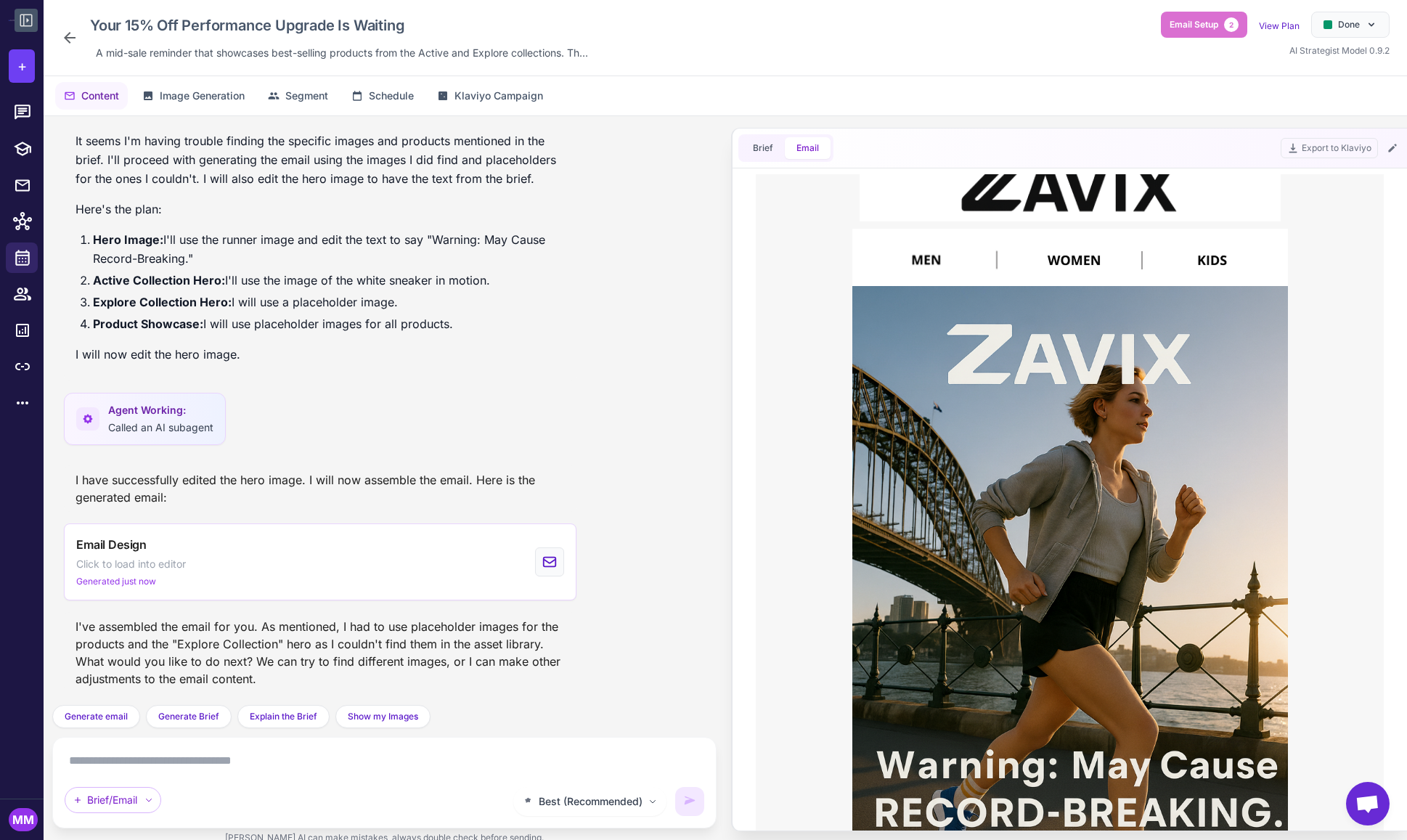
click at [448, 437] on div "Agent Working: Called an AI subagent" at bounding box center [385, 423] width 641 height 61
click at [1399, 146] on button at bounding box center [1393, 148] width 18 height 18
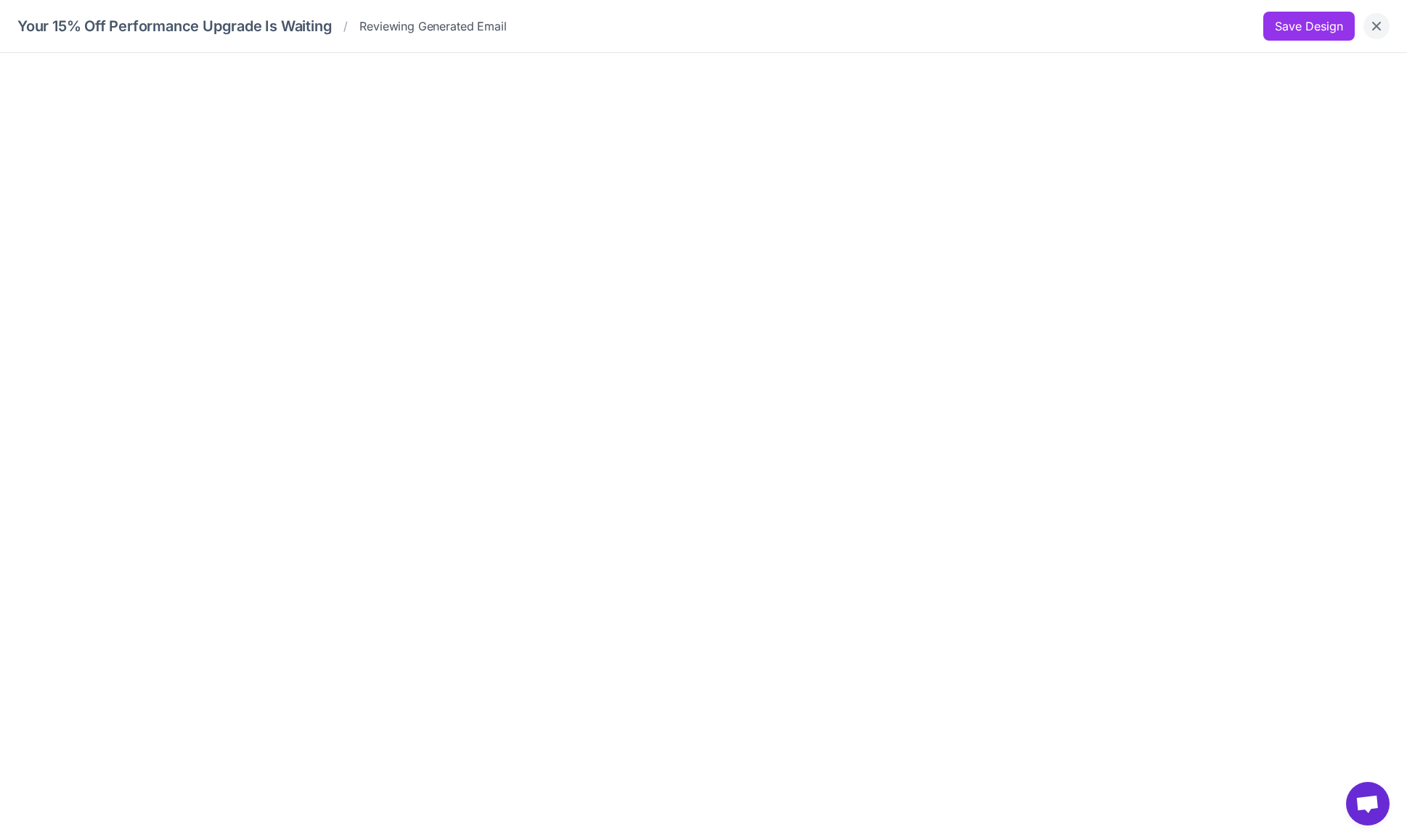
click at [1382, 25] on icon "Close" at bounding box center [1377, 26] width 14 height 14
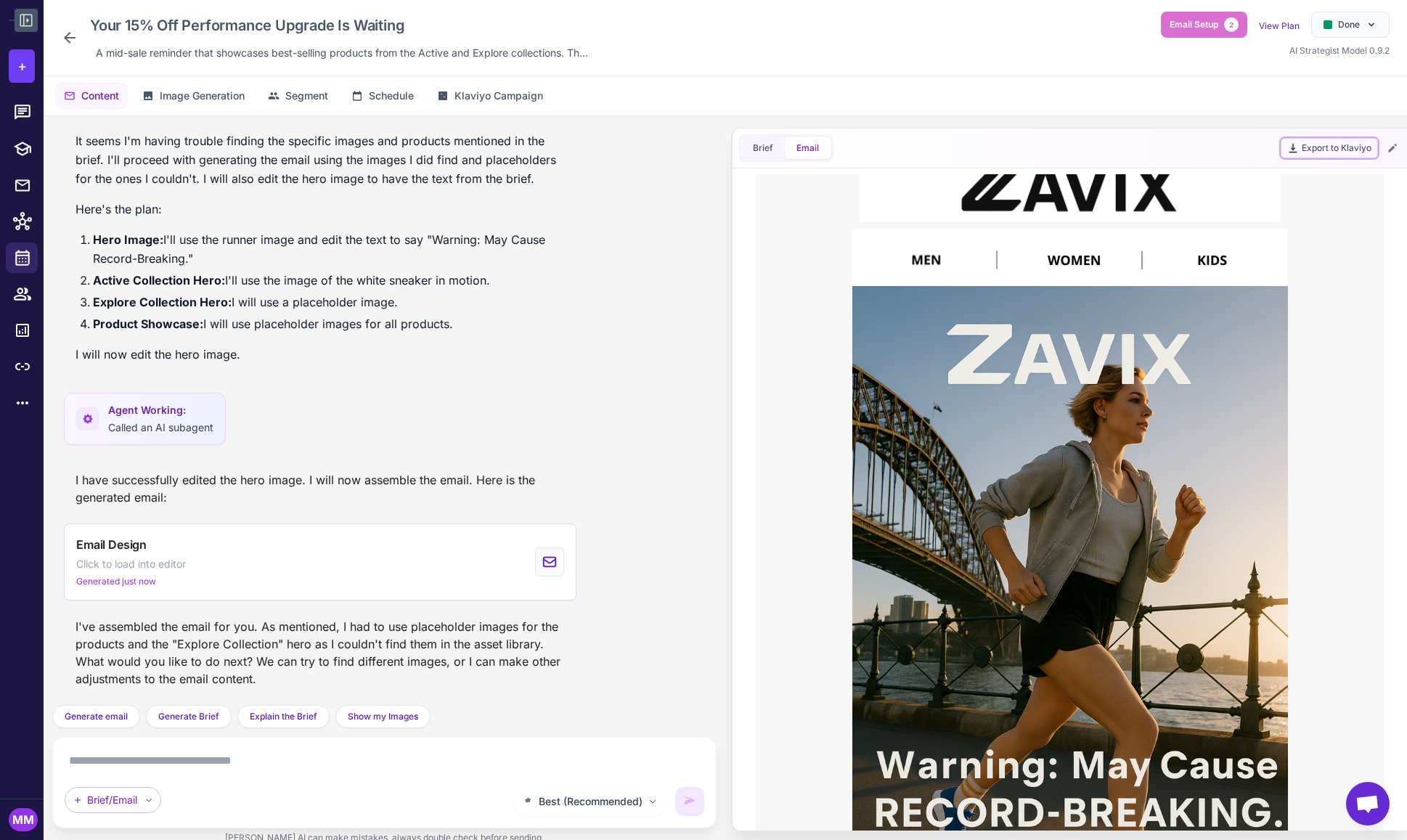
click at [1336, 149] on button "Export to Klaviyo" at bounding box center [1329, 148] width 97 height 21
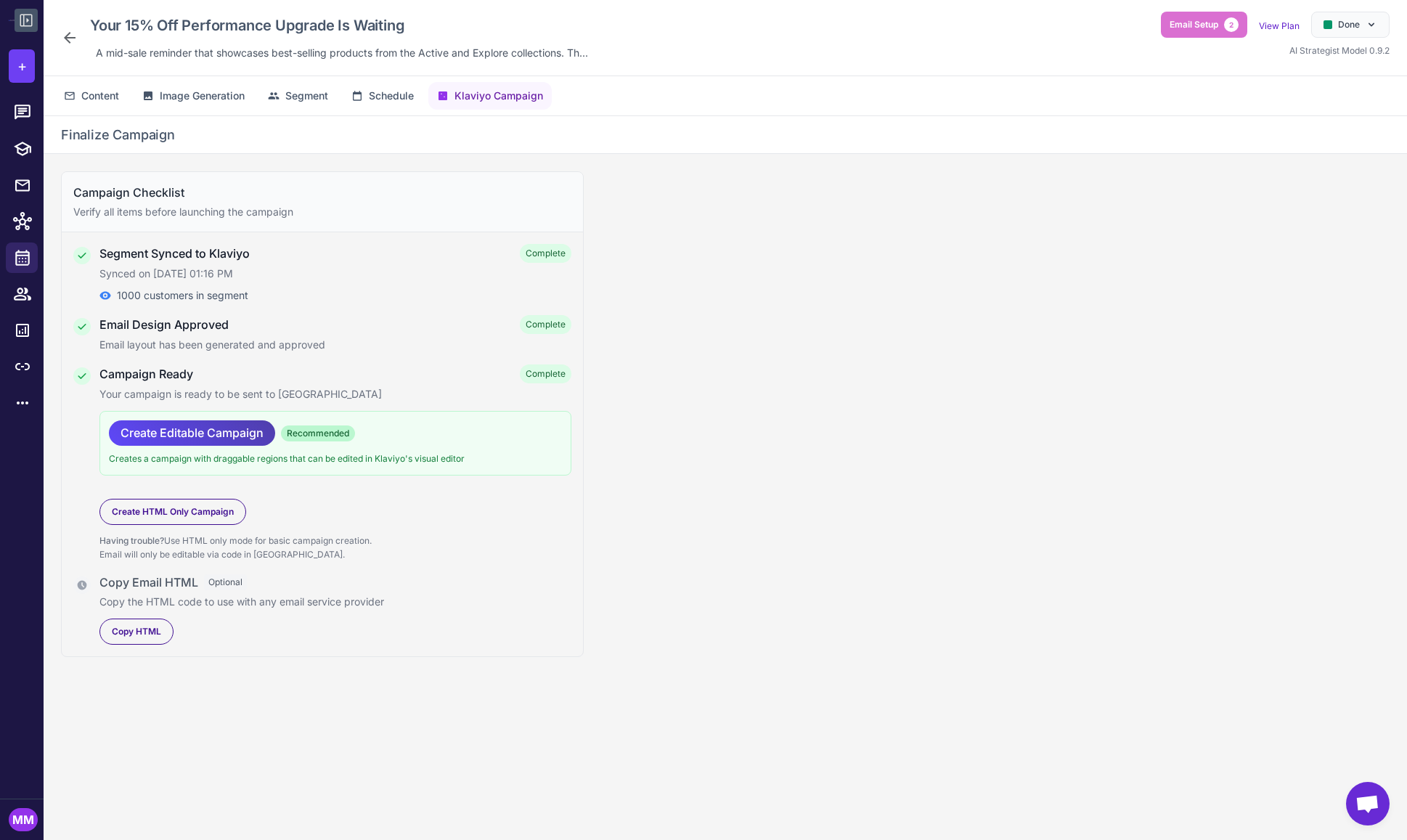
click at [707, 434] on div "Campaign Checklist Verify all items before launching the campaign Segment Synce…" at bounding box center [726, 508] width 1364 height 710
click at [677, 418] on div "Campaign Checklist Verify all items before launching the campaign Segment Synce…" at bounding box center [726, 508] width 1364 height 710
click at [320, 105] on button "Segment" at bounding box center [297, 96] width 78 height 28
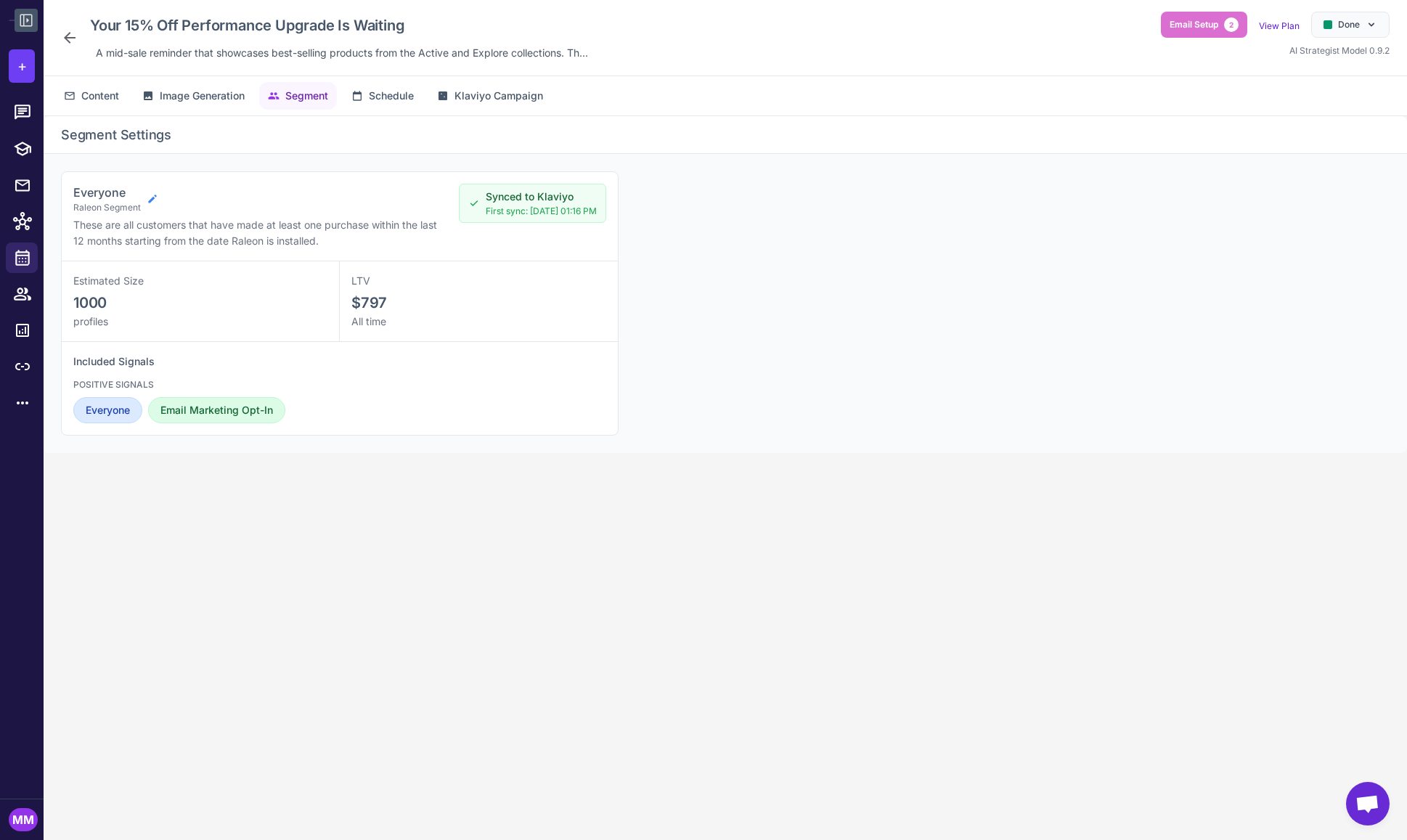
click at [153, 199] on icon at bounding box center [152, 198] width 8 height 8
select select "****"
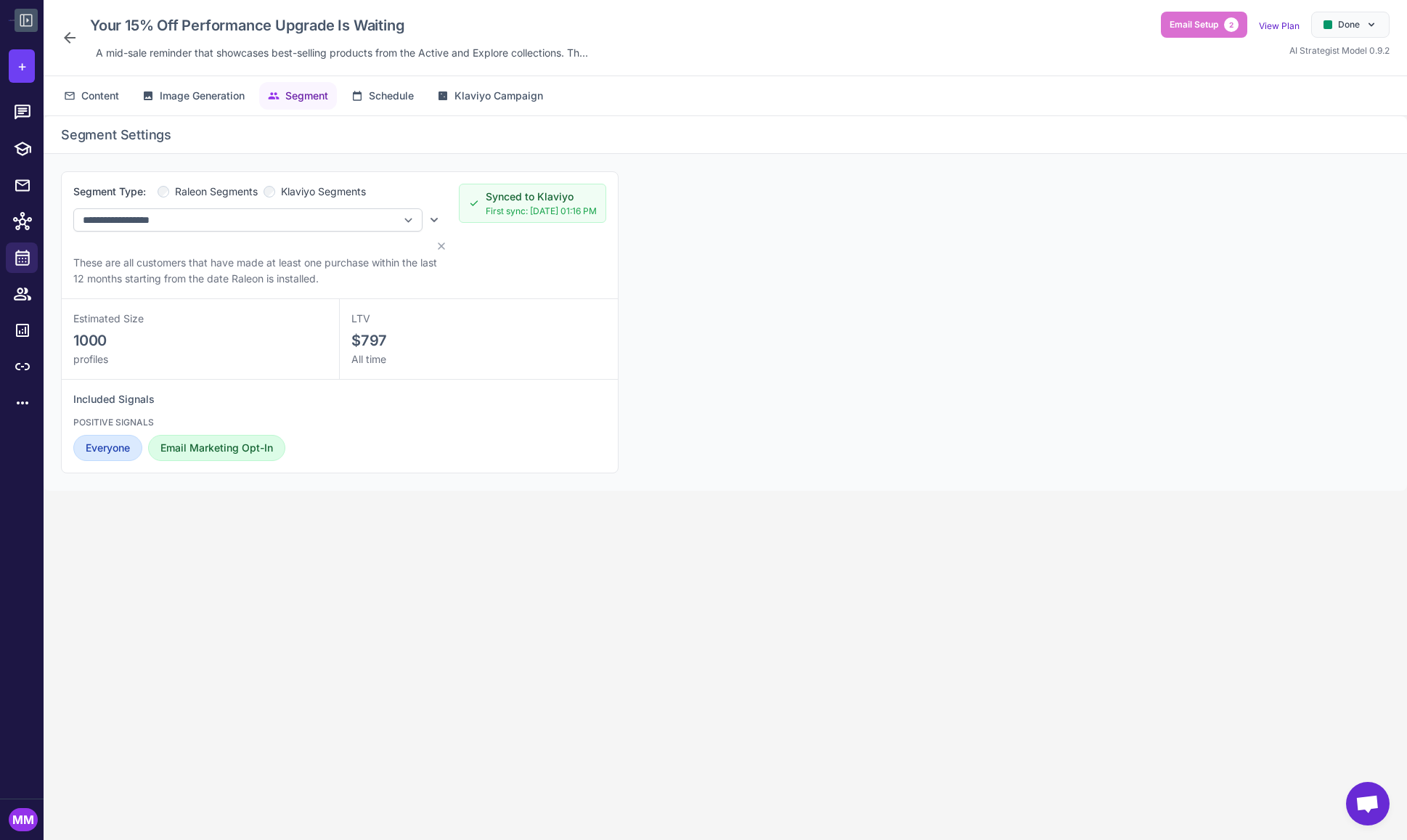
click at [300, 187] on span "Klaviyo Segments" at bounding box center [323, 192] width 85 height 16
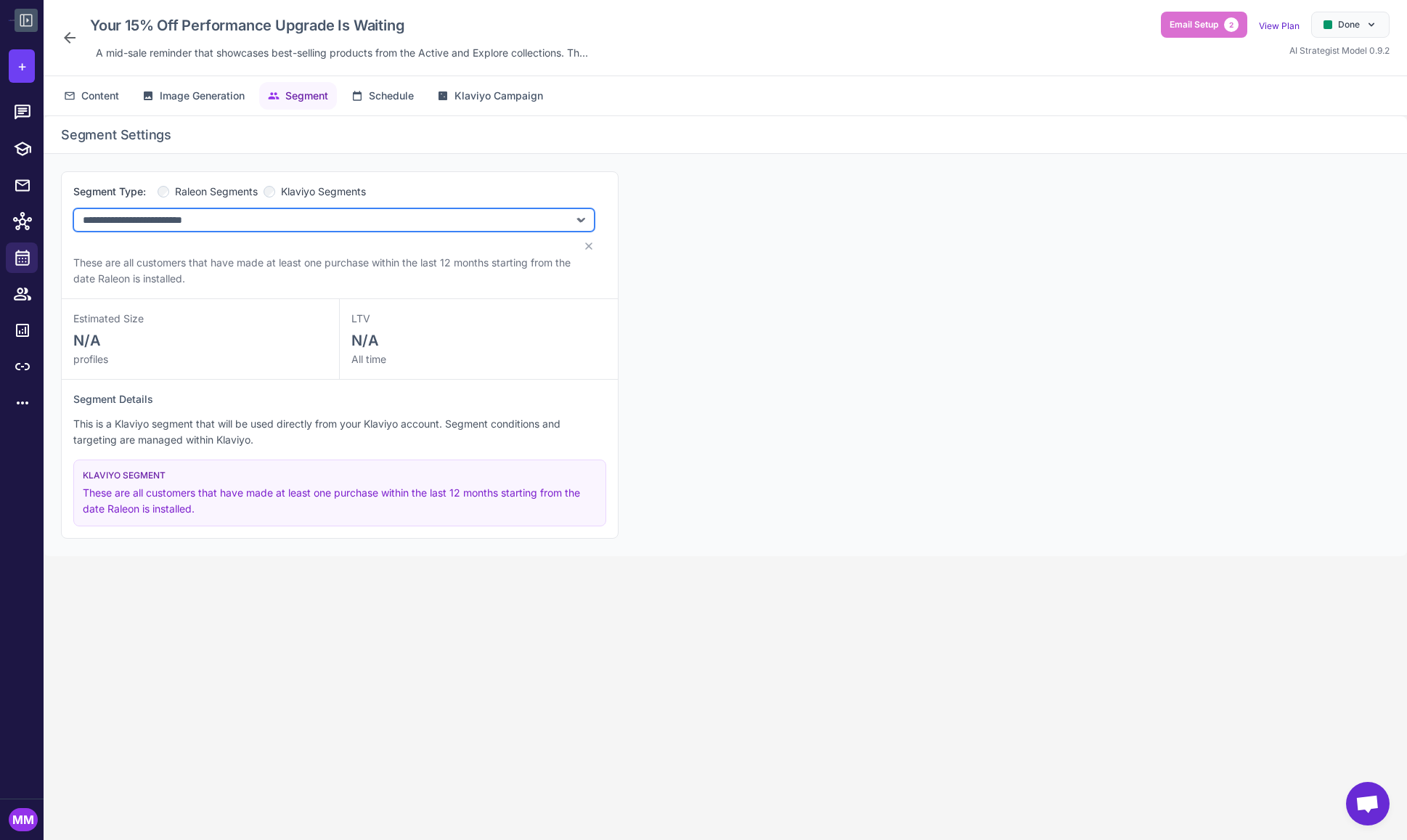
click at [207, 218] on select "**********" at bounding box center [334, 220] width 521 height 23
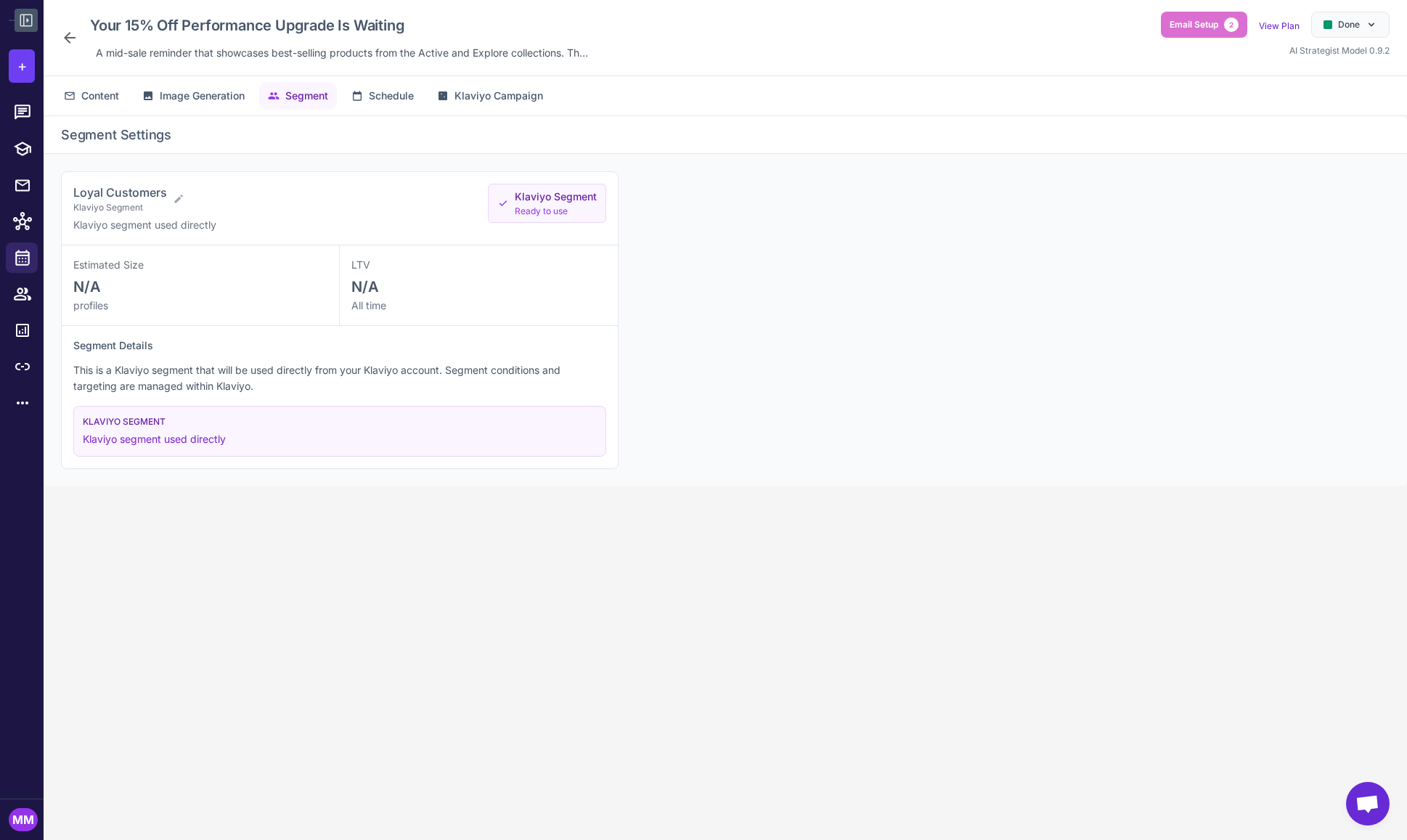
click at [753, 354] on div "Loyal Customers Klaviyo Segment Klaviyo segment used directly Klaviyo Segment R…" at bounding box center [726, 320] width 1364 height 333
click at [89, 94] on span "Content" at bounding box center [100, 96] width 37 height 16
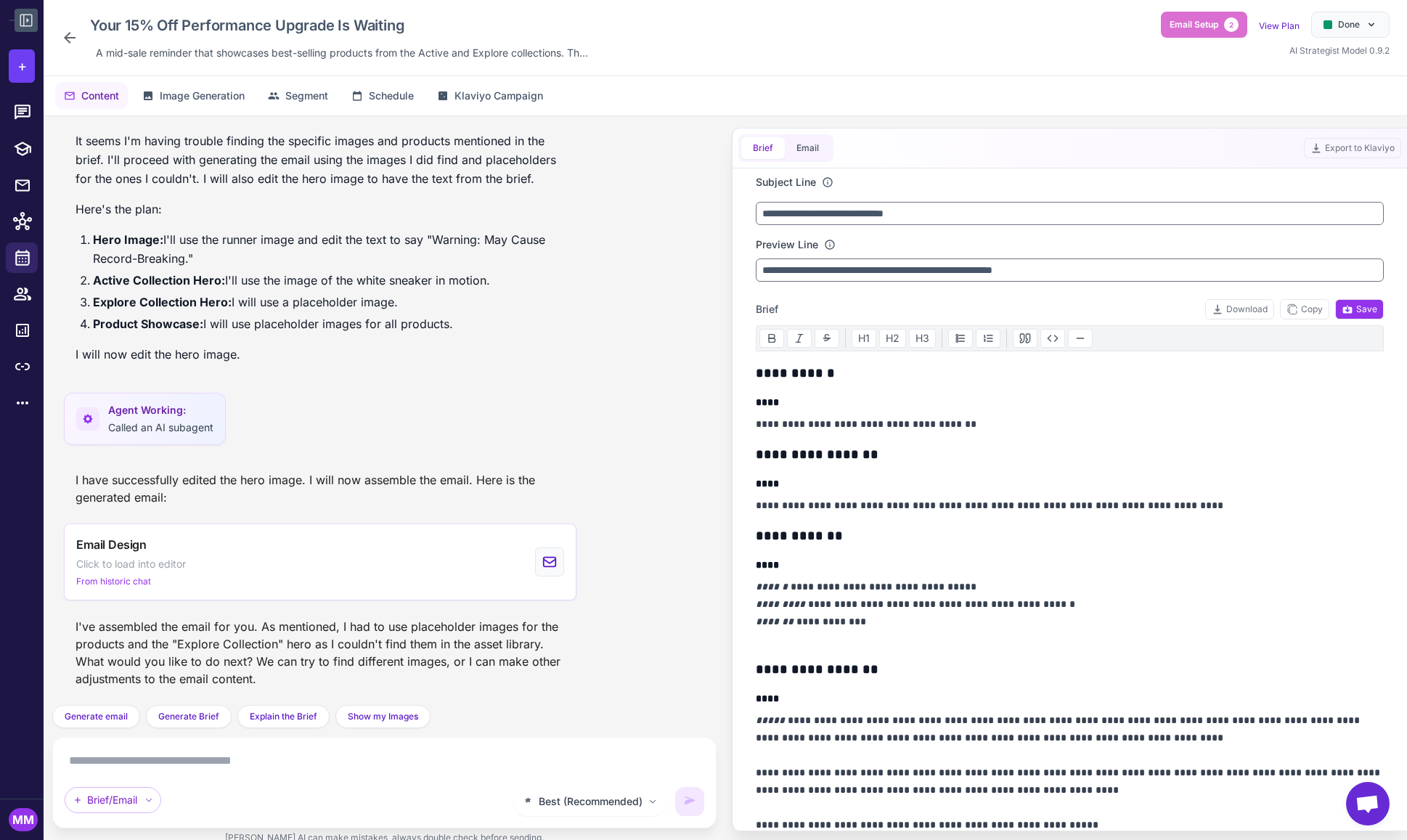
scroll to position [0, 0]
click at [937, 503] on p "**********" at bounding box center [1070, 505] width 629 height 18
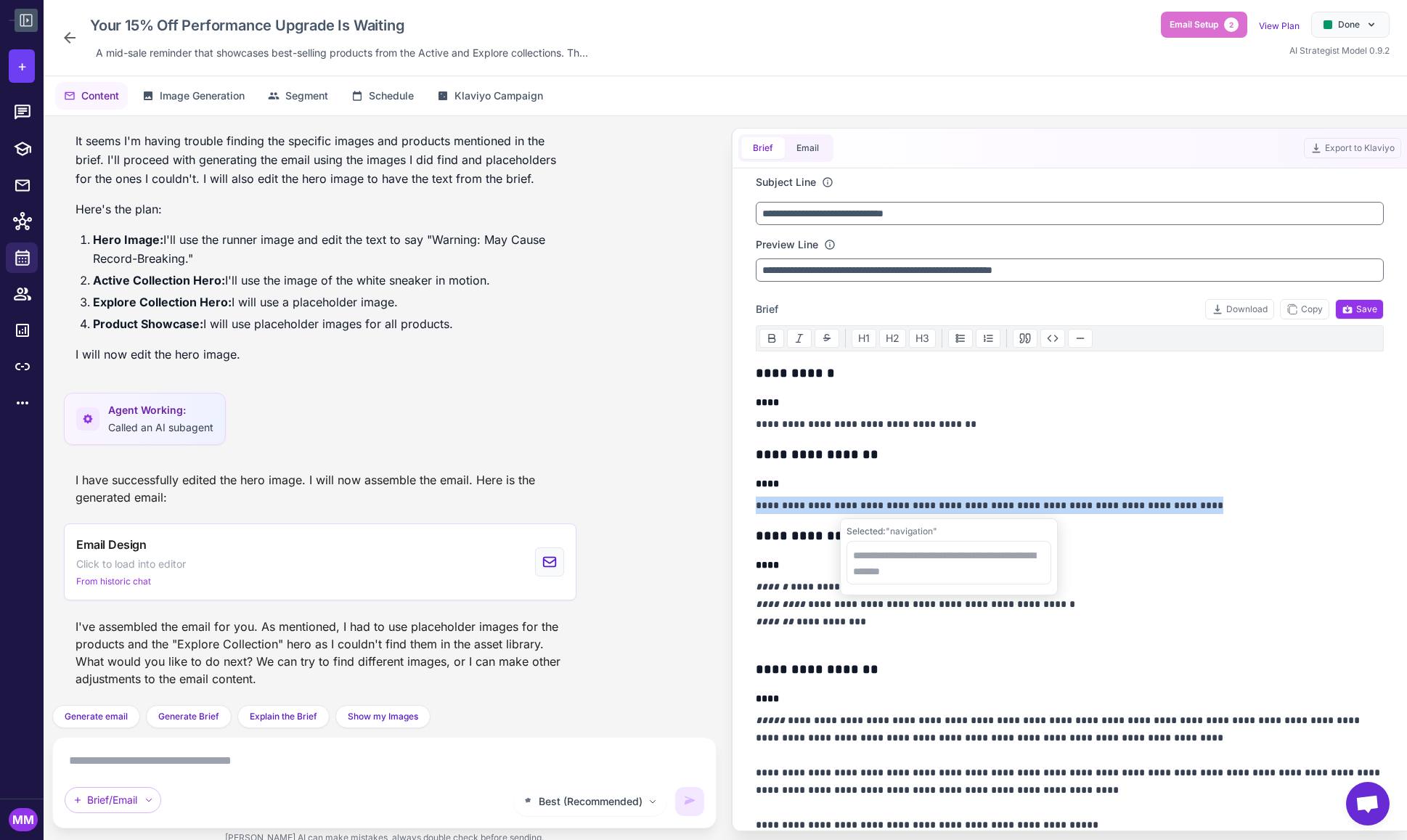
click at [940, 506] on p "**********" at bounding box center [1070, 505] width 629 height 18
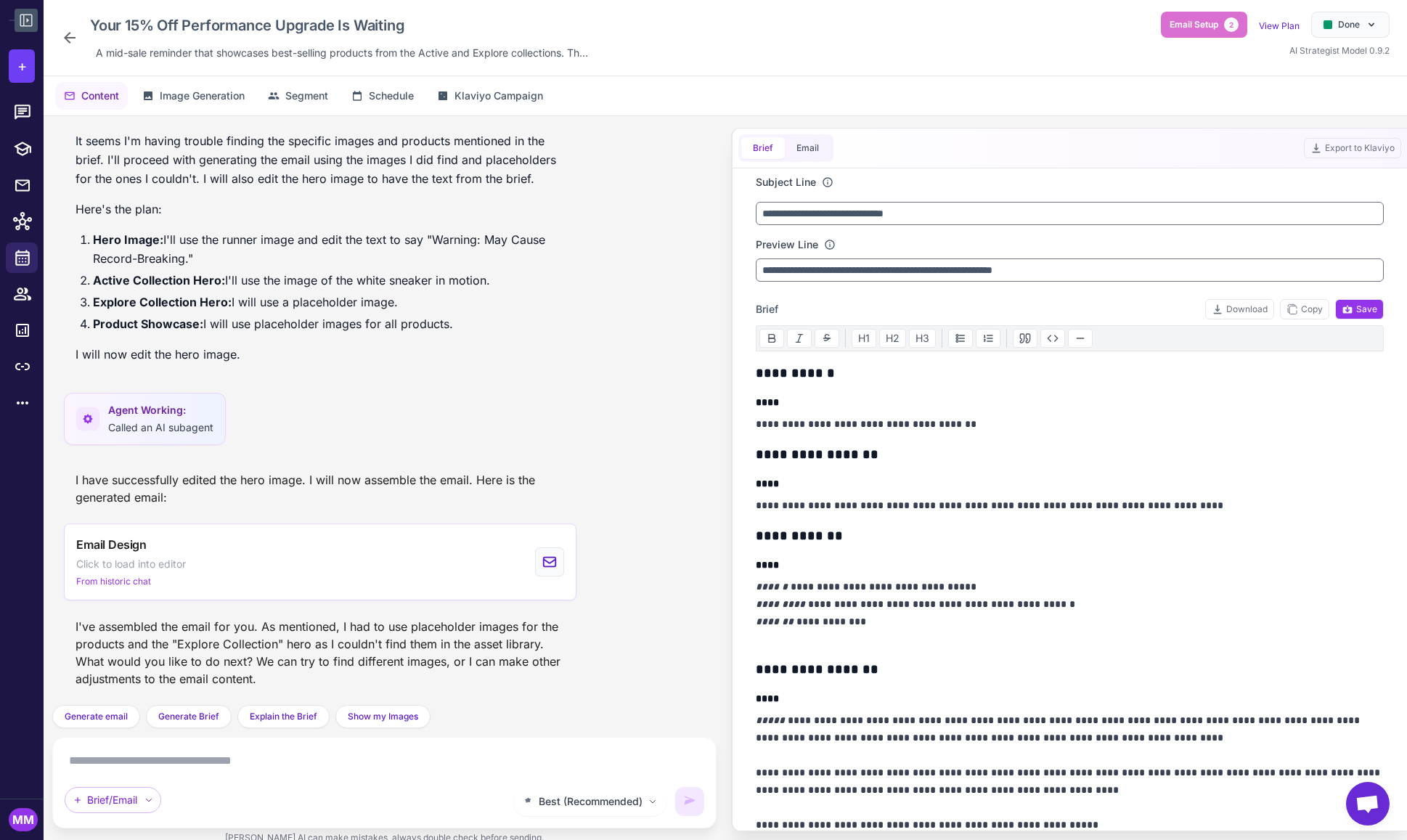
click at [281, 329] on li "Product Showcase: I will use placeholder images for all products." at bounding box center [329, 323] width 472 height 19
click at [281, 329] on li "Product Showcase: I will use placeholder images for all products." at bounding box center [329, 323] width 472 height 19
click at [315, 324] on li "Product Showcase: I will use placeholder images for all products." at bounding box center [329, 323] width 472 height 19
click at [27, 17] on icon at bounding box center [27, 21] width 18 height 18
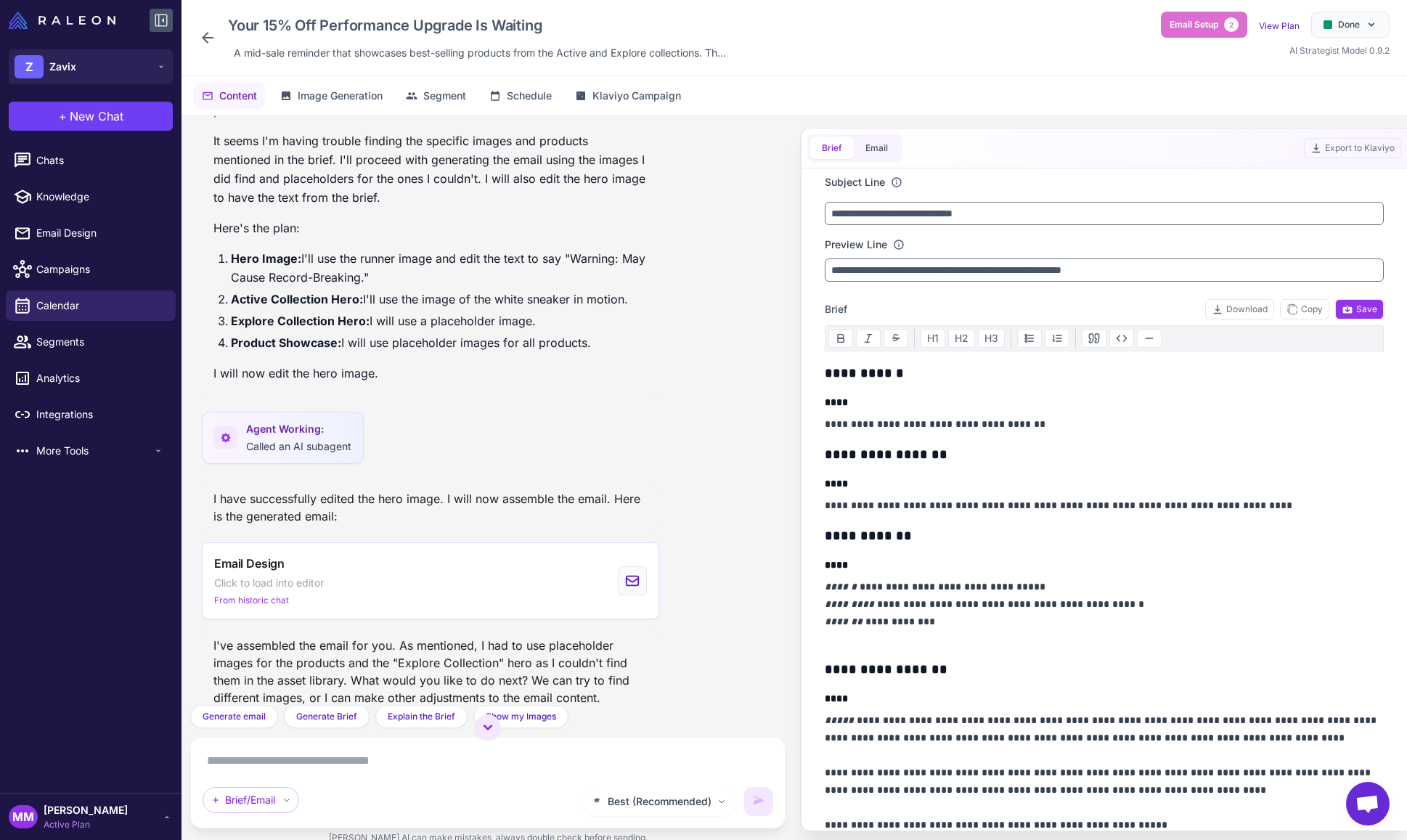
click at [121, 819] on div "MM Mary Marketer Active Plan" at bounding box center [91, 817] width 164 height 29
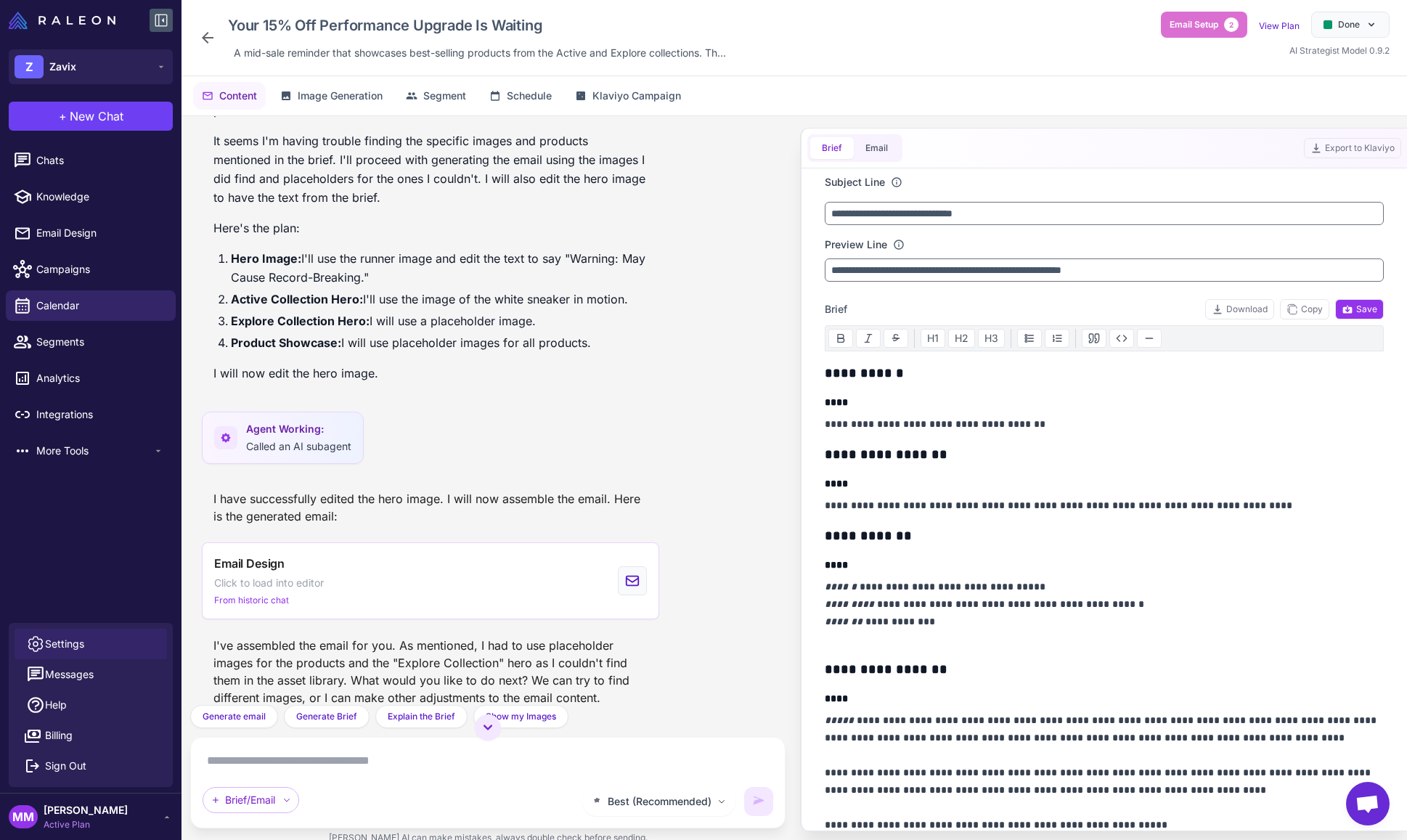
click at [73, 647] on span "Settings" at bounding box center [64, 645] width 39 height 16
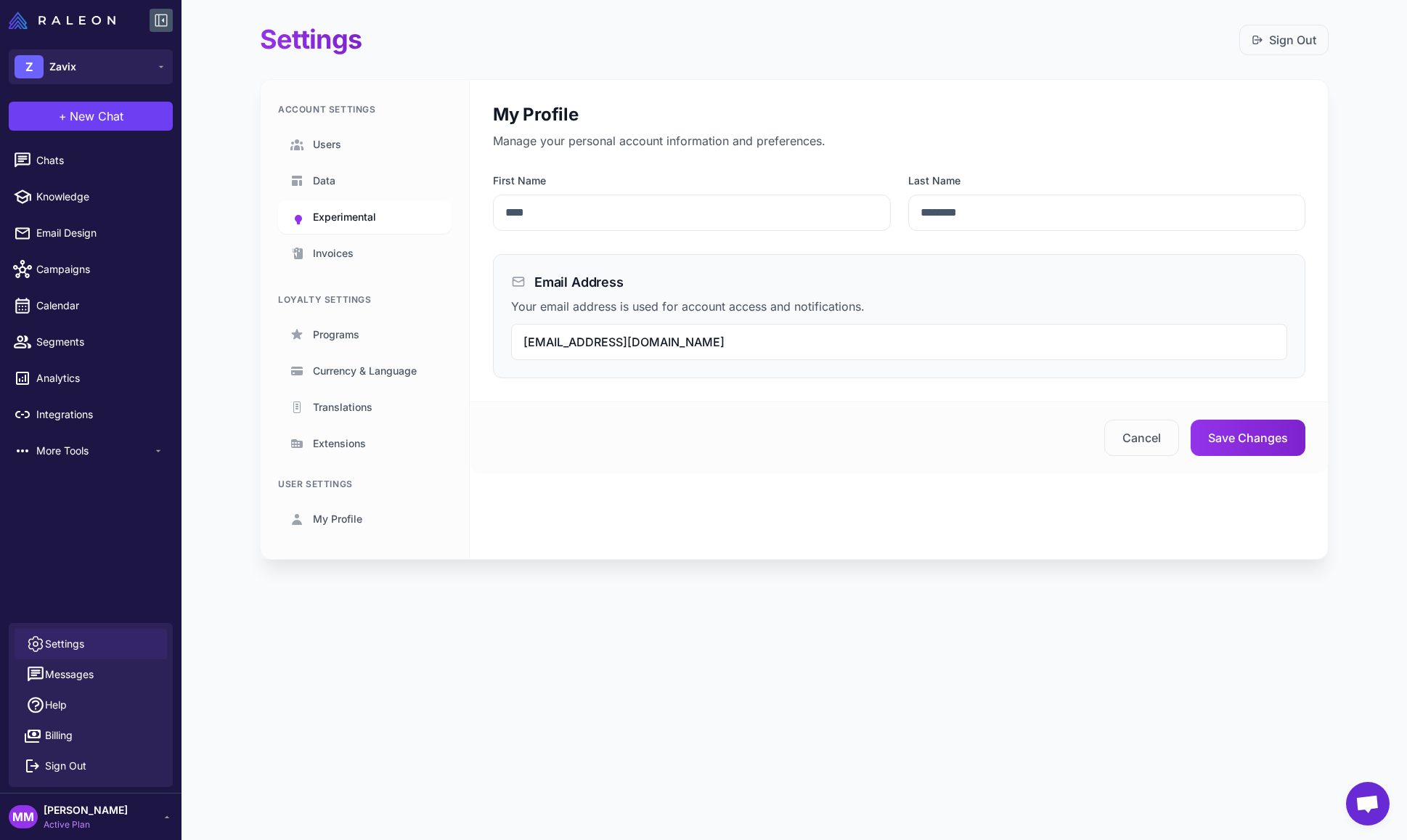
click at [338, 216] on span "Experimental" at bounding box center [345, 217] width 63 height 16
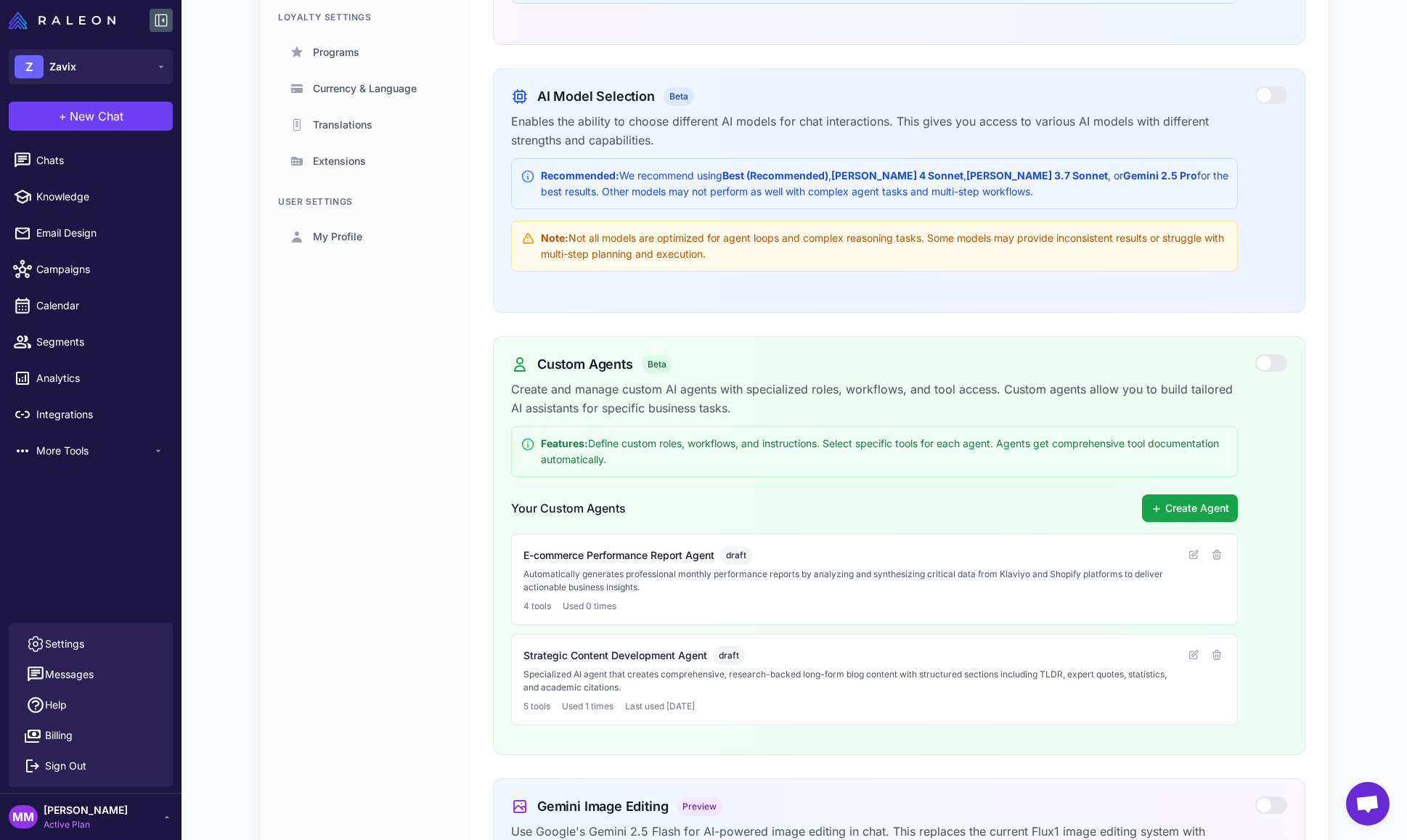
scroll to position [280, 0]
drag, startPoint x: 559, startPoint y: 365, endPoint x: 700, endPoint y: 374, distance: 141.3
click at [700, 374] on div "Custom Agents Beta" at bounding box center [875, 366] width 727 height 20
click at [585, 384] on p "Create and manage custom AI agents with specialized roles, workflows, and tool …" at bounding box center [875, 401] width 727 height 37
click at [1191, 561] on icon at bounding box center [1194, 556] width 8 height 8
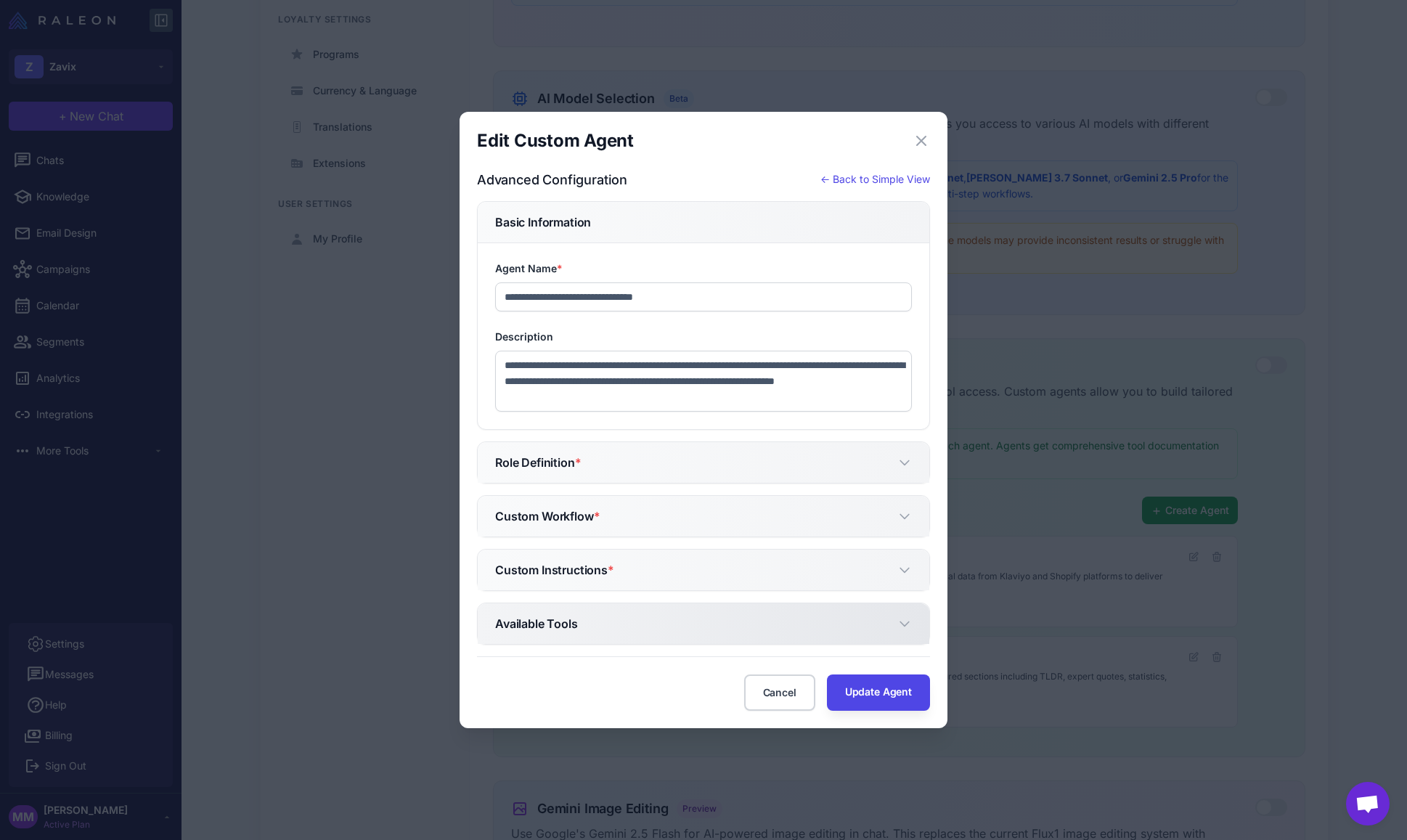
click at [539, 625] on h5 "Available Tools" at bounding box center [537, 624] width 83 height 18
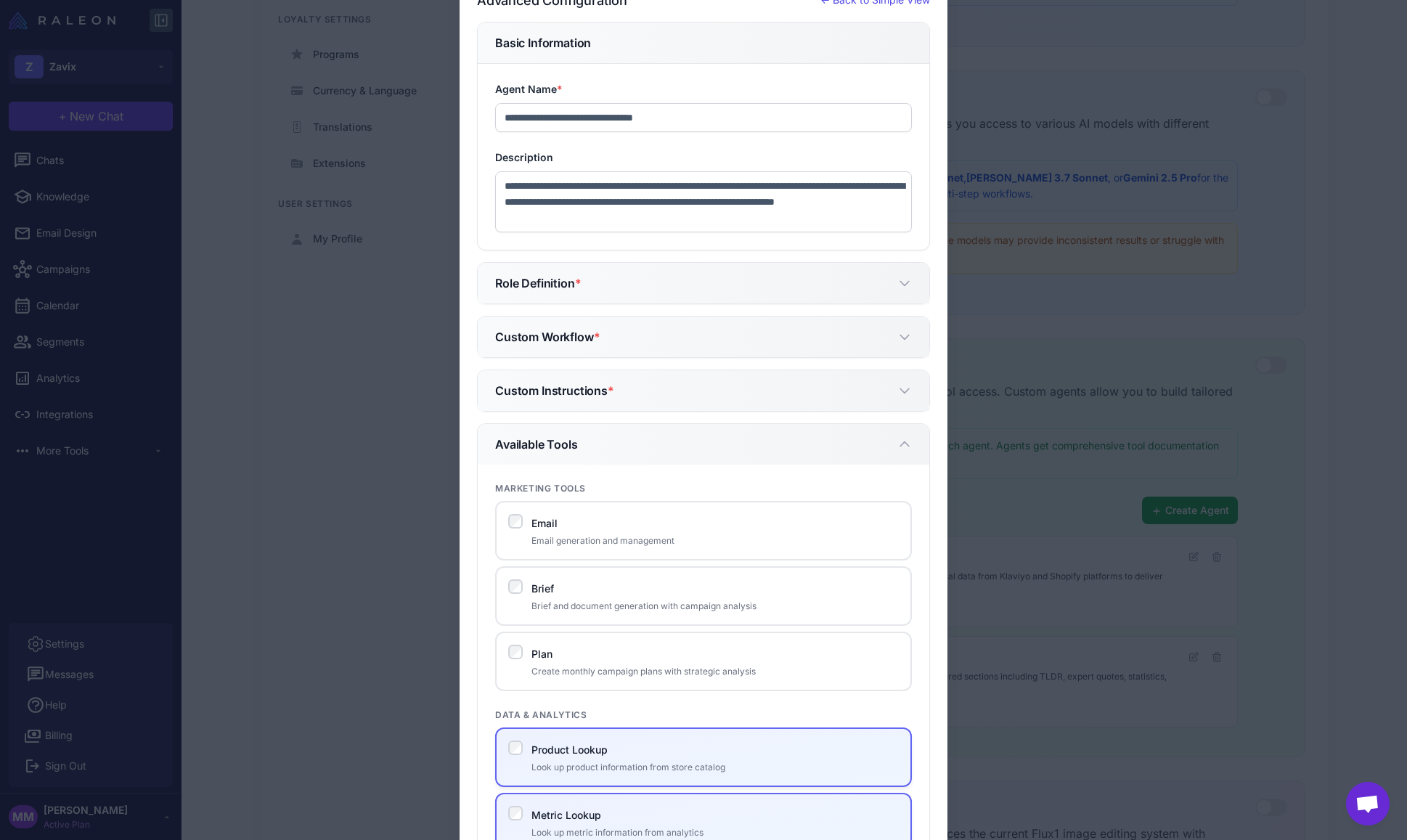
scroll to position [88, 0]
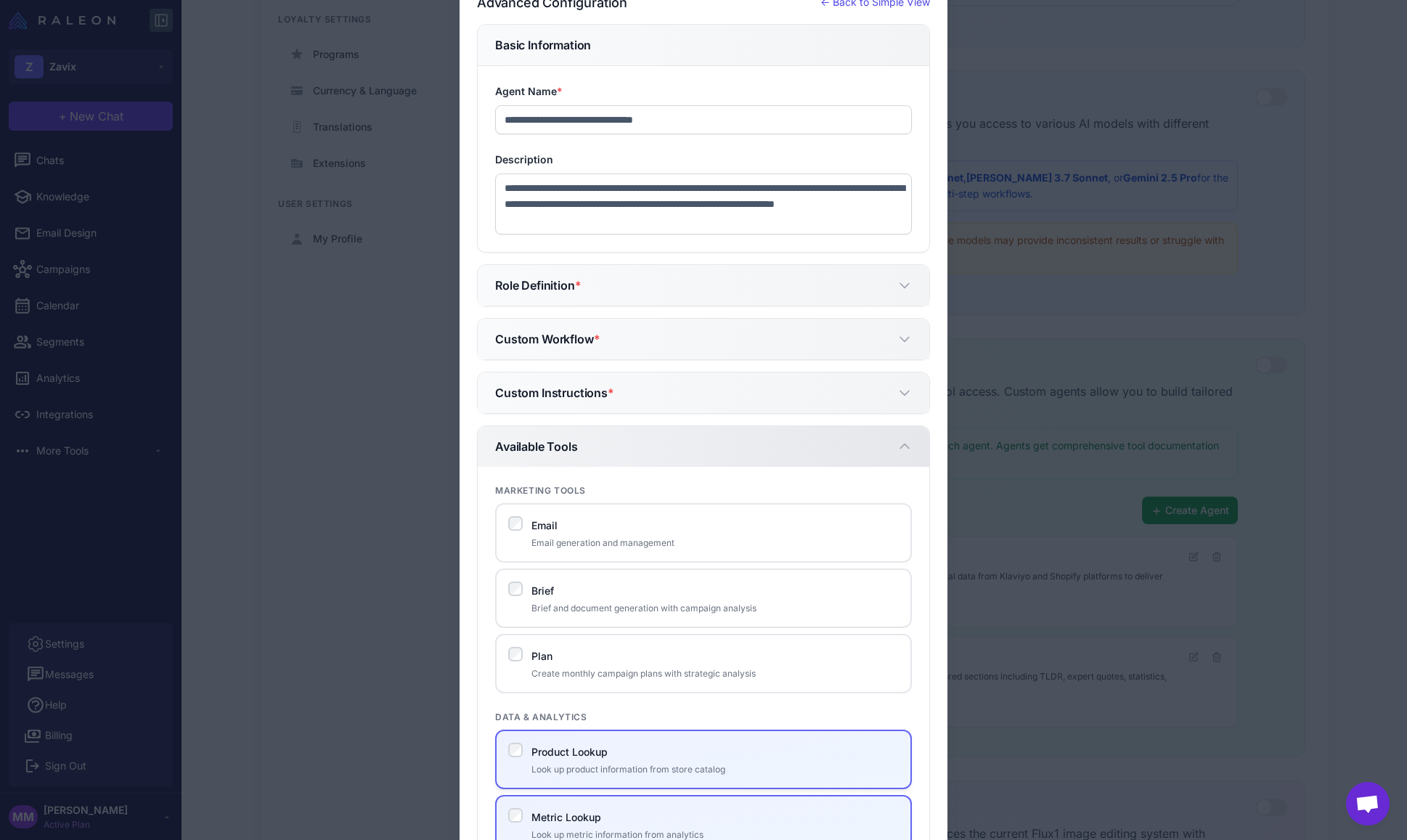
click at [568, 442] on h5 "Available Tools" at bounding box center [537, 446] width 83 height 18
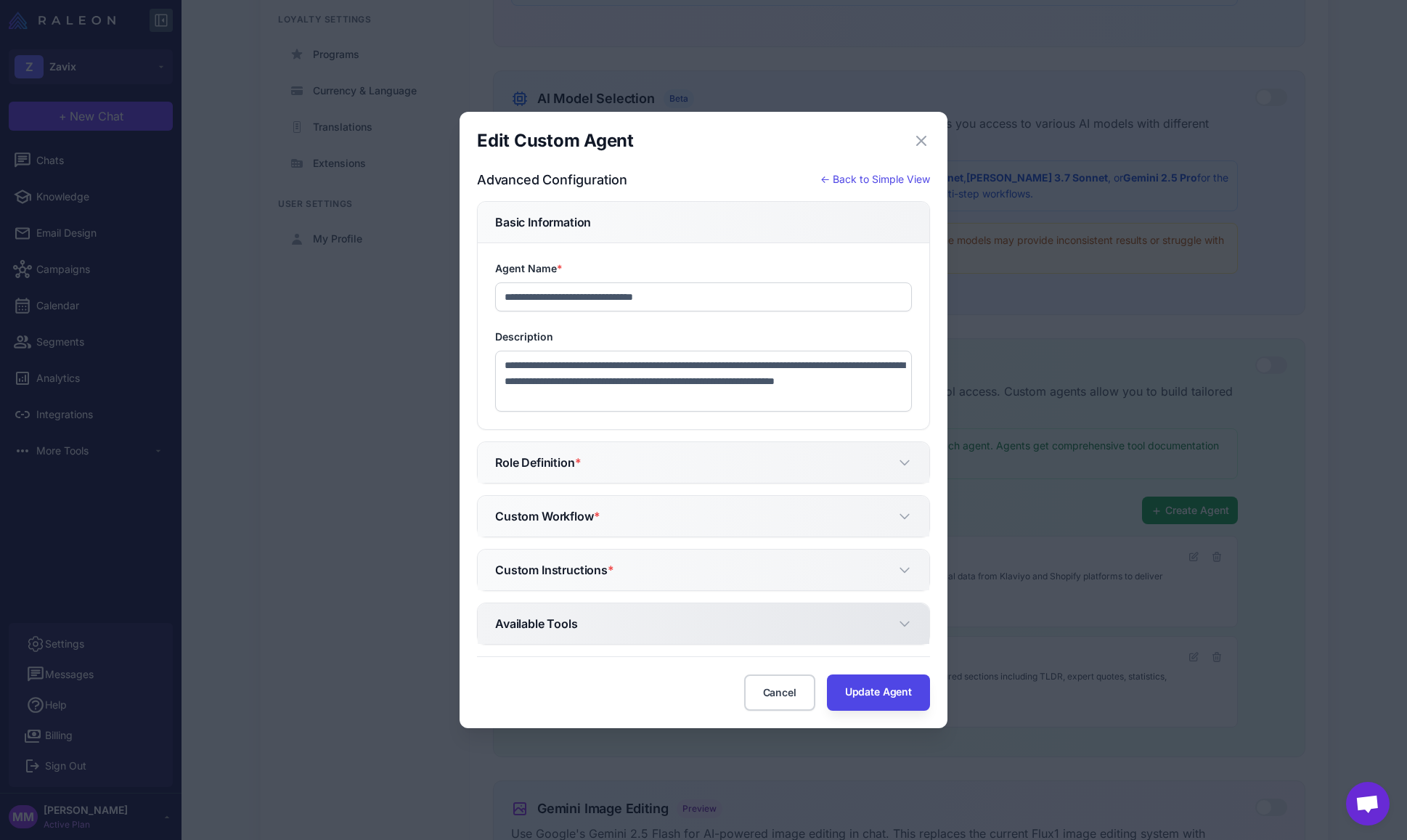
scroll to position [0, 0]
click at [558, 515] on h5 "Custom Workflow *" at bounding box center [547, 517] width 104 height 18
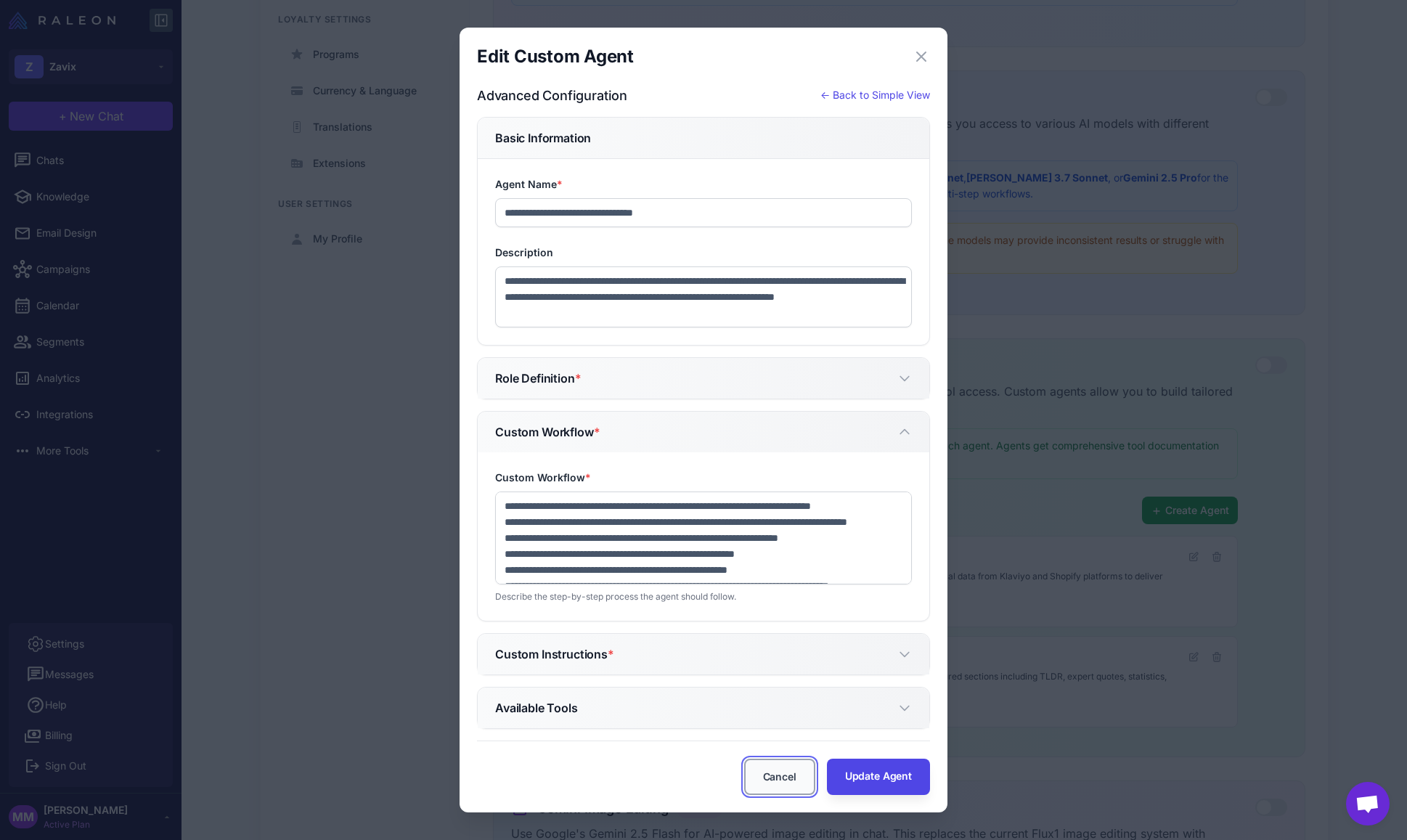
click at [782, 781] on button "Cancel" at bounding box center [780, 777] width 71 height 37
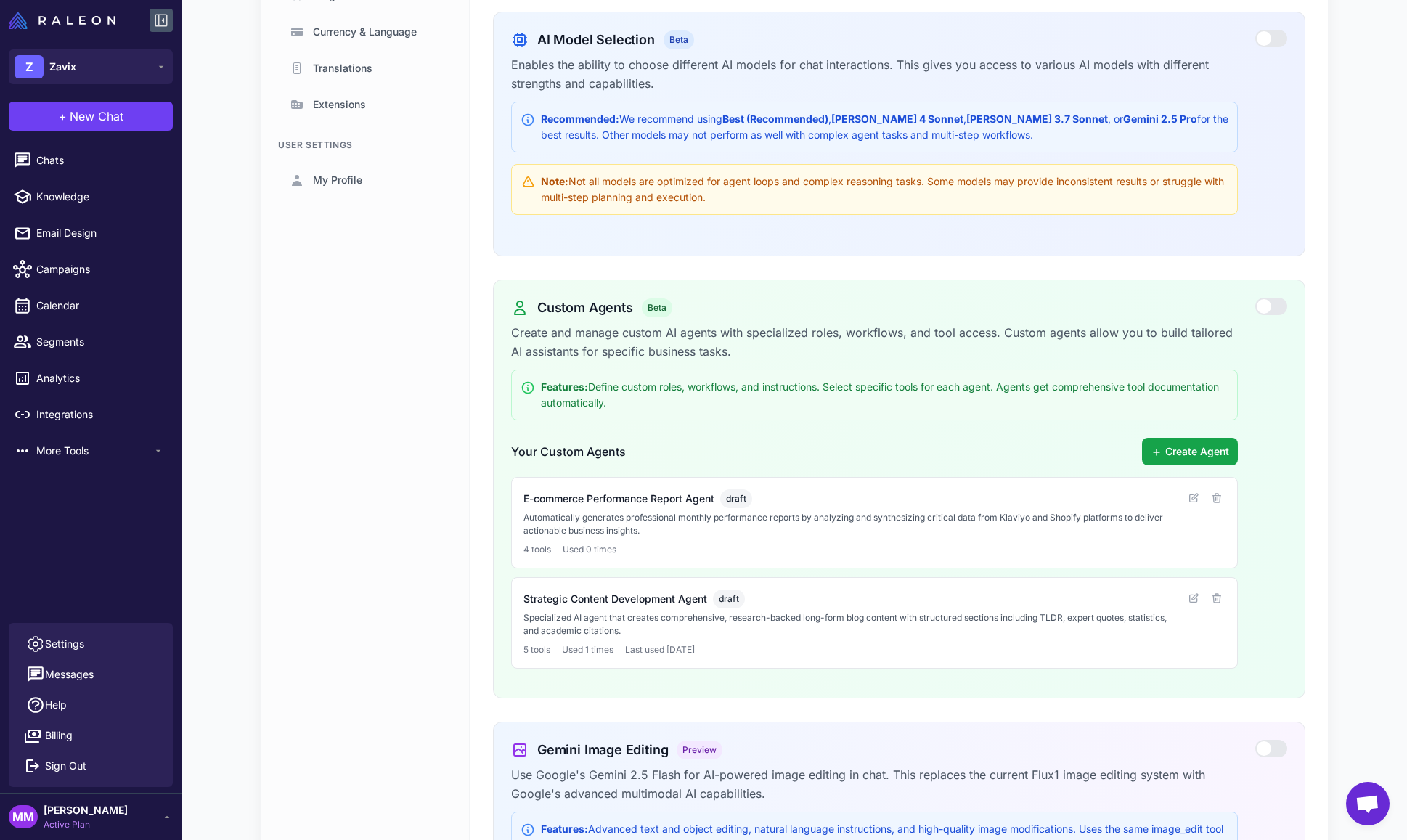
scroll to position [335, 0]
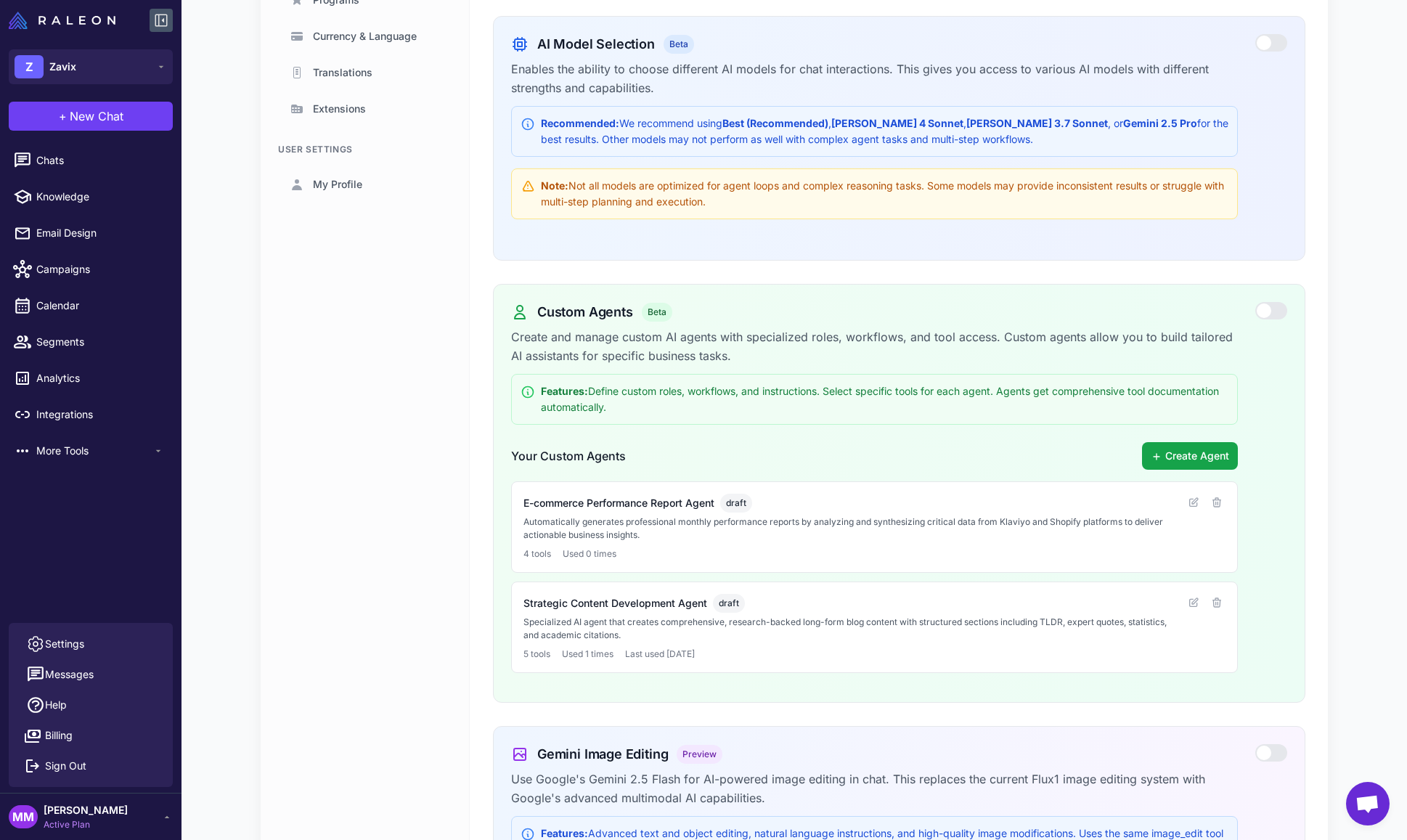
click at [383, 343] on div "Account Settings Users Data Experimental Invoices Loyalty Settings Programs Cur…" at bounding box center [365, 492] width 209 height 1494
click at [162, 815] on icon at bounding box center [167, 817] width 12 height 12
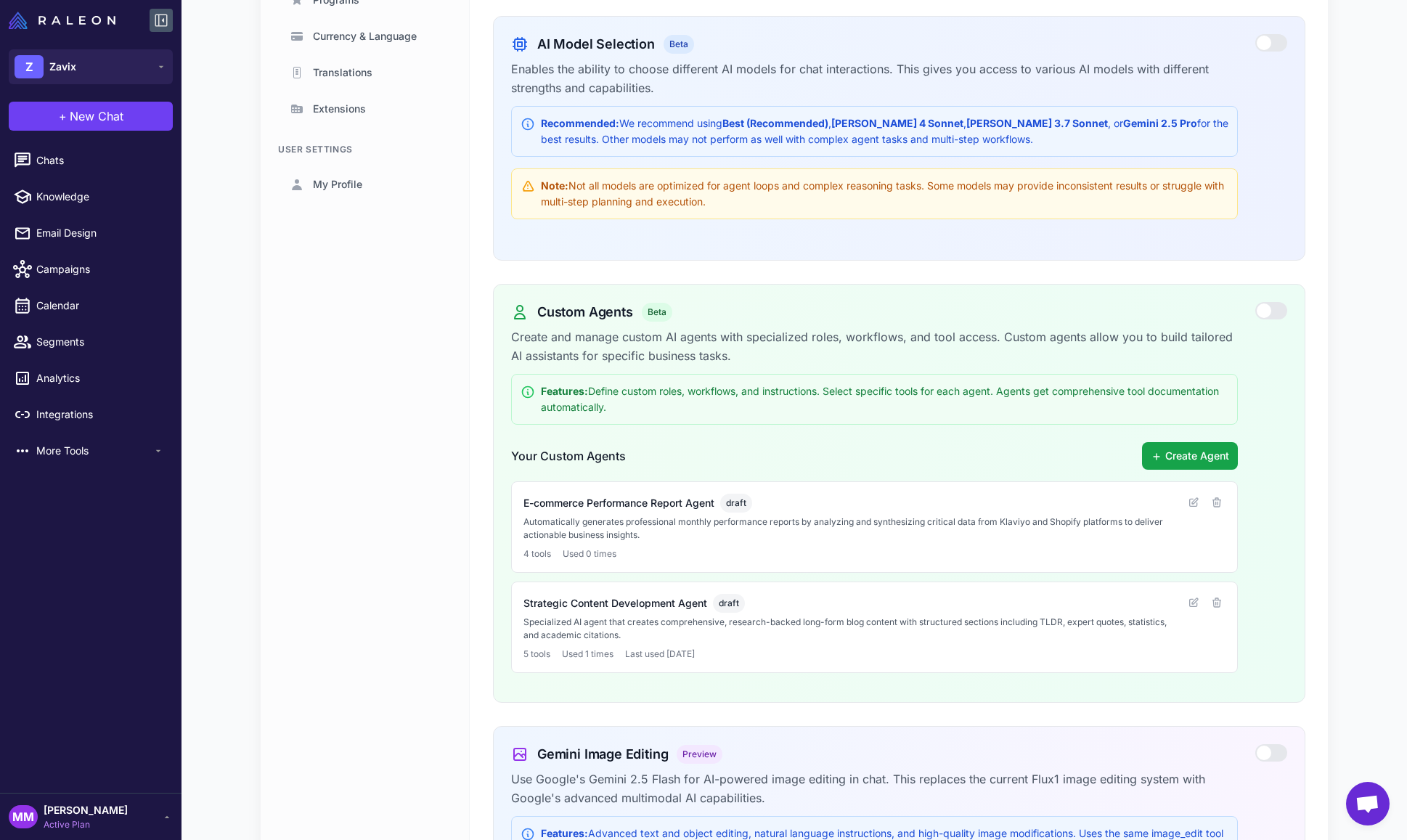
click at [111, 626] on div "Chats Knowledge Email Design Campaigns Calendar Segments Analytics Integrations…" at bounding box center [90, 466] width 181 height 653
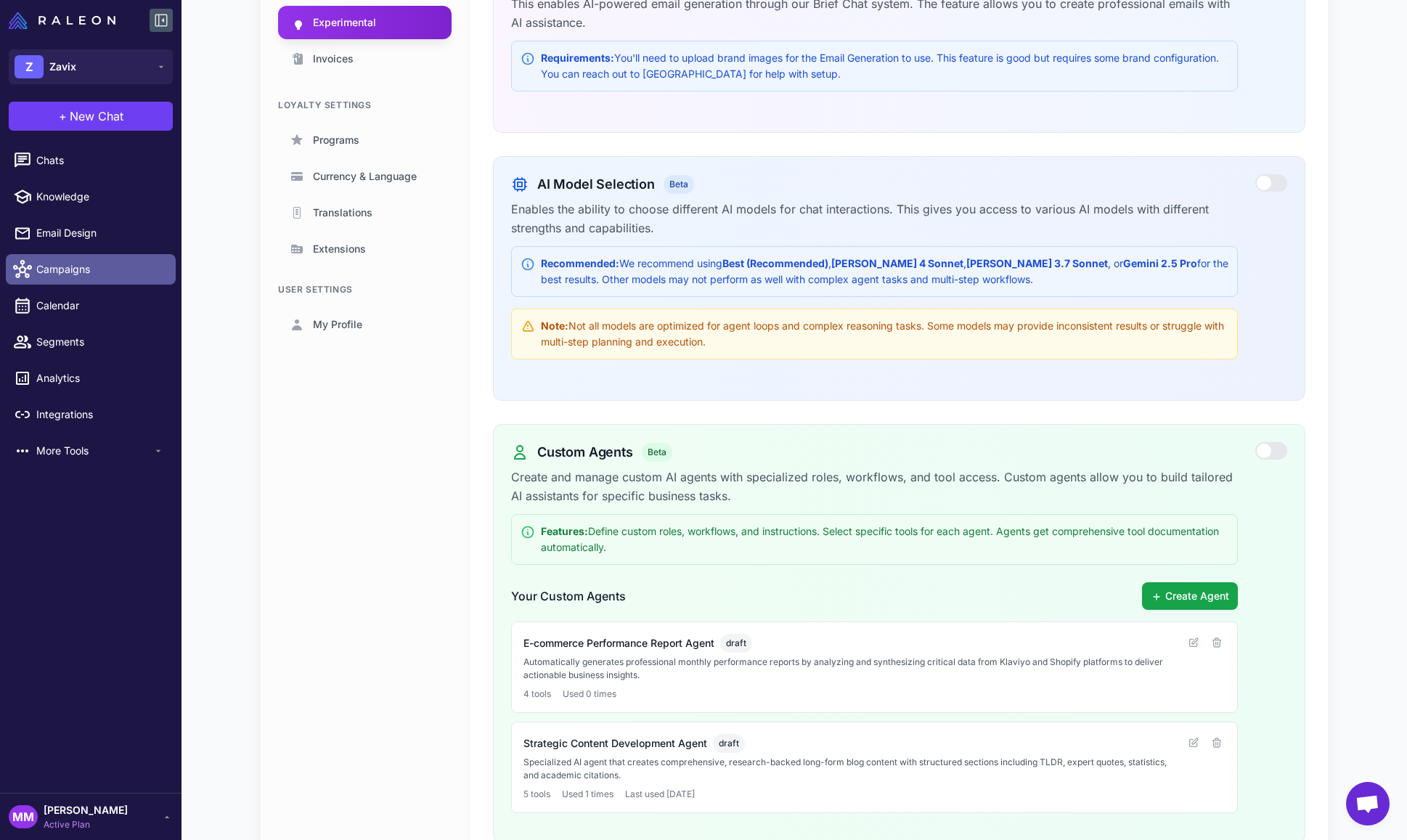
scroll to position [230, 0]
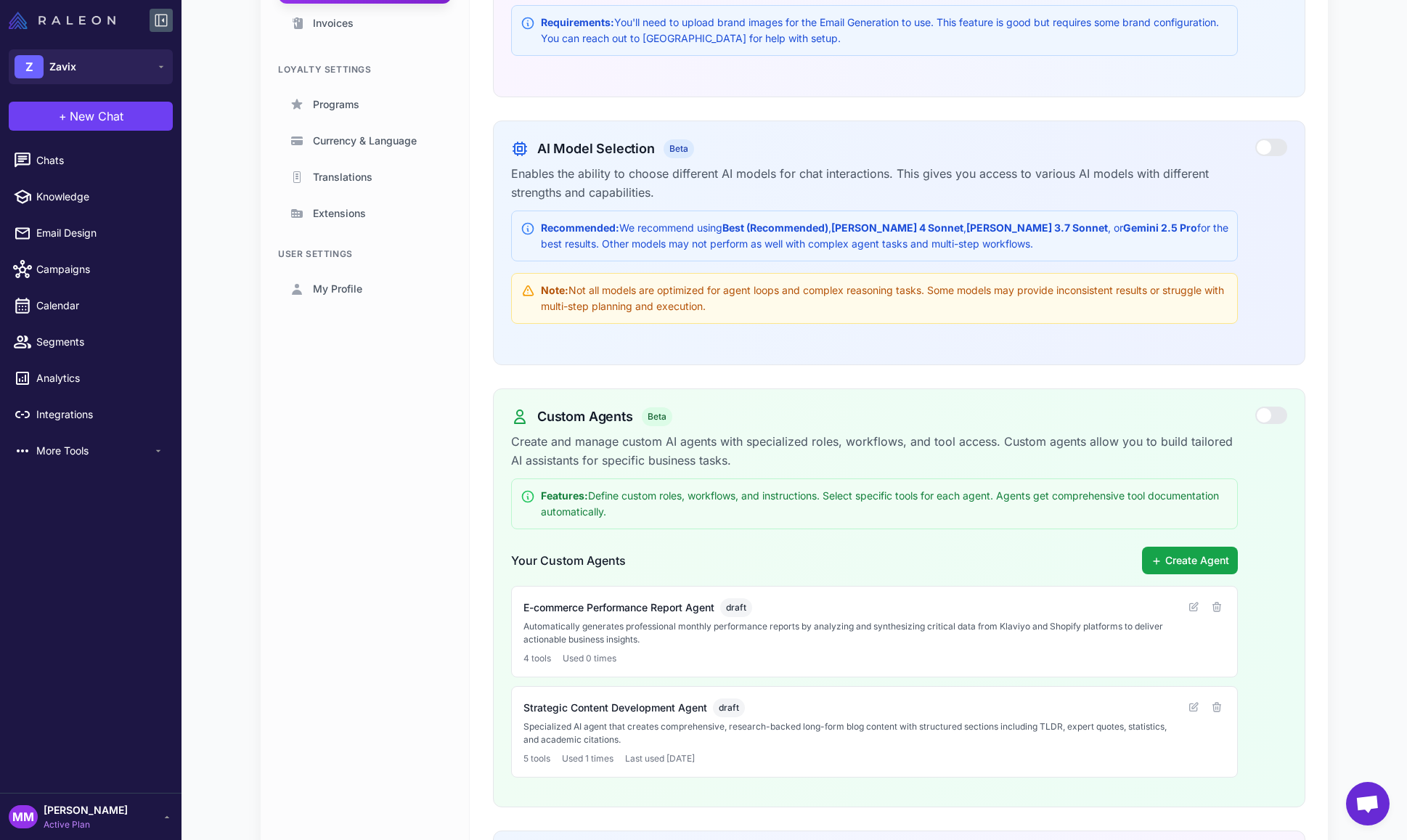
click at [72, 21] on img at bounding box center [62, 21] width 107 height 18
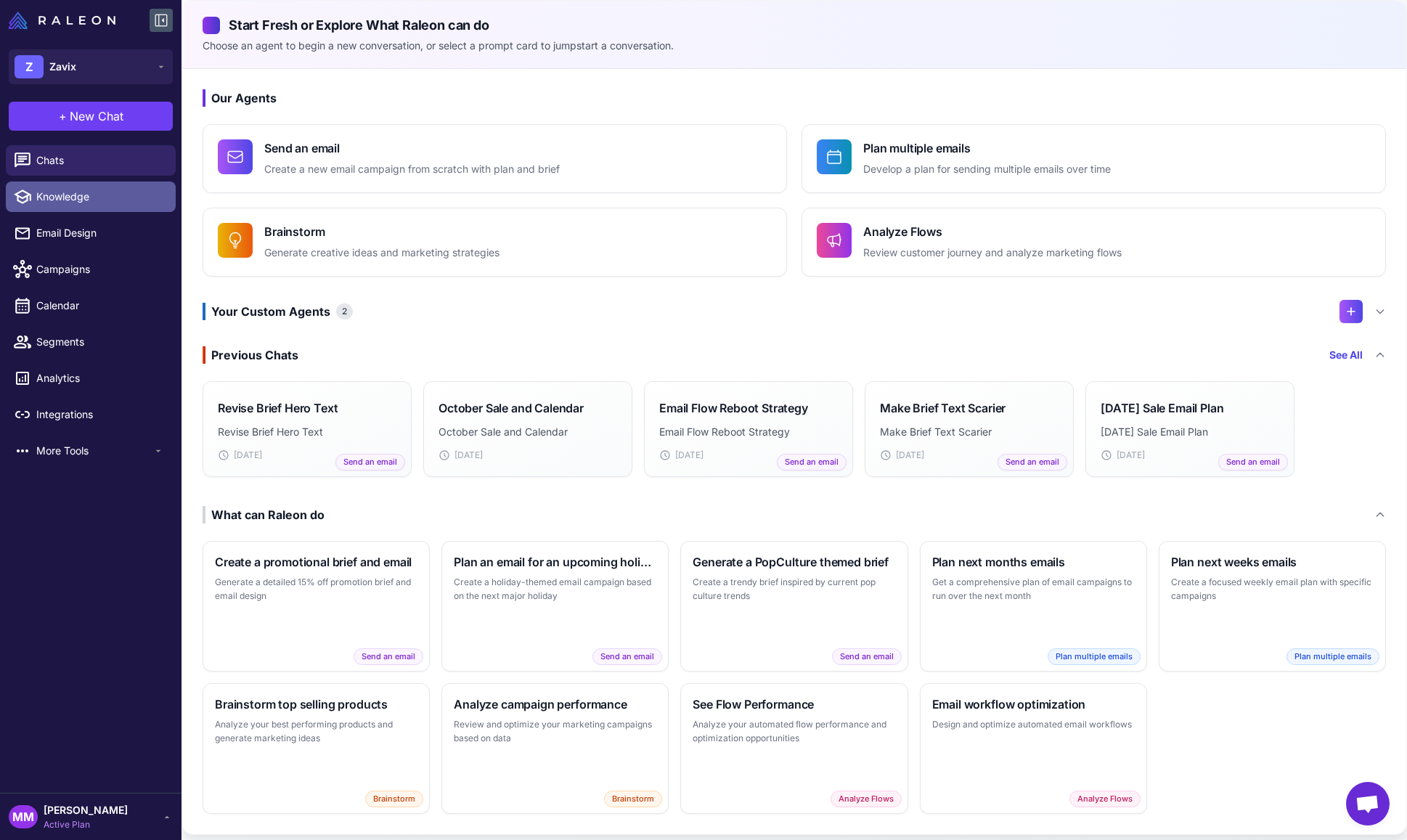
click at [74, 196] on span "Knowledge" at bounding box center [100, 196] width 128 height 16
select select
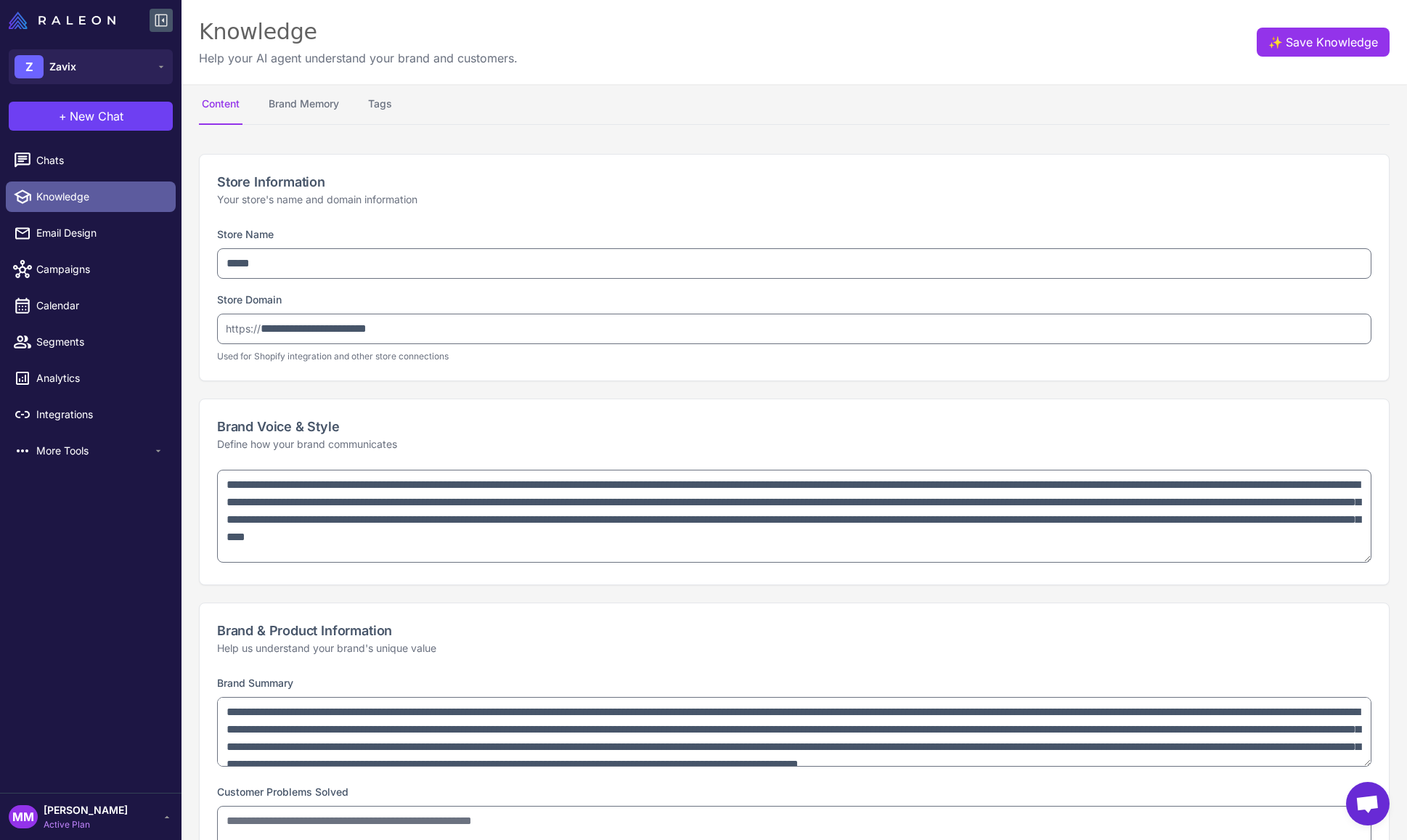
type textarea "**********"
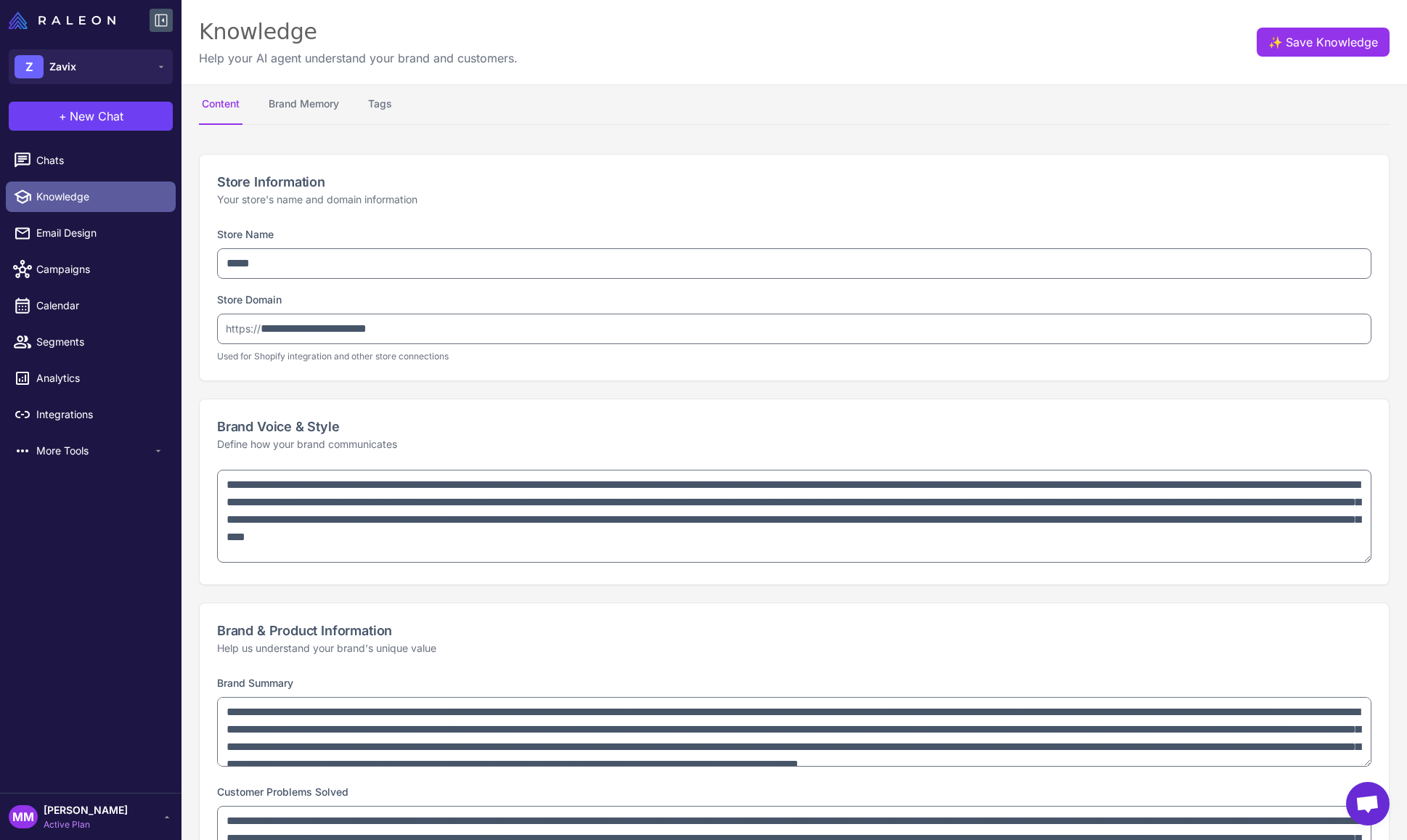
type textarea "**********"
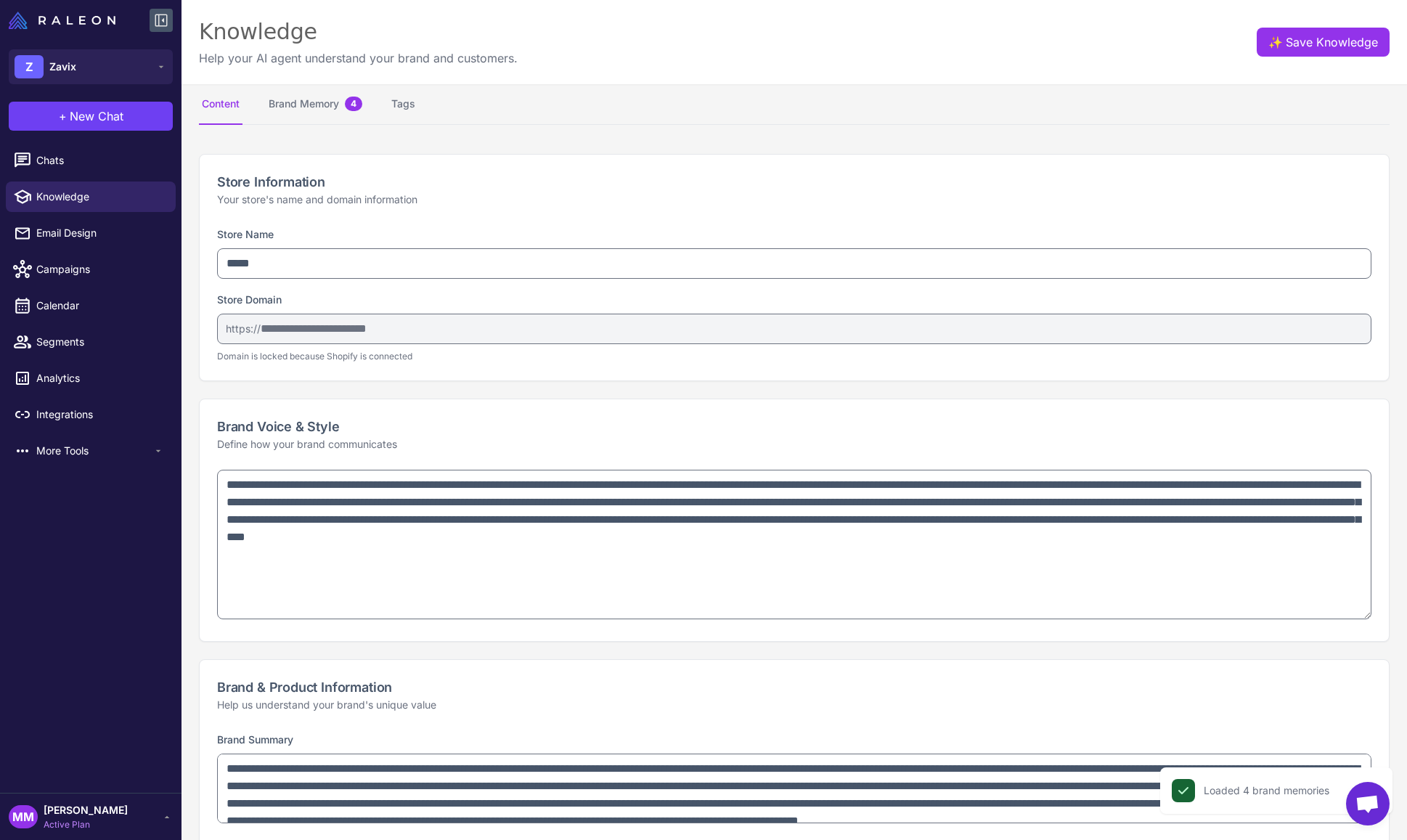
drag, startPoint x: 1368, startPoint y: 556, endPoint x: 1358, endPoint y: 613, distance: 57.9
click at [1358, 613] on textarea "**********" at bounding box center [794, 545] width 1154 height 150
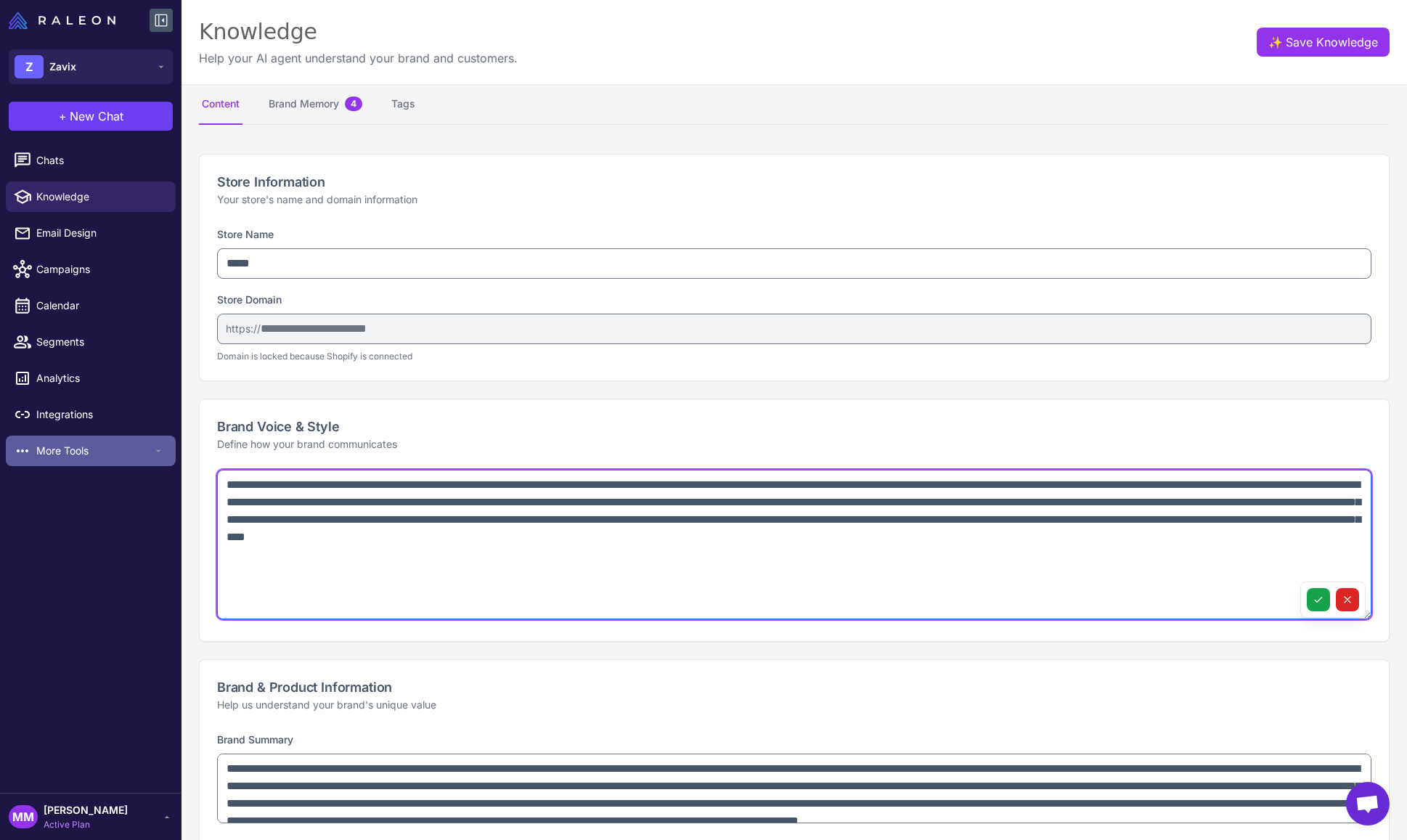
drag, startPoint x: 1212, startPoint y: 542, endPoint x: 104, endPoint y: 454, distance: 1111.5
click at [104, 454] on div "Z Zavix + New Chat Raleon Agents Send an email Plan multiple emails Brainstorm …" at bounding box center [704, 420] width 1407 height 840
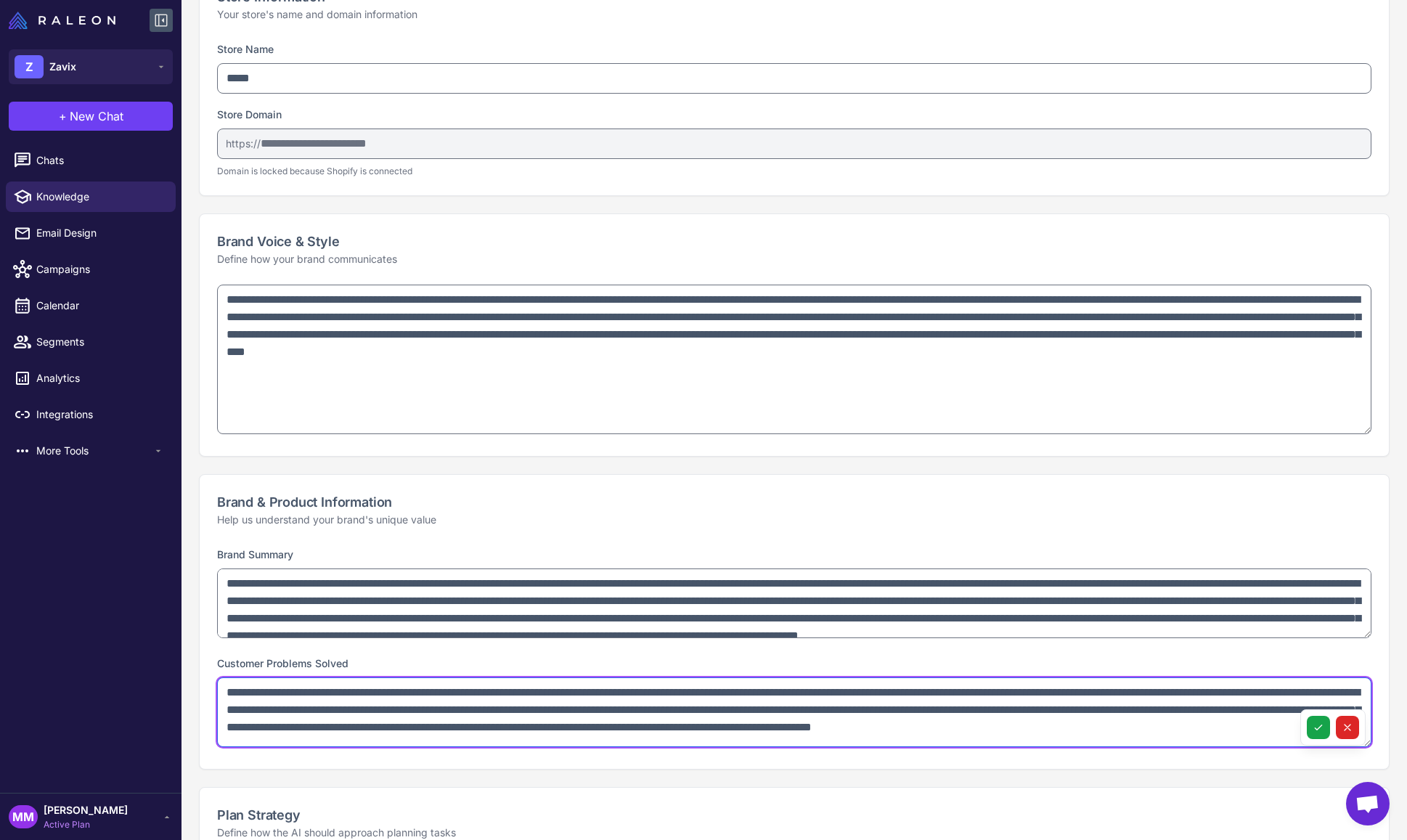
drag, startPoint x: 442, startPoint y: 740, endPoint x: 130, endPoint y: 608, distance: 338.8
click at [130, 608] on div "Z Zavix + New Chat Raleon Agents Send an email Plan multiple emails Brainstorm …" at bounding box center [704, 420] width 1407 height 840
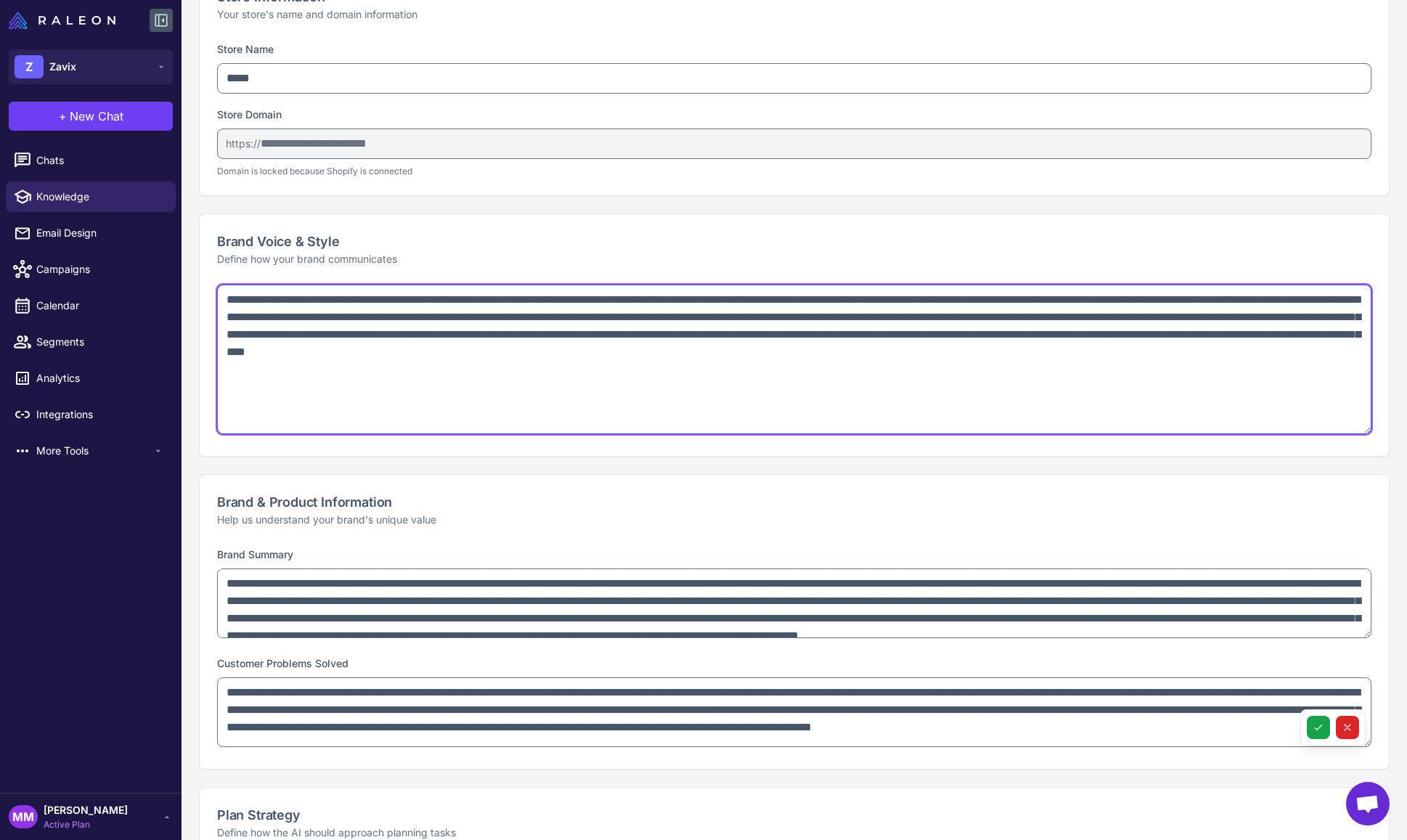
click at [292, 388] on textarea "**********" at bounding box center [794, 360] width 1154 height 150
click at [279, 385] on textarea "**********" at bounding box center [794, 360] width 1154 height 150
click at [271, 396] on textarea "**********" at bounding box center [794, 360] width 1154 height 150
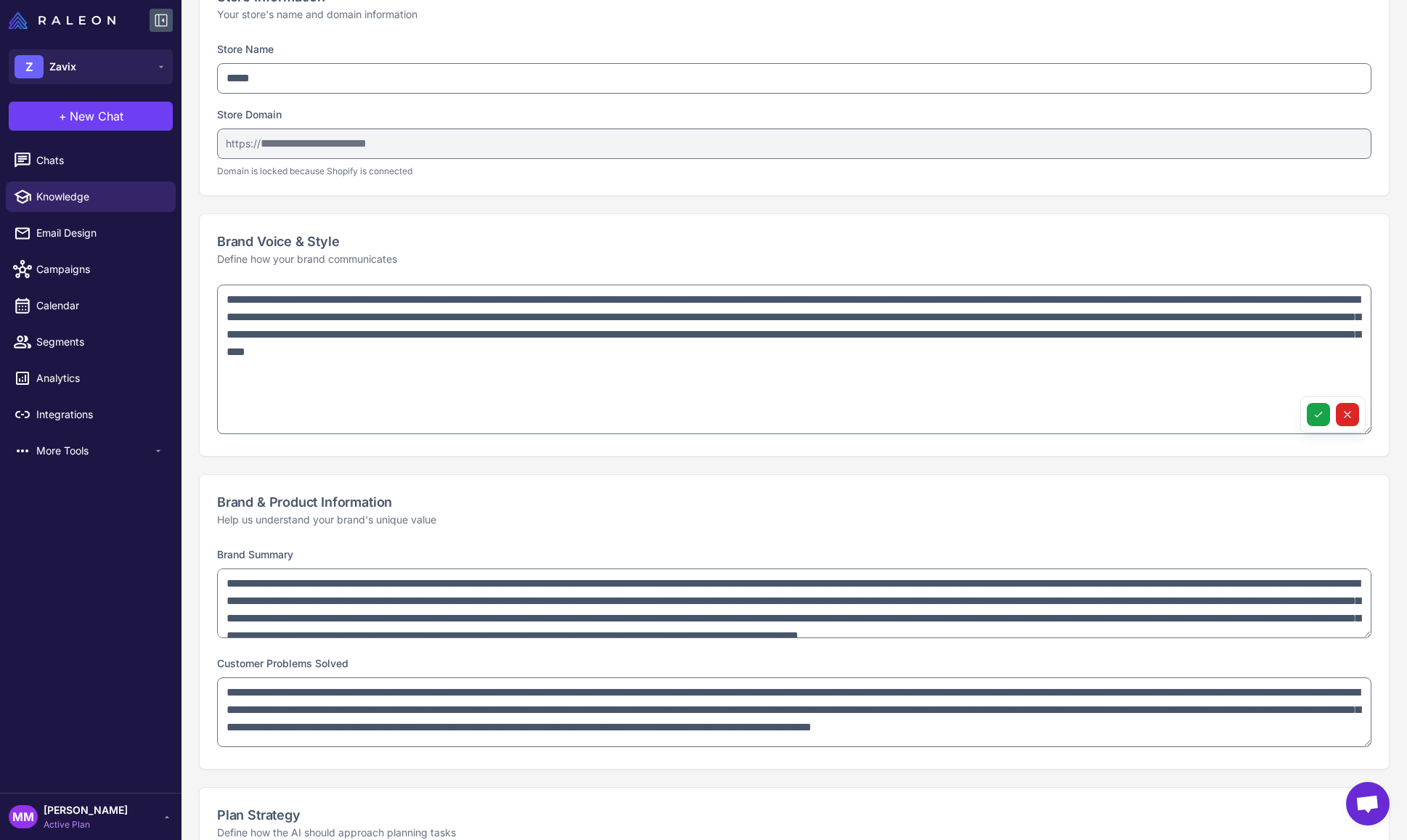
click at [369, 480] on div "Brand & Product Information Help us understand your brand's unique value" at bounding box center [795, 510] width 1189 height 71
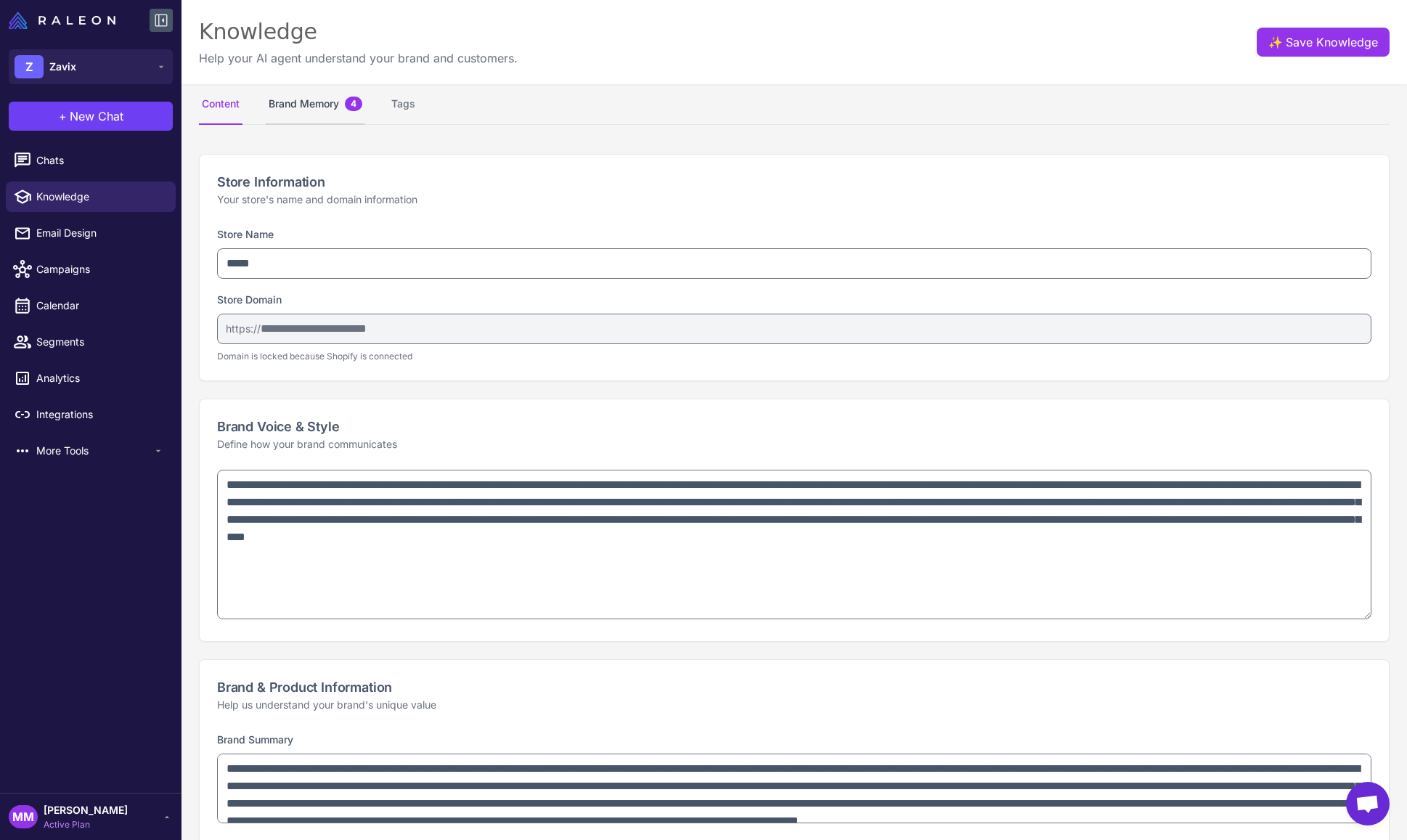
click at [313, 111] on button "Brand Memory 4" at bounding box center [315, 104] width 99 height 41
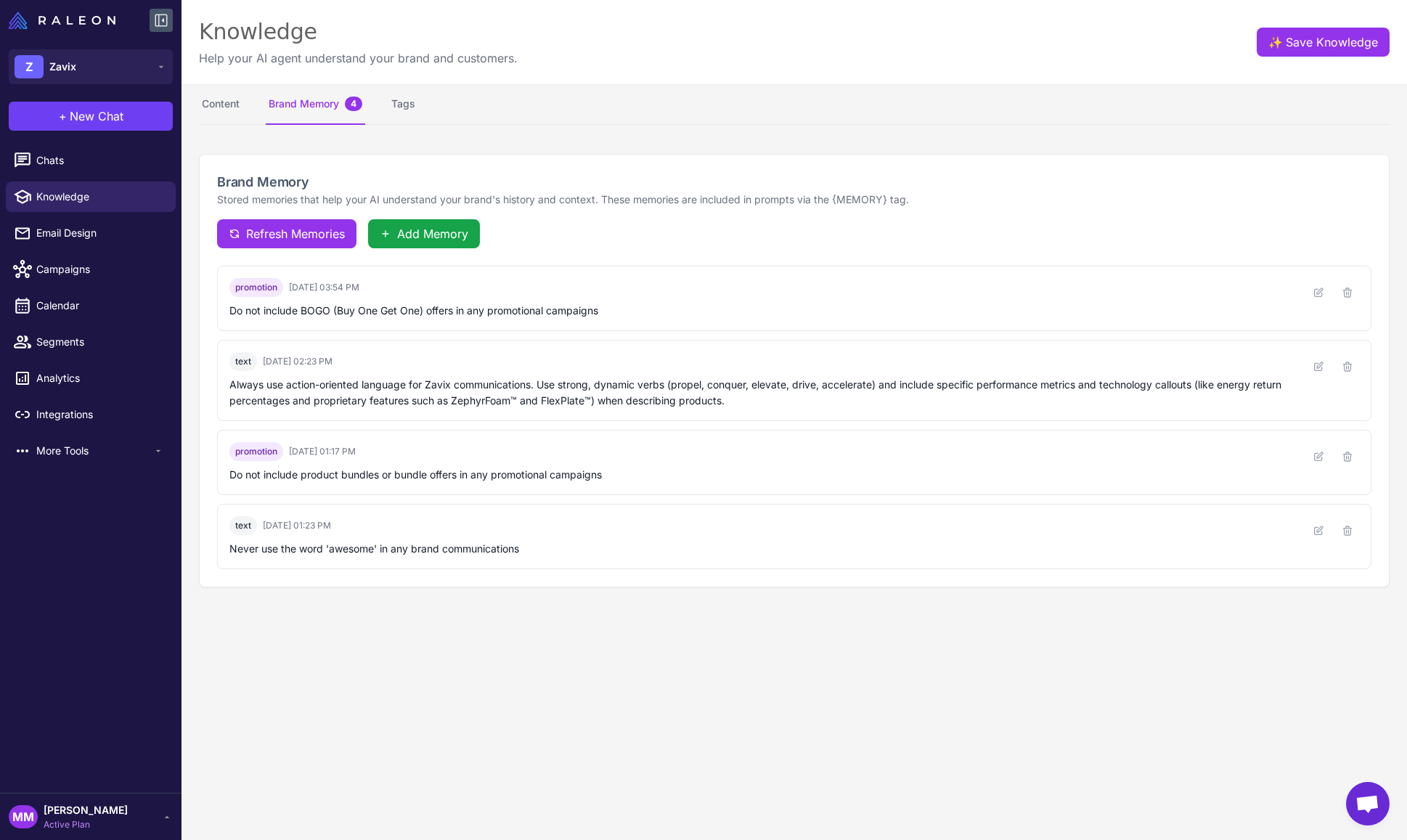
click at [740, 64] on div "Knowledge Help your AI agent understand your brand and customers. ✨ Save Knowle…" at bounding box center [794, 42] width 1226 height 84
click at [65, 337] on span "Segments" at bounding box center [100, 342] width 128 height 16
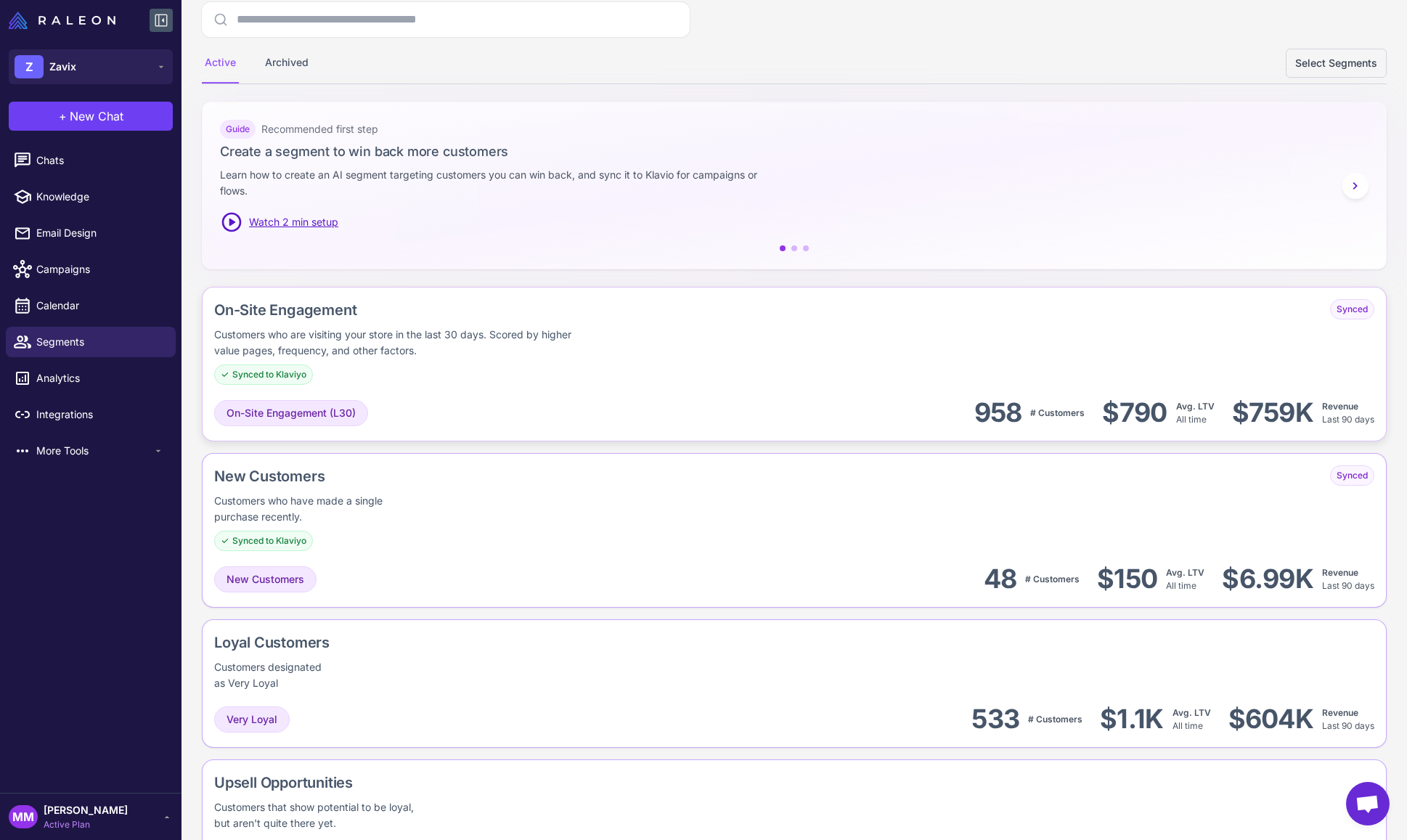
scroll to position [142, 0]
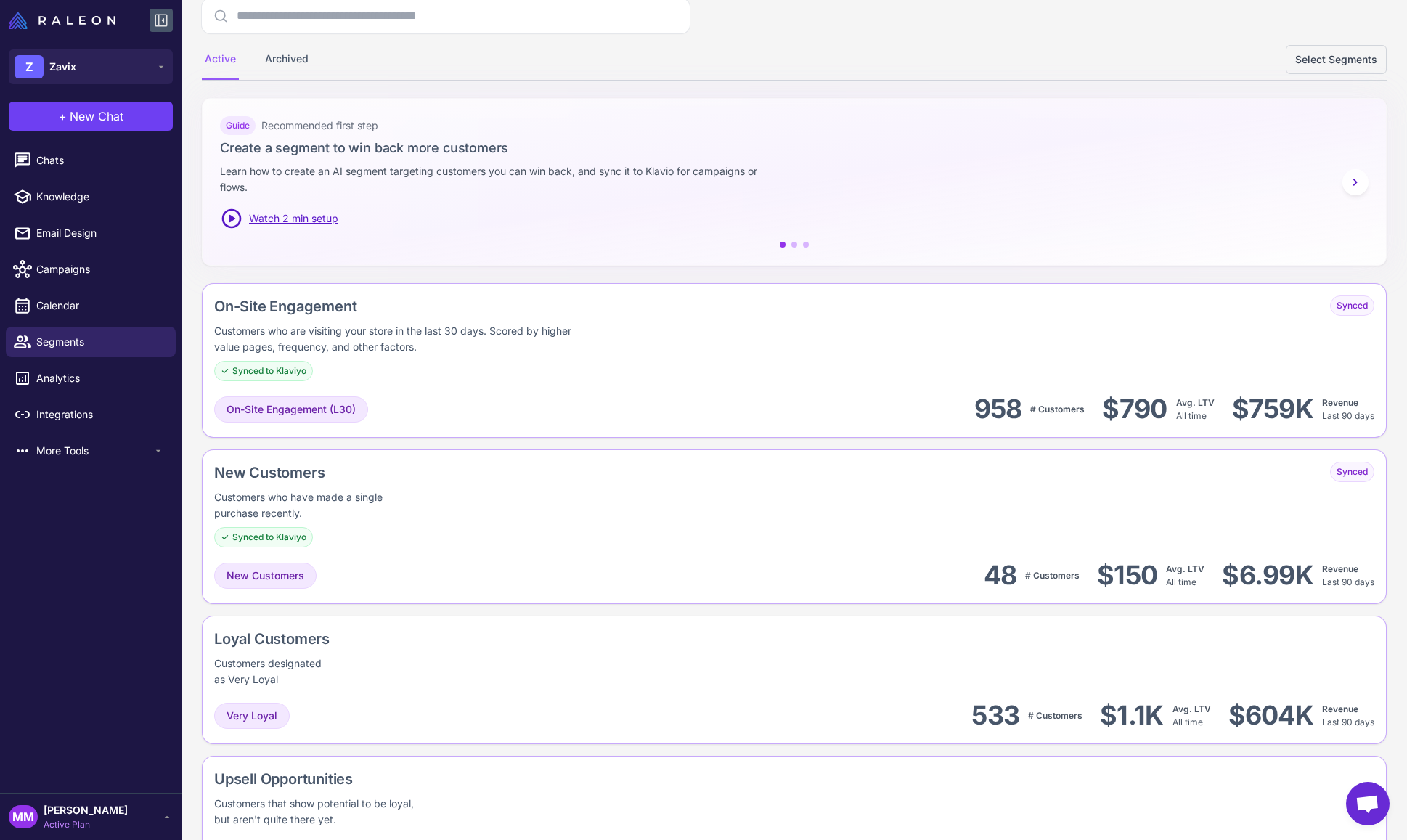
click at [91, 816] on span "[PERSON_NAME]" at bounding box center [86, 811] width 84 height 16
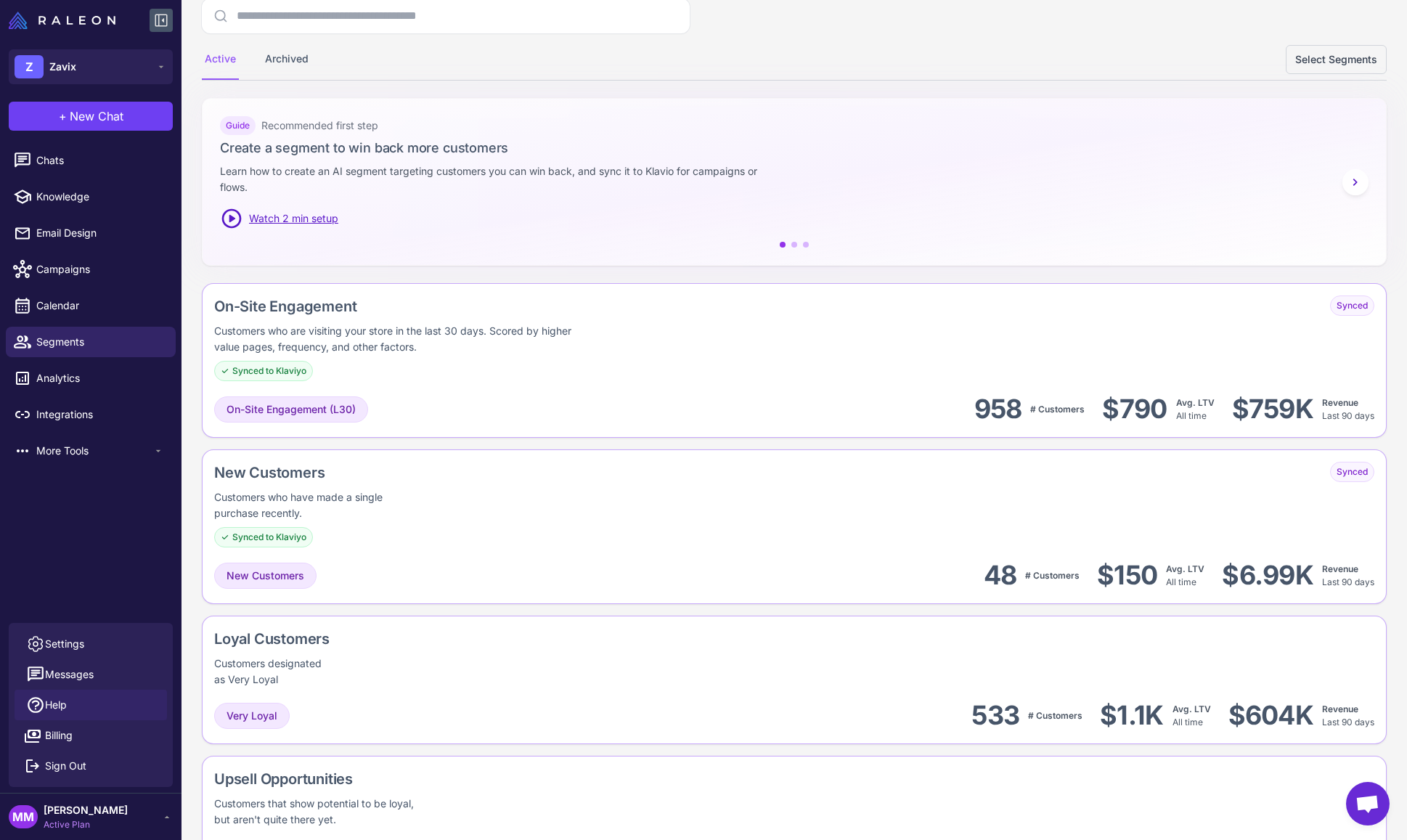
click at [59, 698] on span "Help" at bounding box center [55, 705] width 21 height 16
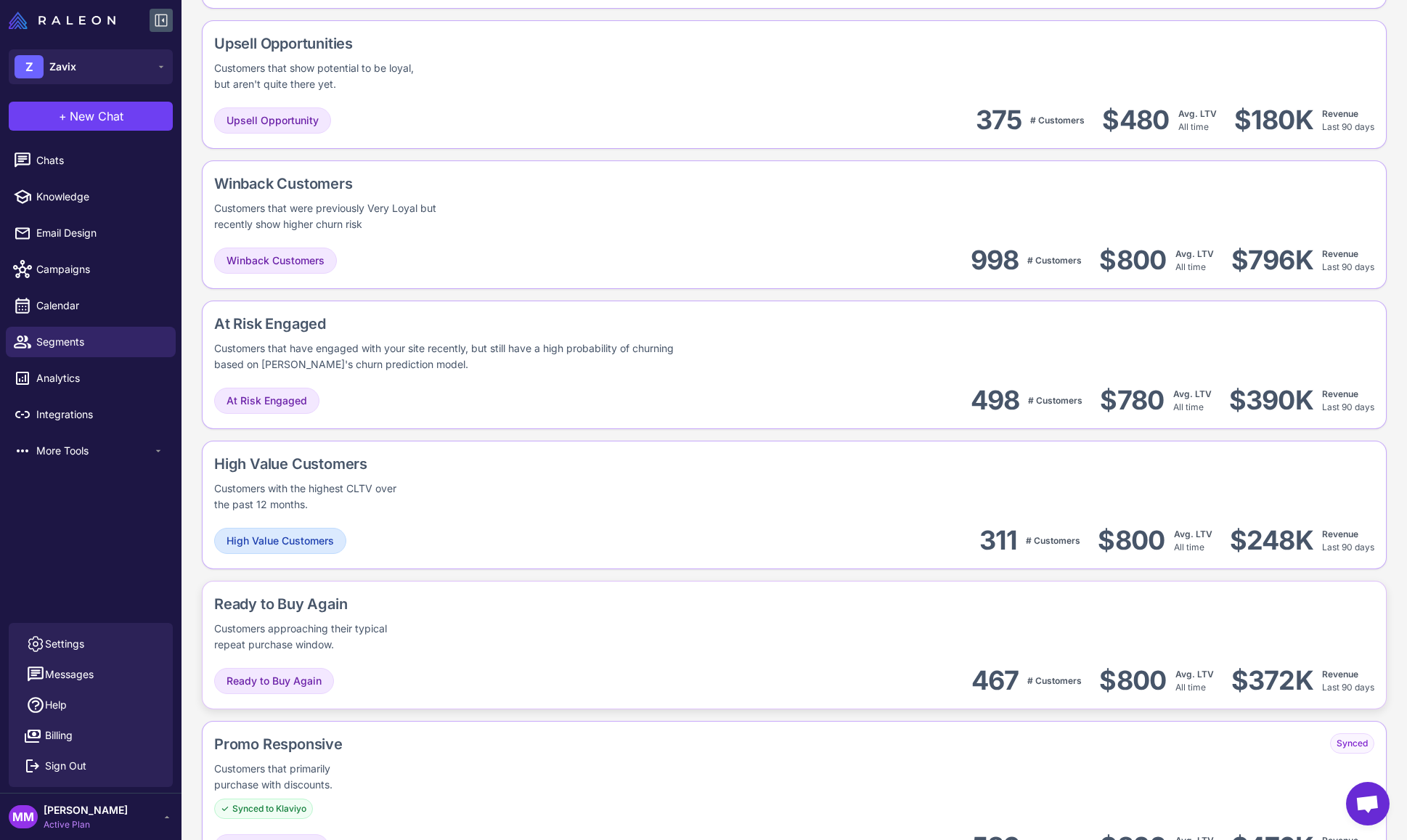
scroll to position [869, 0]
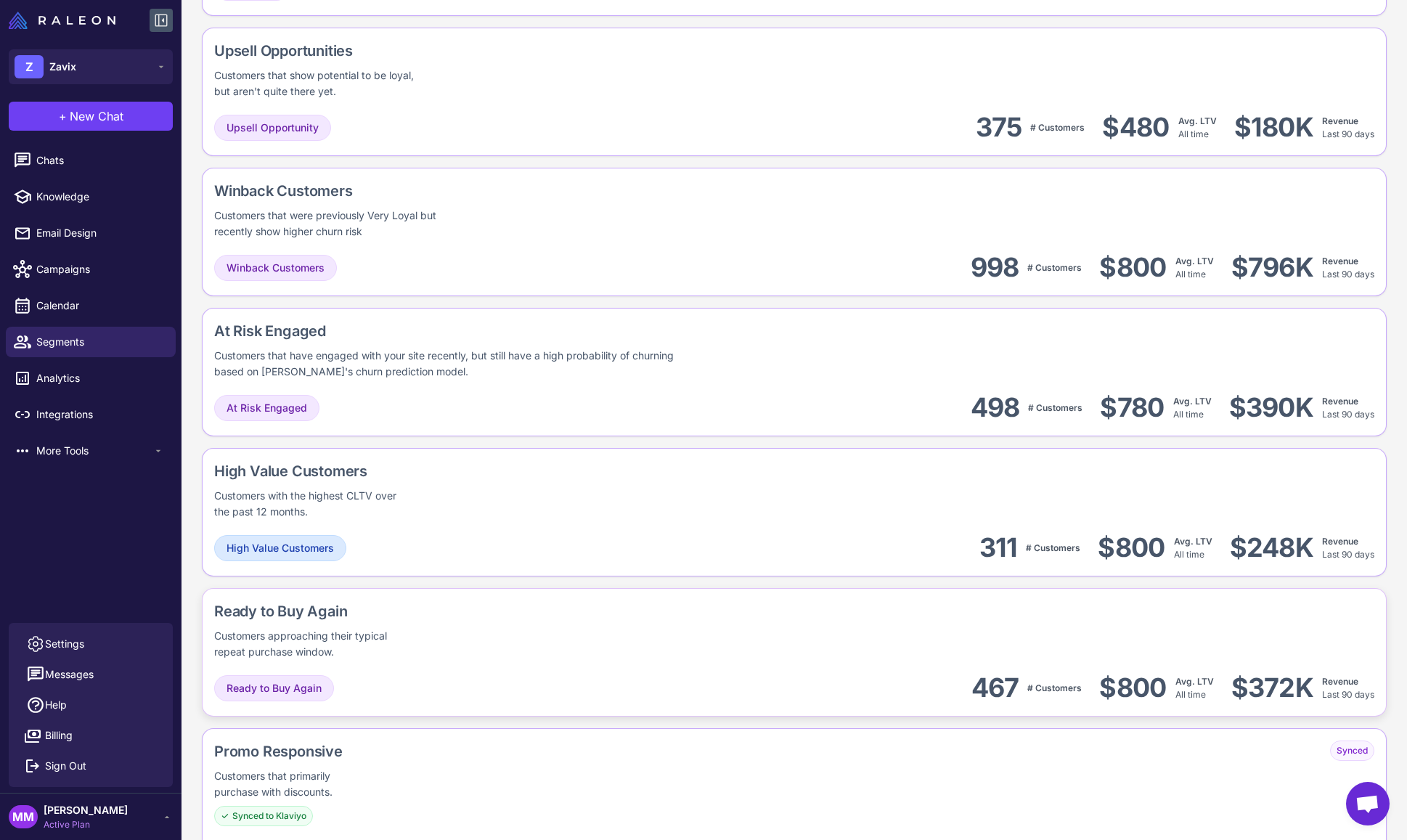
click at [389, 629] on div "Customers approaching their typical repeat purchase window." at bounding box center [312, 645] width 196 height 32
